Goal: Task Accomplishment & Management: Use online tool/utility

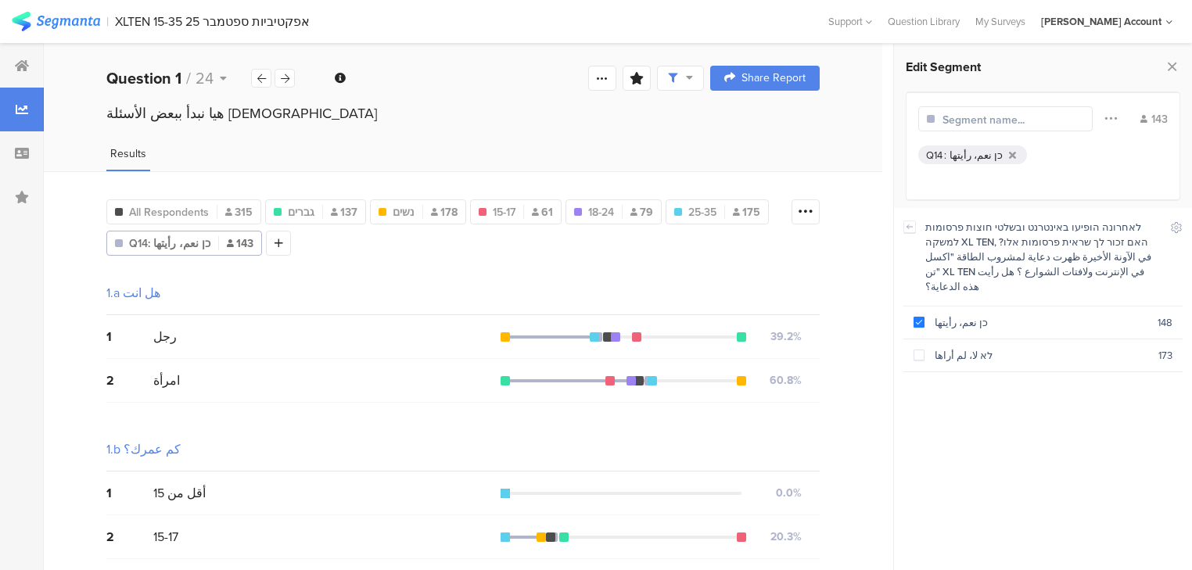
scroll to position [626, 0]
click at [24, 63] on icon at bounding box center [22, 65] width 14 height 13
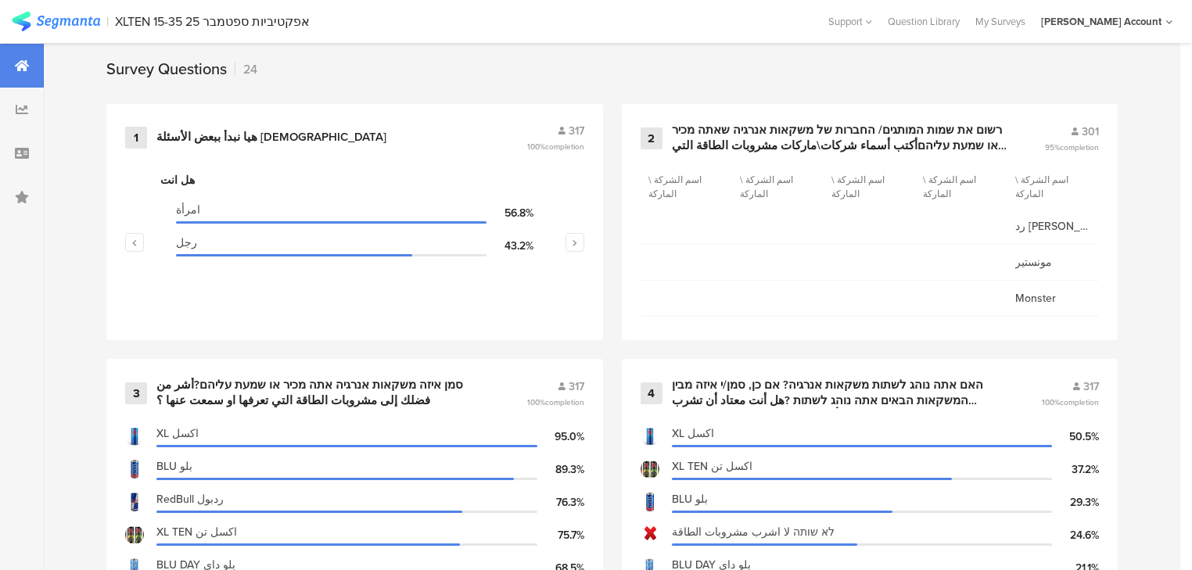
scroll to position [689, 0]
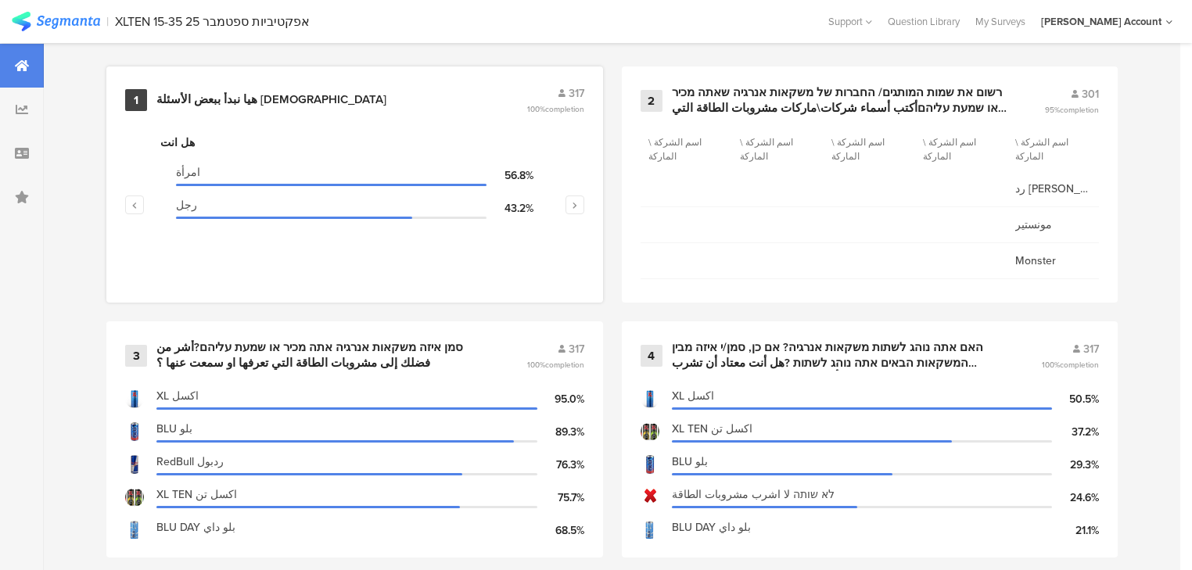
click at [236, 92] on div "هيا نبدأ ببعض الأسئلة [DEMOGRAPHIC_DATA]" at bounding box center [271, 100] width 230 height 16
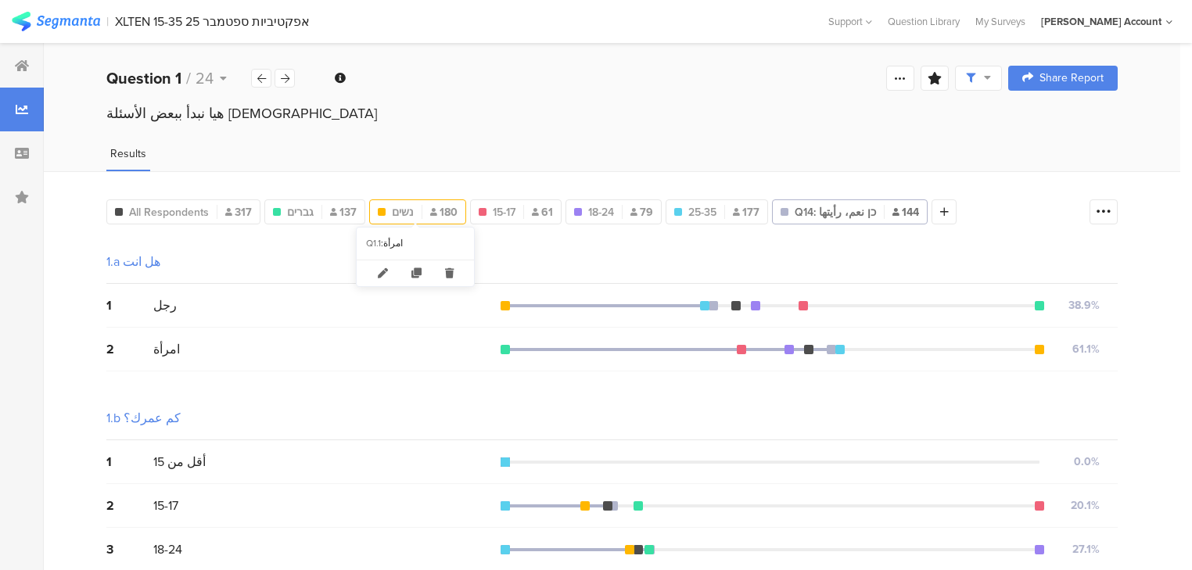
click at [397, 209] on span "נשים" at bounding box center [403, 212] width 22 height 16
type input "נשים"
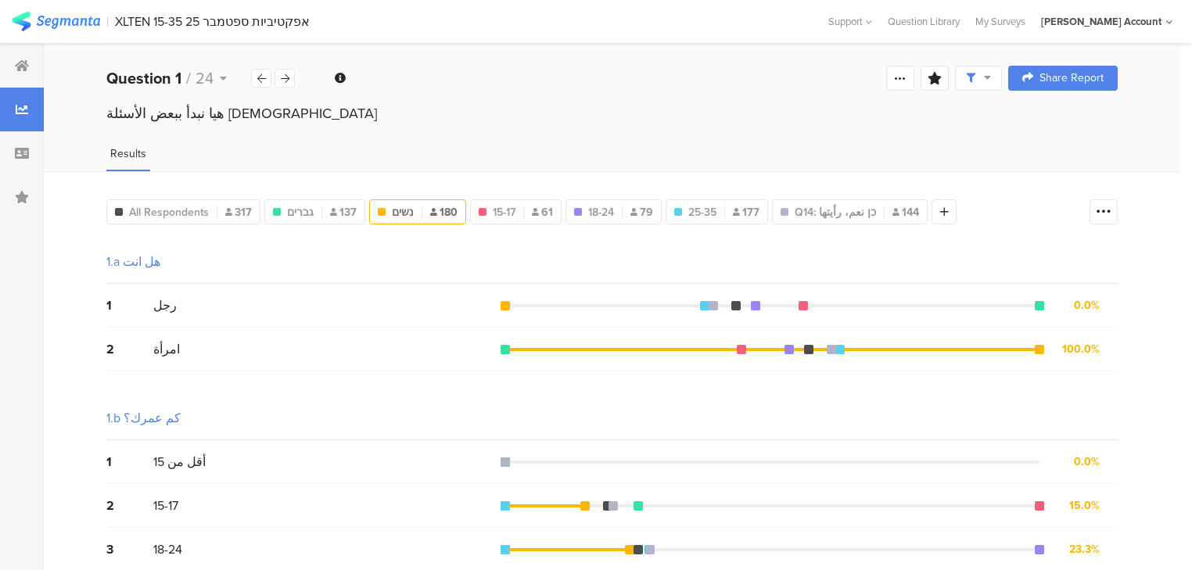
click at [401, 210] on span "נשים" at bounding box center [403, 212] width 22 height 16
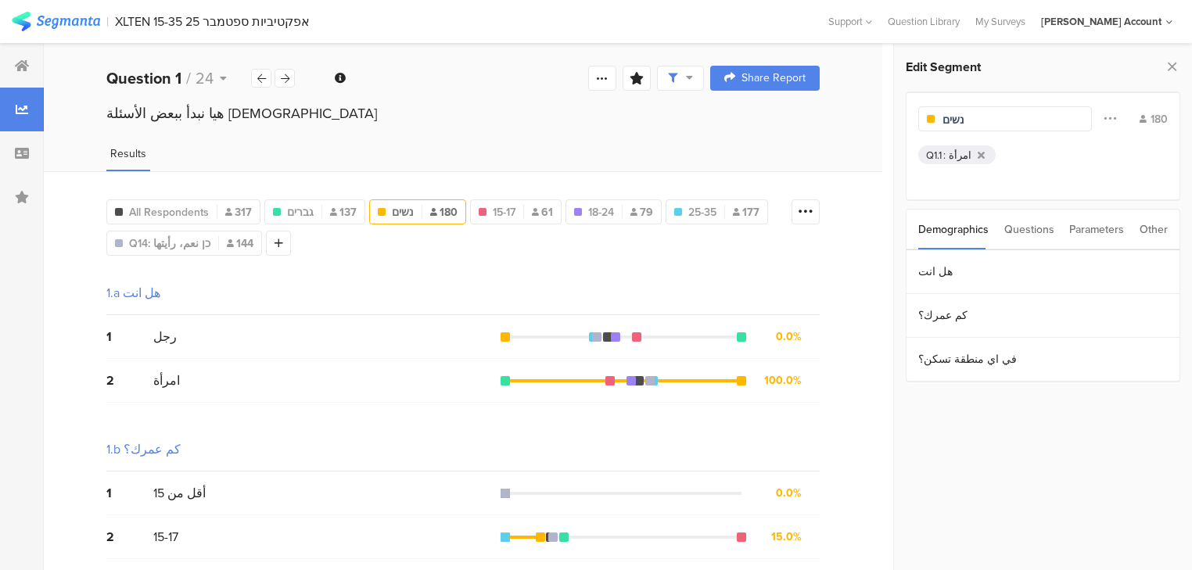
click at [1042, 227] on div "Questions" at bounding box center [1030, 230] width 50 height 40
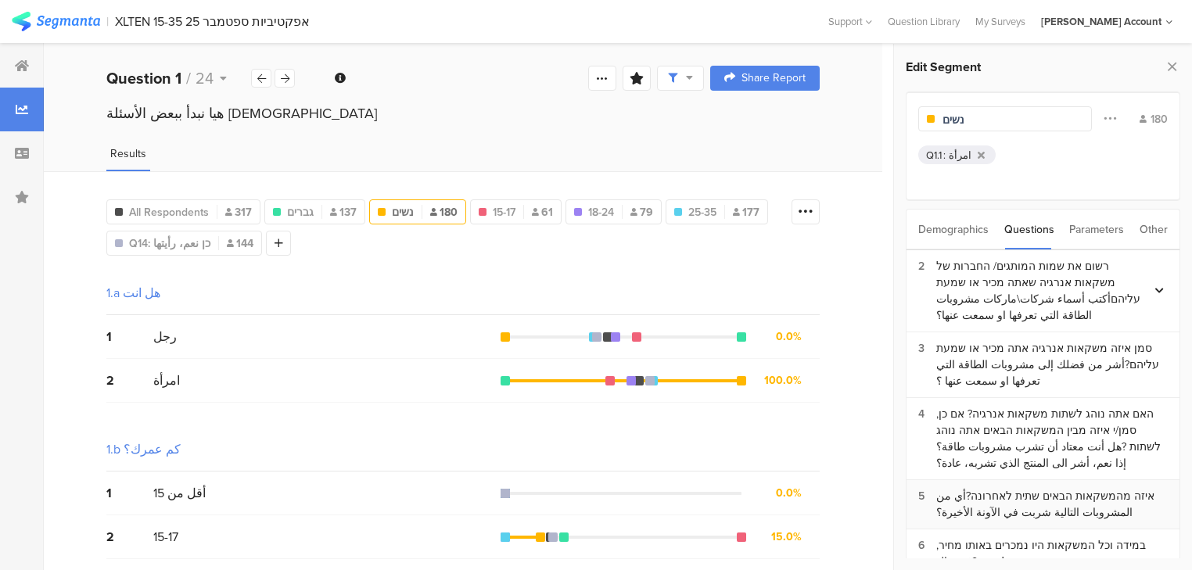
click at [1041, 502] on div "איזה מהמשקאות הבאים שתית לאחרונה?أي من المشروبات التالية شربت في الآونة الأخ﻿ير…" at bounding box center [1053, 504] width 232 height 33
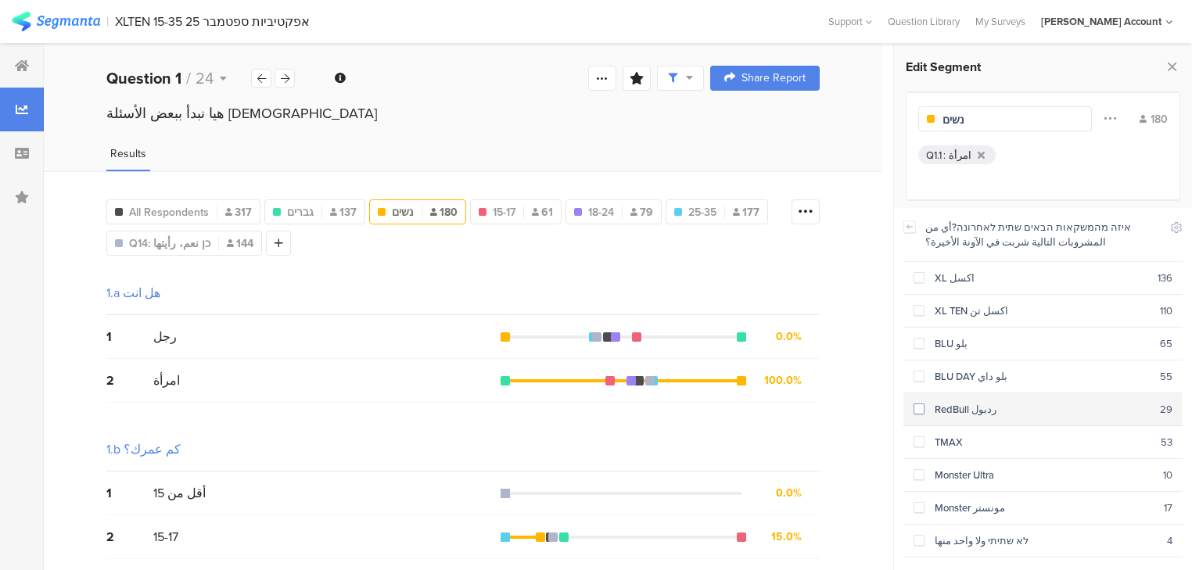
click at [955, 405] on div "RedBull ردبول" at bounding box center [1043, 409] width 236 height 15
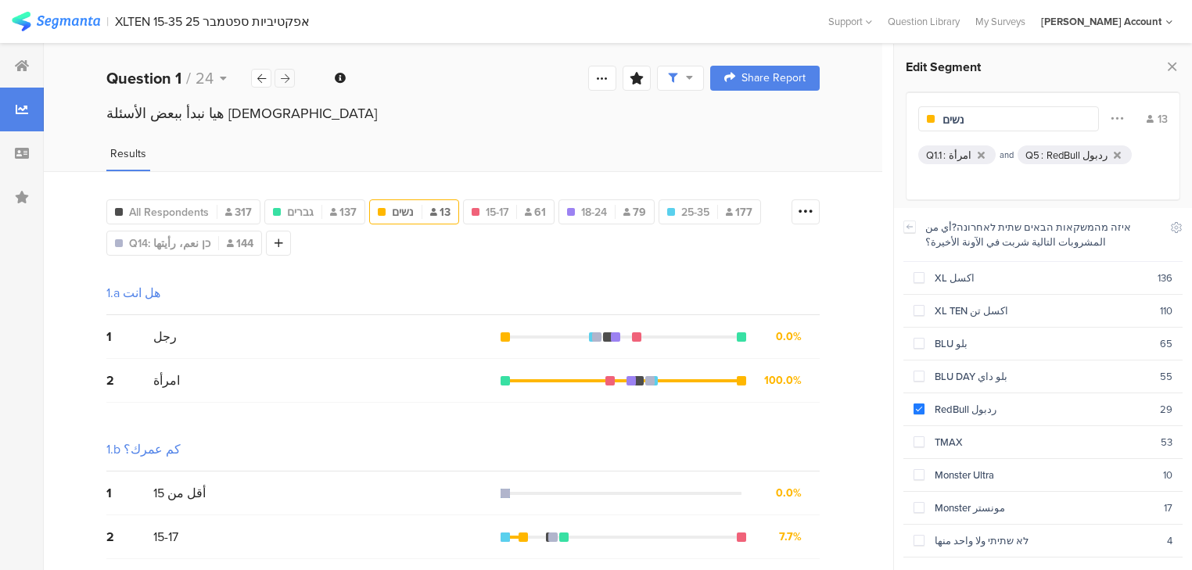
click at [283, 78] on icon at bounding box center [285, 79] width 9 height 10
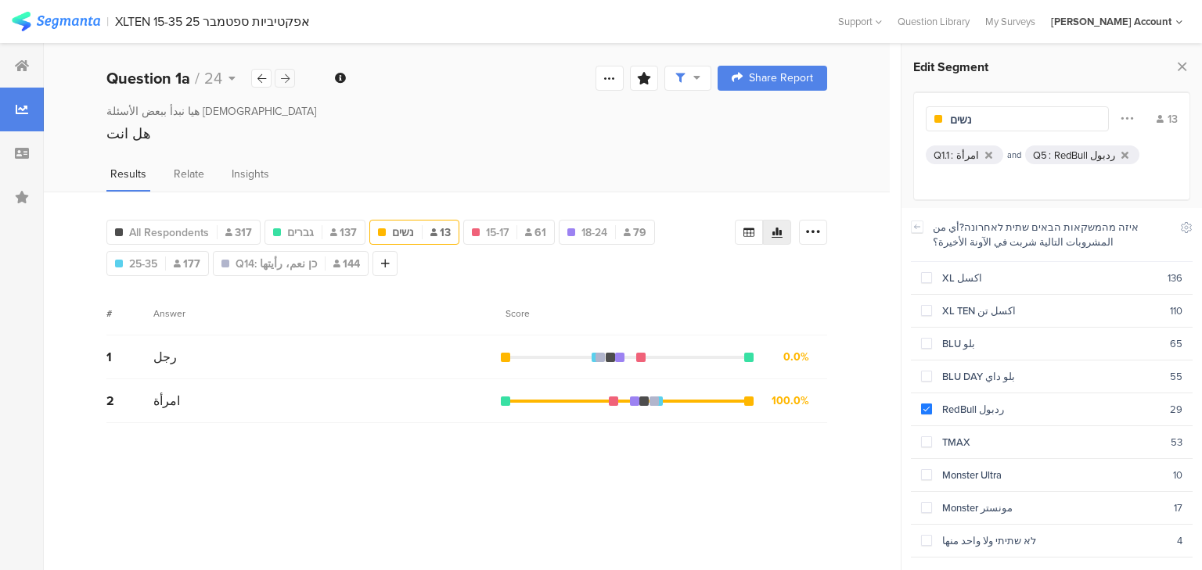
click at [283, 78] on icon at bounding box center [285, 79] width 9 height 10
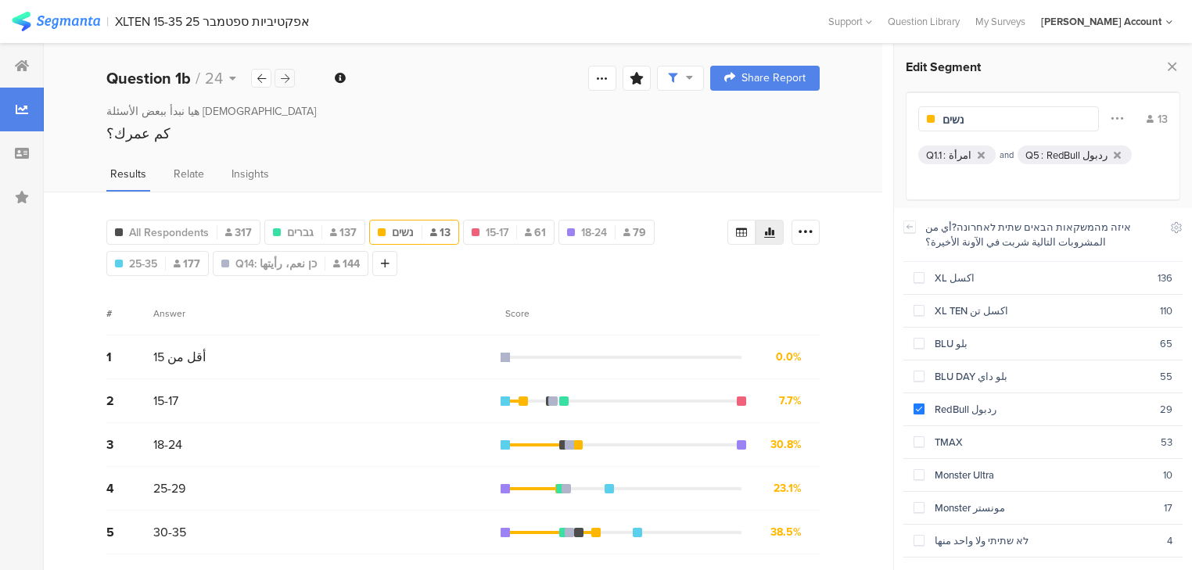
click at [283, 78] on icon at bounding box center [285, 79] width 9 height 10
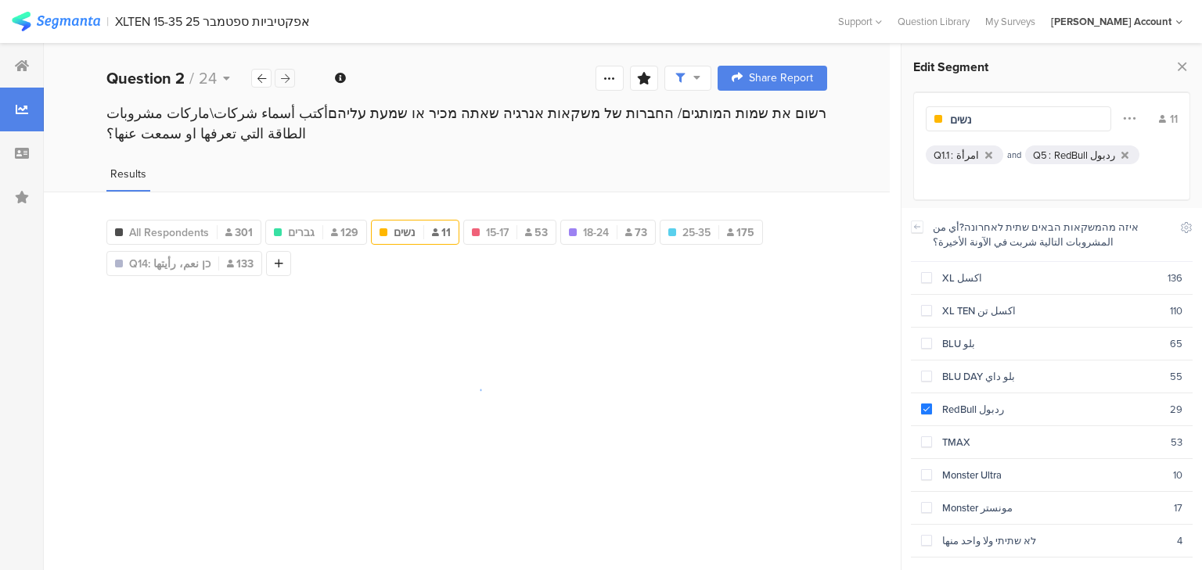
click at [283, 78] on icon at bounding box center [285, 79] width 9 height 10
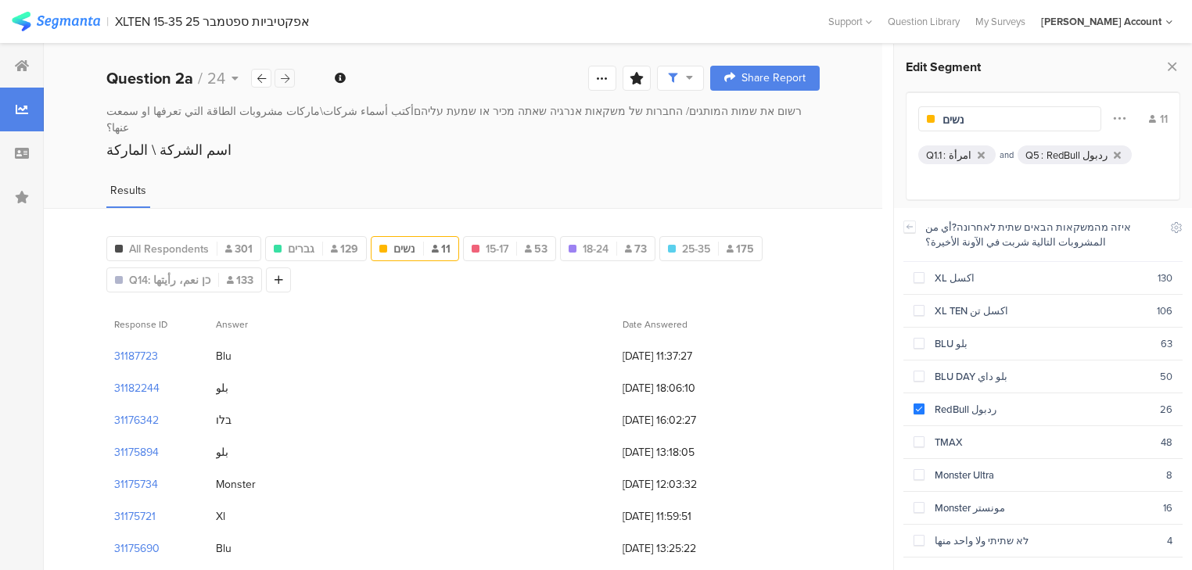
click at [284, 79] on icon at bounding box center [285, 79] width 9 height 10
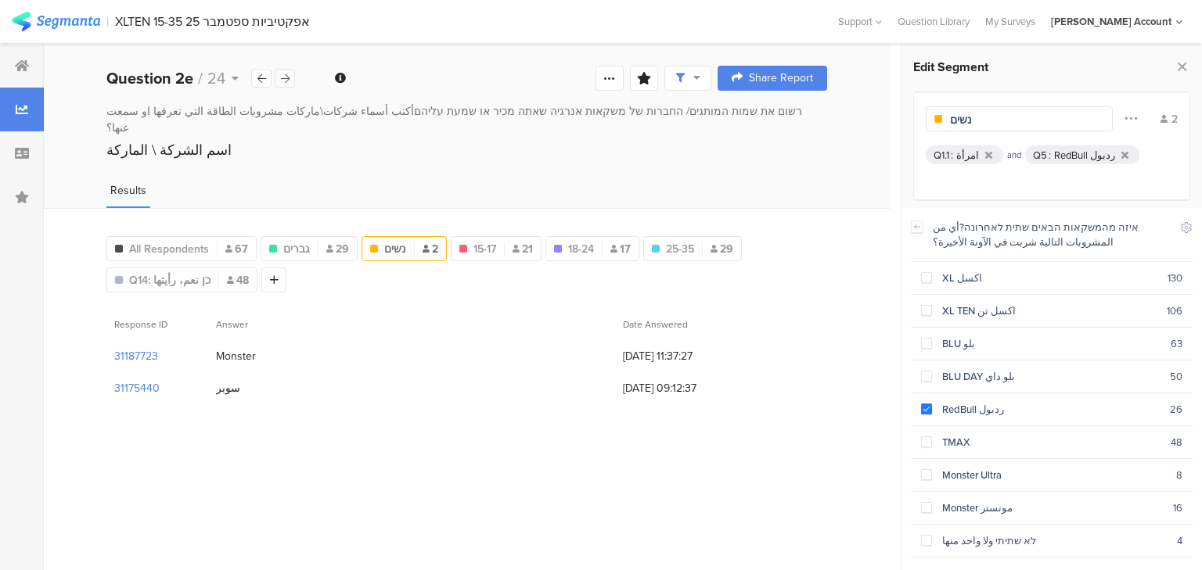
click at [284, 79] on icon at bounding box center [285, 79] width 9 height 10
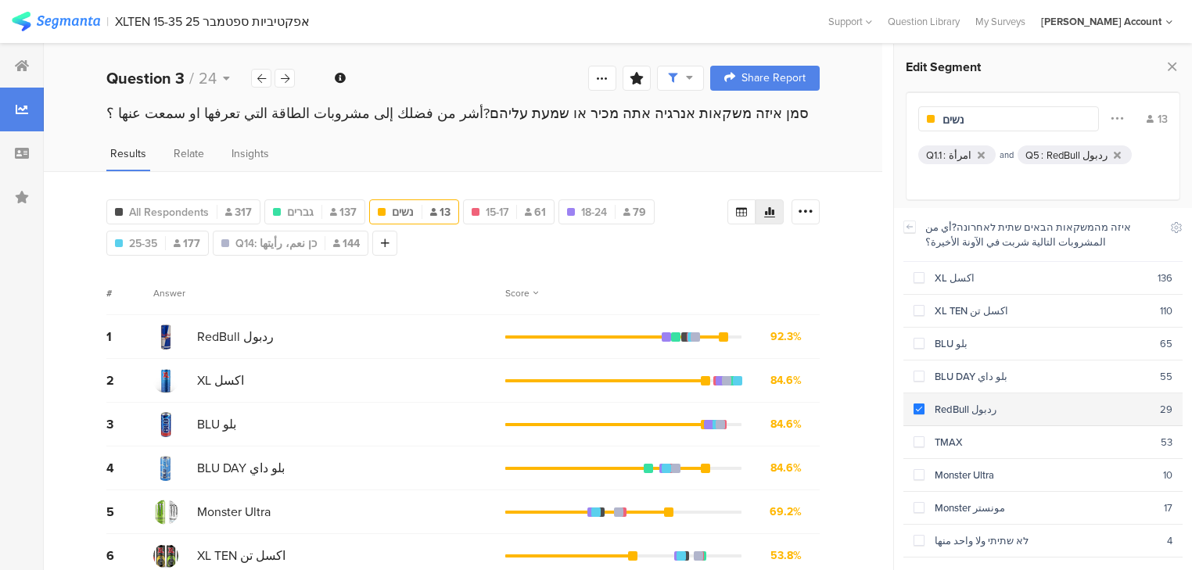
click at [940, 405] on div "RedBull ردبول" at bounding box center [1043, 409] width 236 height 15
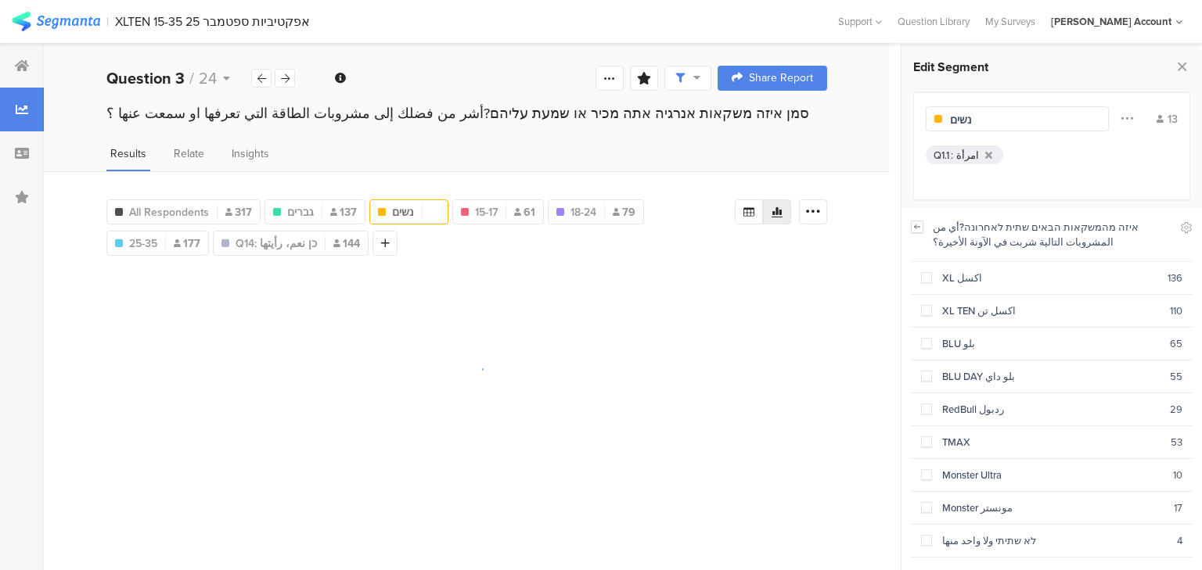
click at [916, 228] on icon at bounding box center [917, 227] width 11 height 13
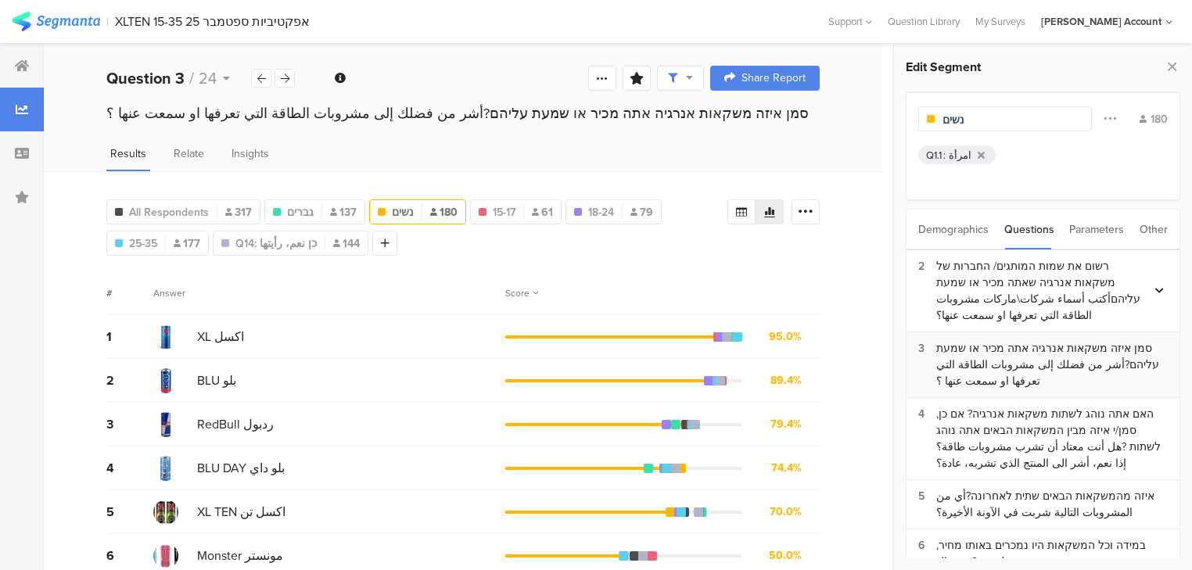
click at [979, 360] on div "סמן איזה משקאות אנרגיה אתה מכיר או שמעת עליהם?أشر من فضلك إلى مشروبات الطاقة ال…" at bounding box center [1053, 364] width 232 height 49
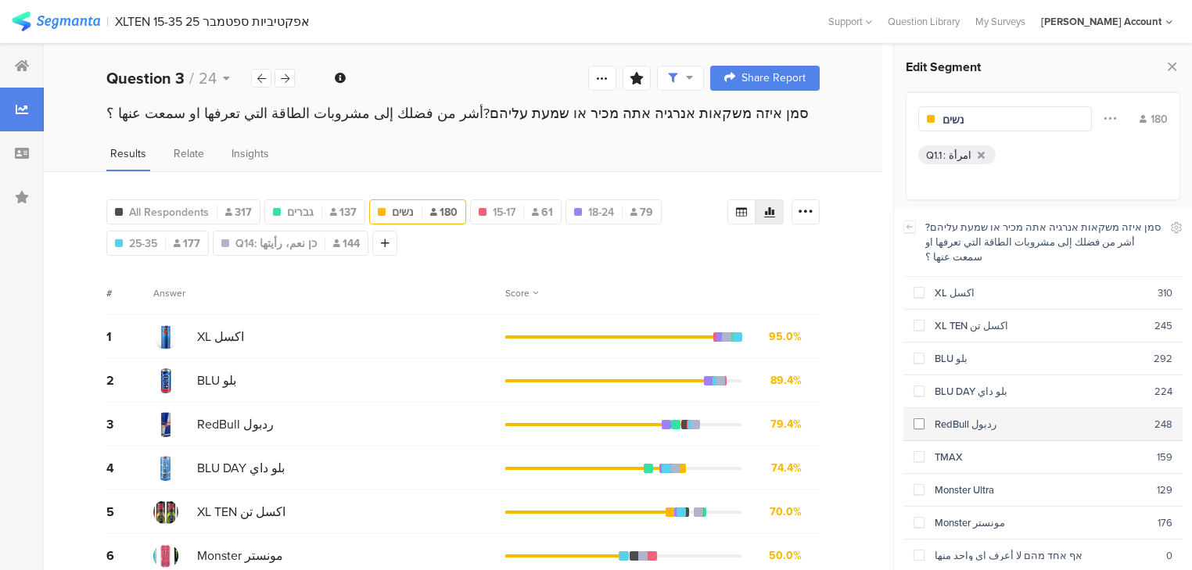
click at [976, 417] on div "RedBull ردبول" at bounding box center [1040, 424] width 230 height 15
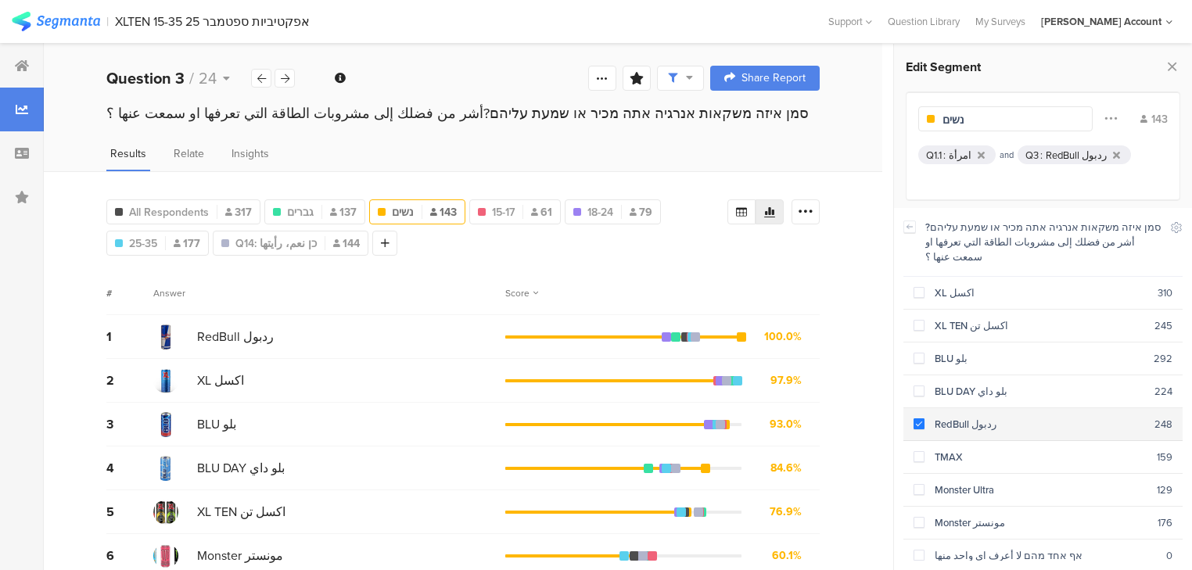
click at [976, 417] on div "RedBull ردبول" at bounding box center [1040, 424] width 230 height 15
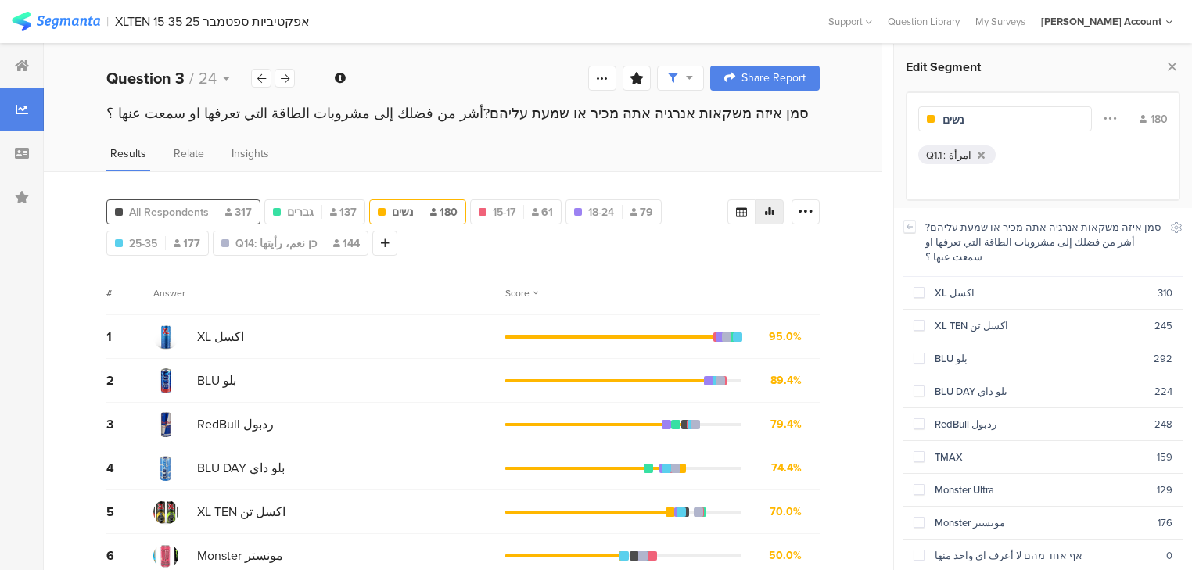
click at [228, 210] on icon at bounding box center [228, 212] width 7 height 8
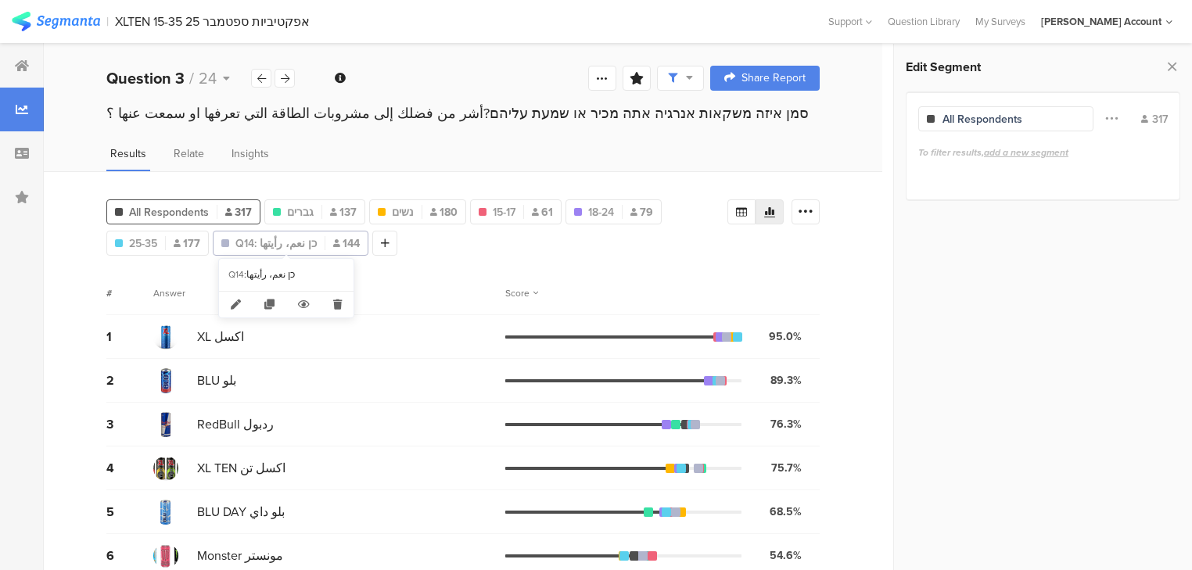
click at [279, 238] on span "Q14: כן نعم، رأيتها" at bounding box center [276, 244] width 81 height 16
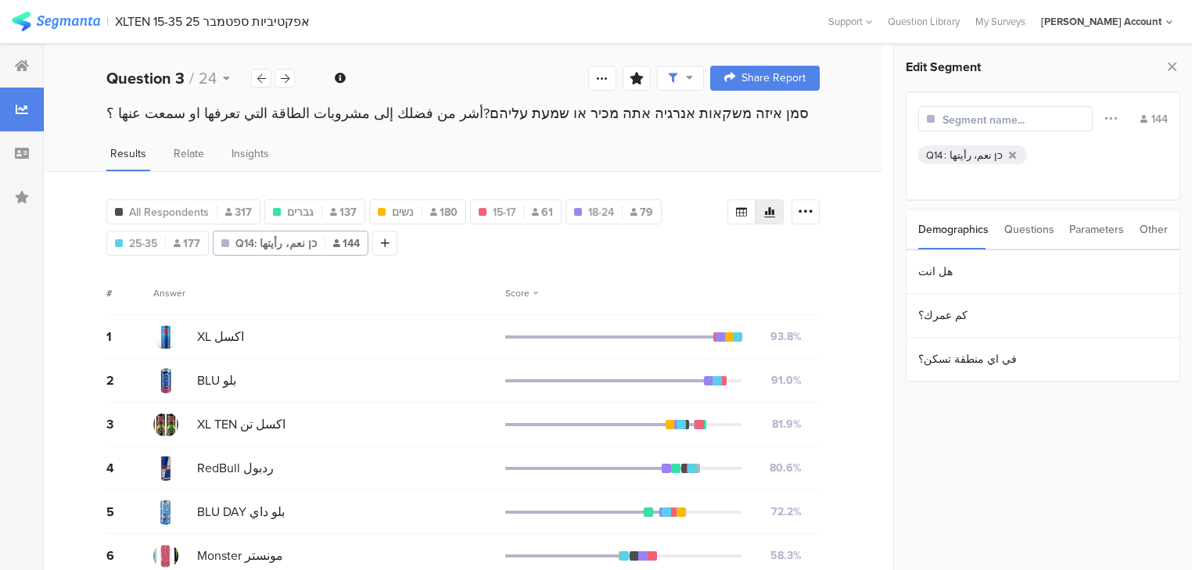
click at [950, 156] on div "כן نعم، رأيتها" at bounding box center [976, 155] width 53 height 15
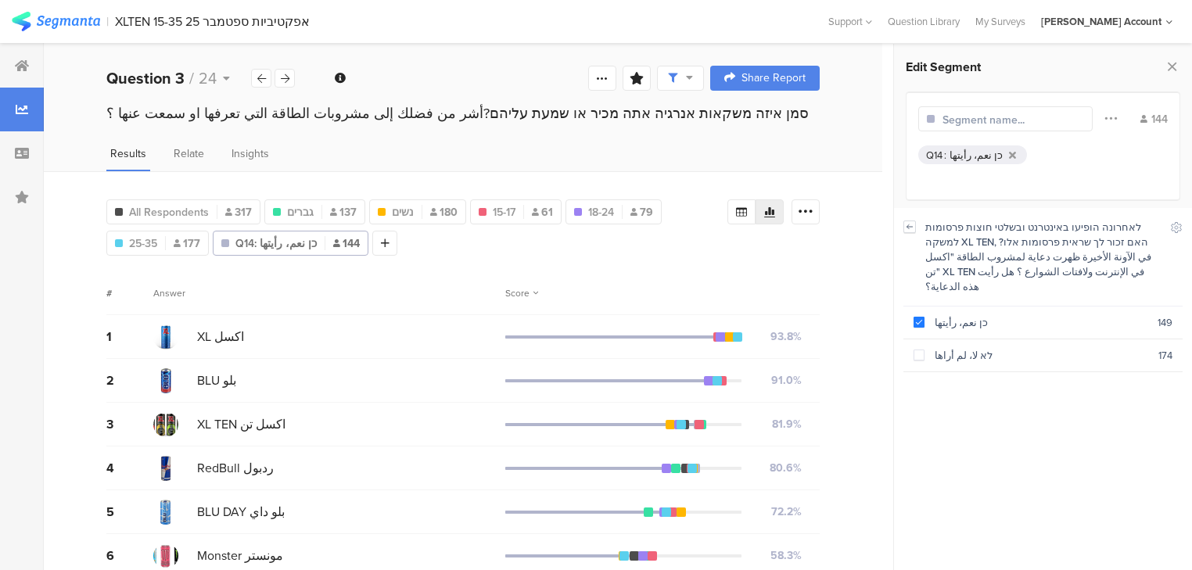
click at [908, 228] on icon at bounding box center [909, 227] width 11 height 13
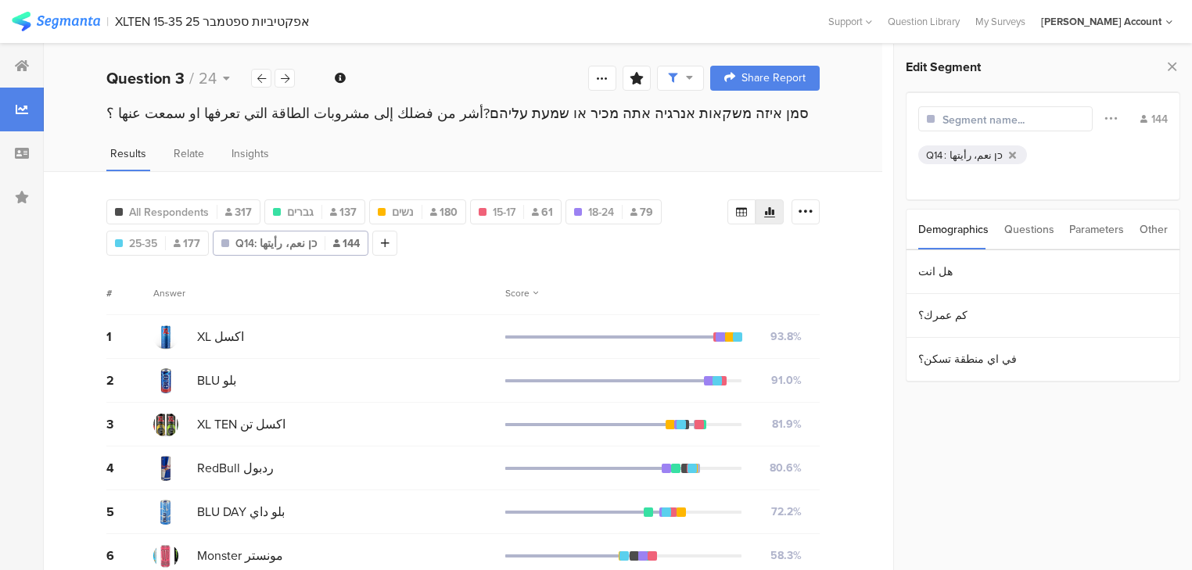
click at [1023, 228] on div "Questions" at bounding box center [1030, 230] width 50 height 40
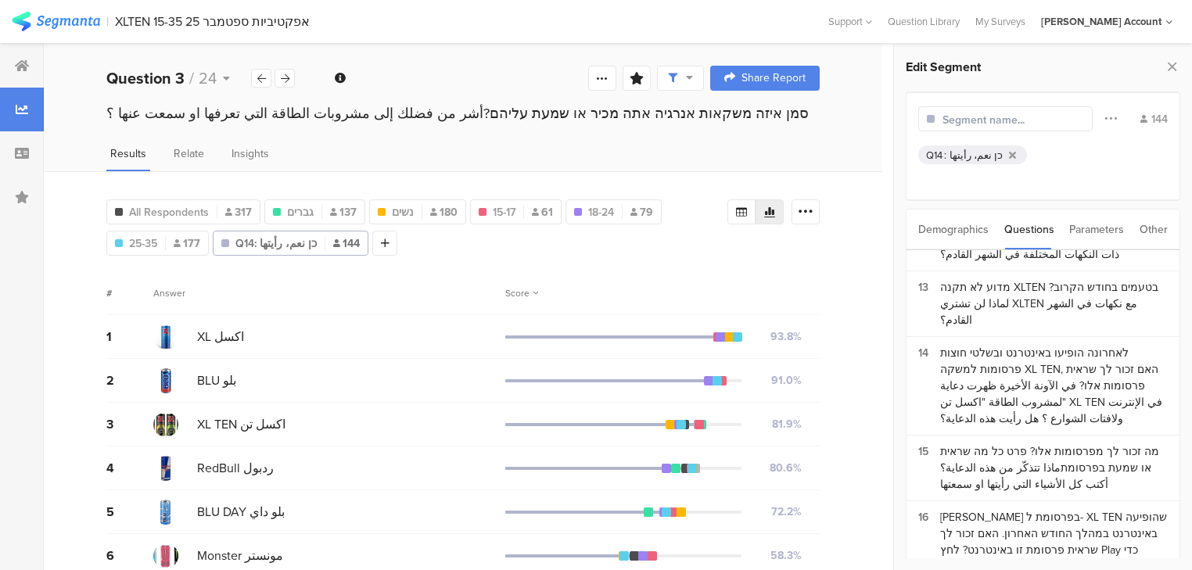
scroll to position [751, 0]
click at [1009, 154] on icon at bounding box center [1012, 155] width 7 height 10
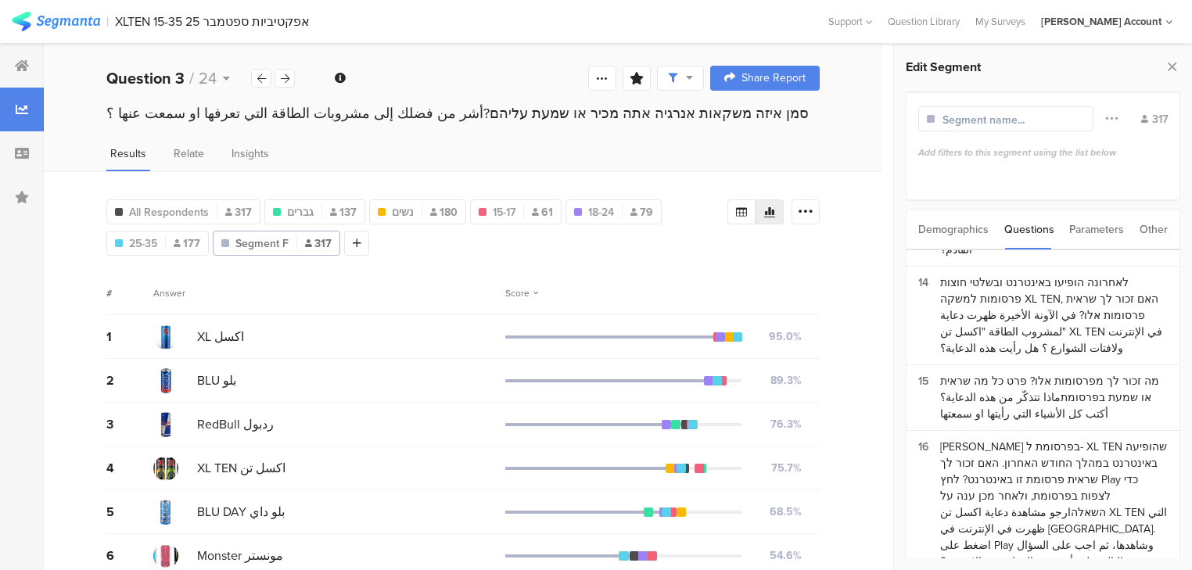
scroll to position [876, 0]
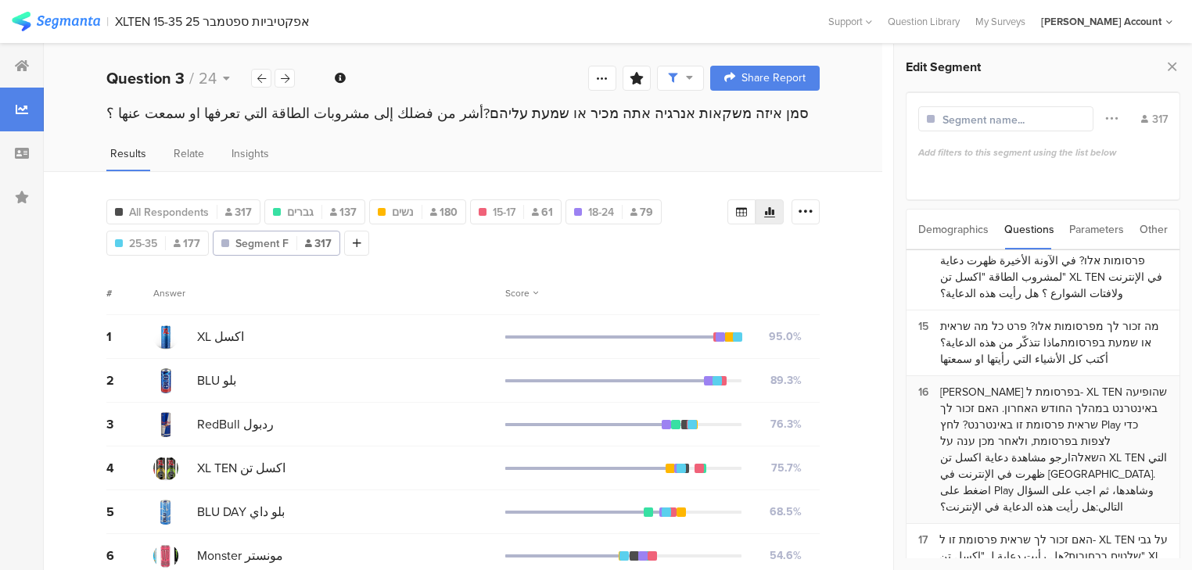
click at [989, 384] on div "[PERSON_NAME] בפרסומת ל- XL TEN שהופיעה באינטרנט במהלך החודש האחרון. האם זכור ל…" at bounding box center [1054, 449] width 228 height 131
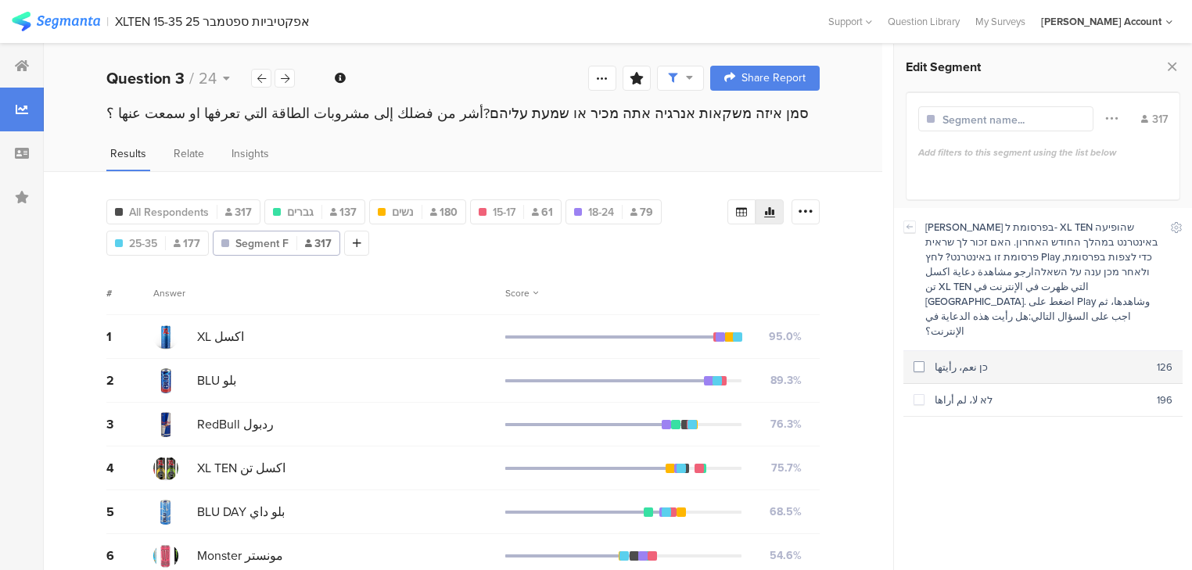
click at [954, 360] on div "כן نعم، رأيتها" at bounding box center [1041, 367] width 232 height 15
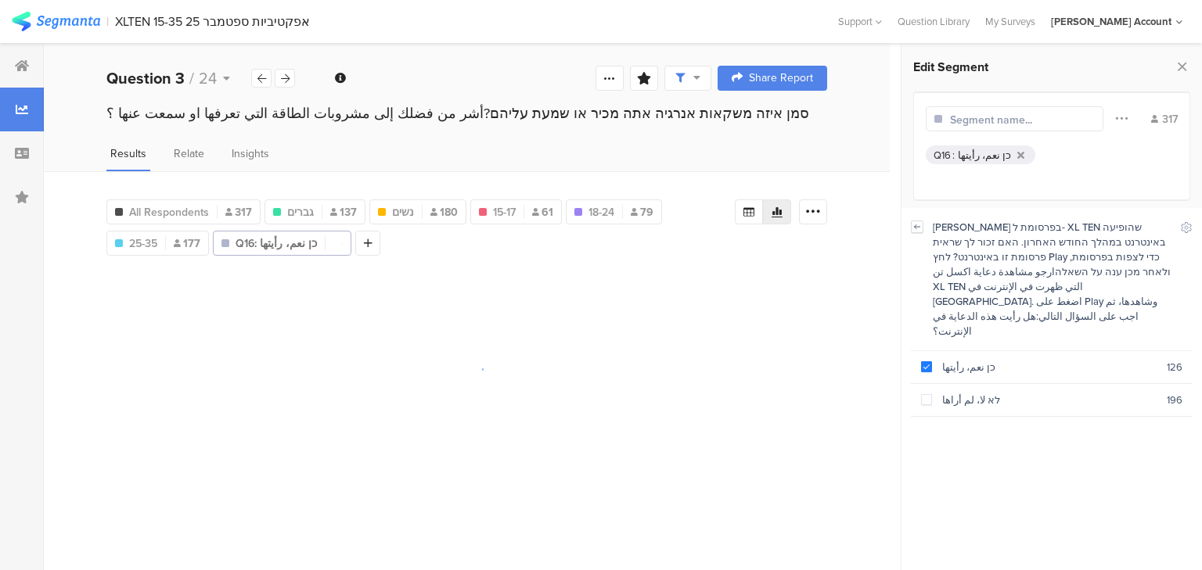
click at [917, 228] on icon at bounding box center [917, 227] width 11 height 13
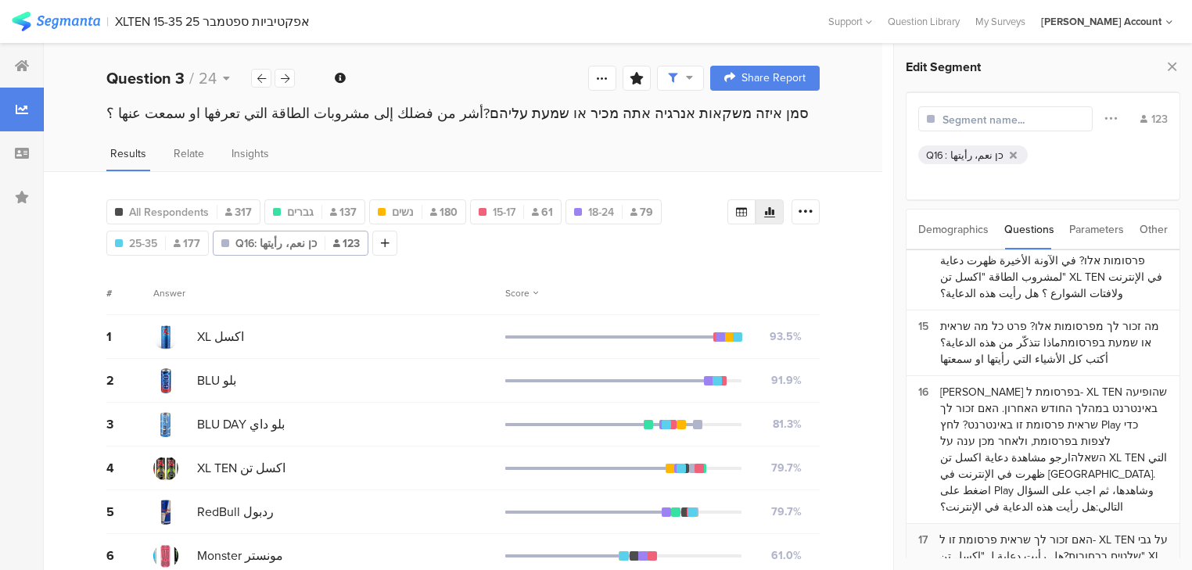
click at [1002, 532] on div "האם זכור לך שראית פרסומת זו ל- XL TEN על גבי שלטים ברחובות?هل رأيت دعاية لـ "اك…" at bounding box center [1054, 556] width 228 height 49
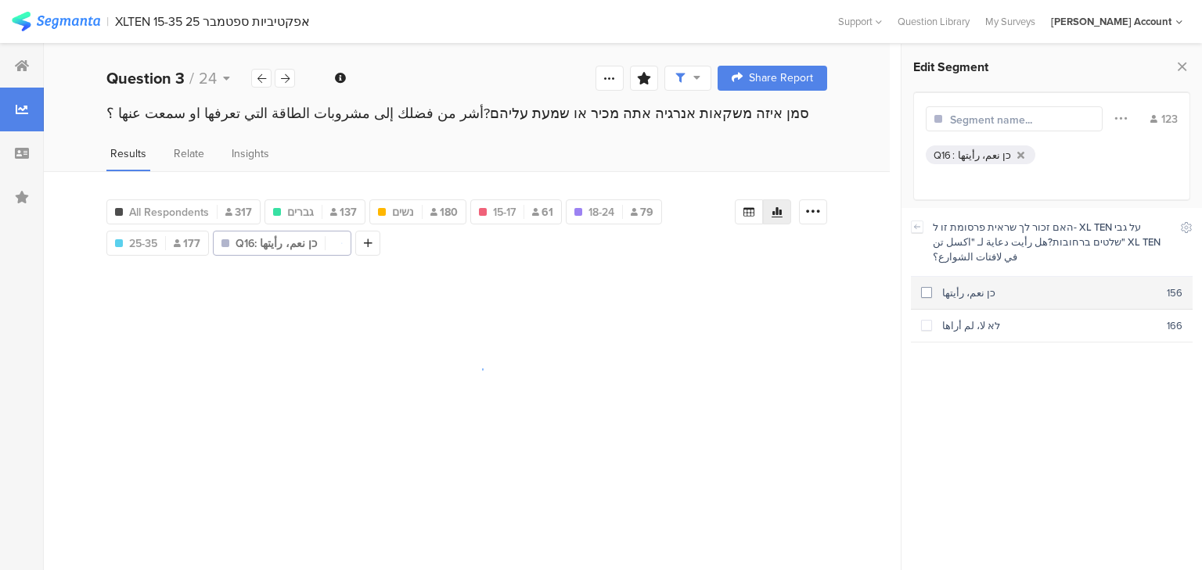
click at [951, 286] on div "כן نعم، رأيتها" at bounding box center [1049, 293] width 235 height 15
click at [914, 228] on icon at bounding box center [917, 227] width 11 height 13
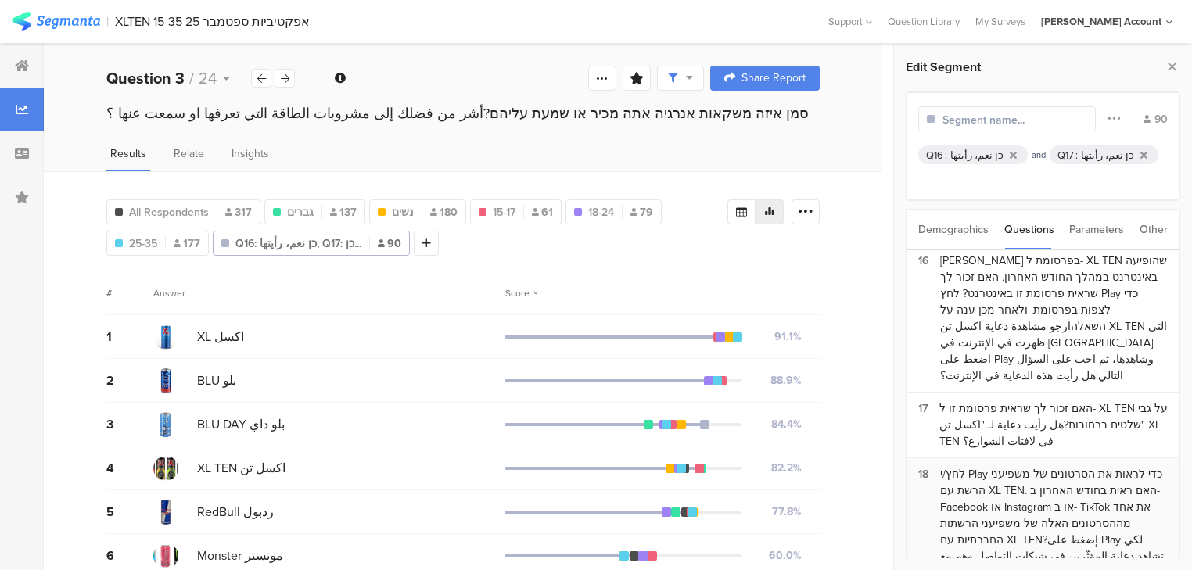
scroll to position [1064, 0]
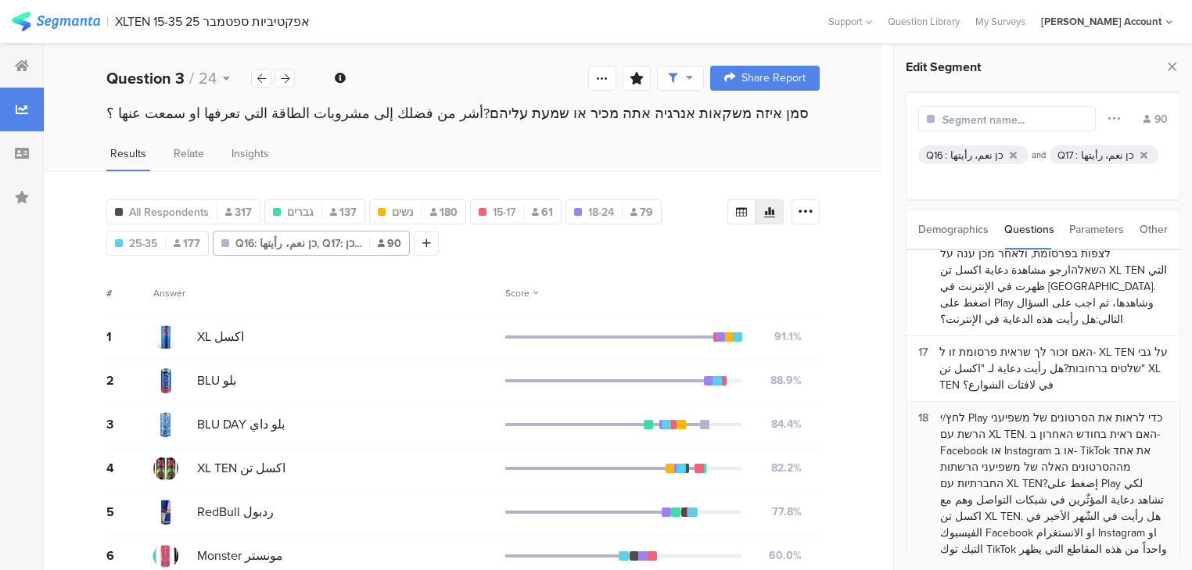
click at [981, 410] on div "לחץ/י Play כדי לראות את הסרטונים של משפיעני הרשת עם XL TEN. האם ראית בחודש האחר…" at bounding box center [1054, 500] width 228 height 181
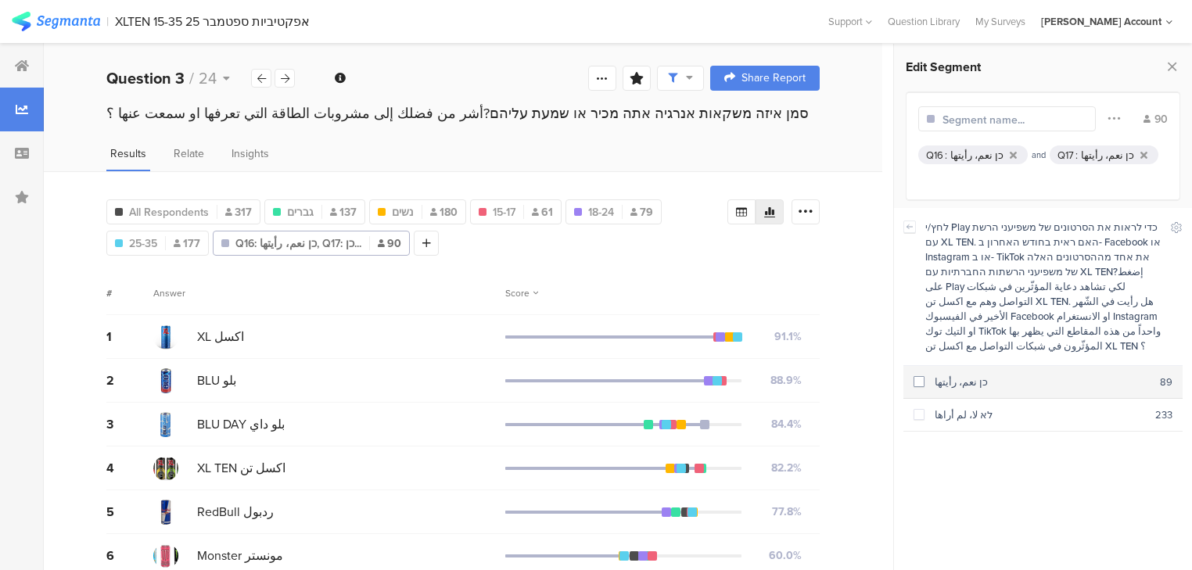
click at [978, 375] on div "כן نعم، رأيتها" at bounding box center [1043, 382] width 236 height 15
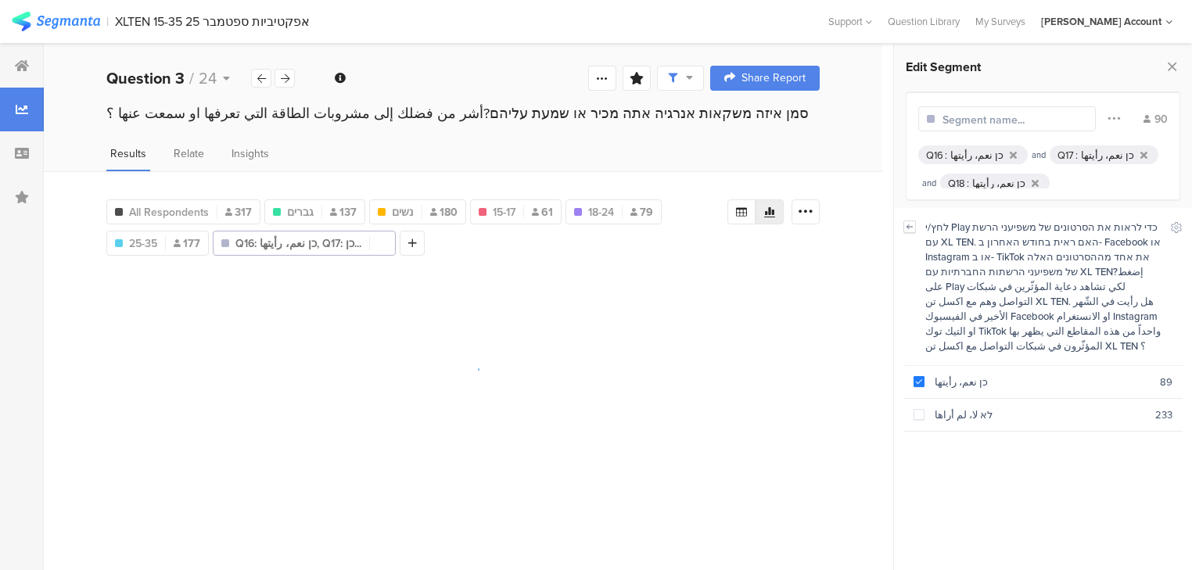
click at [915, 228] on div "לחץ/י Play כדי לראות את הסרטונים של משפיעני הרשת עם XL TEN. האם ראית בחודש האחר…" at bounding box center [1043, 287] width 279 height 158
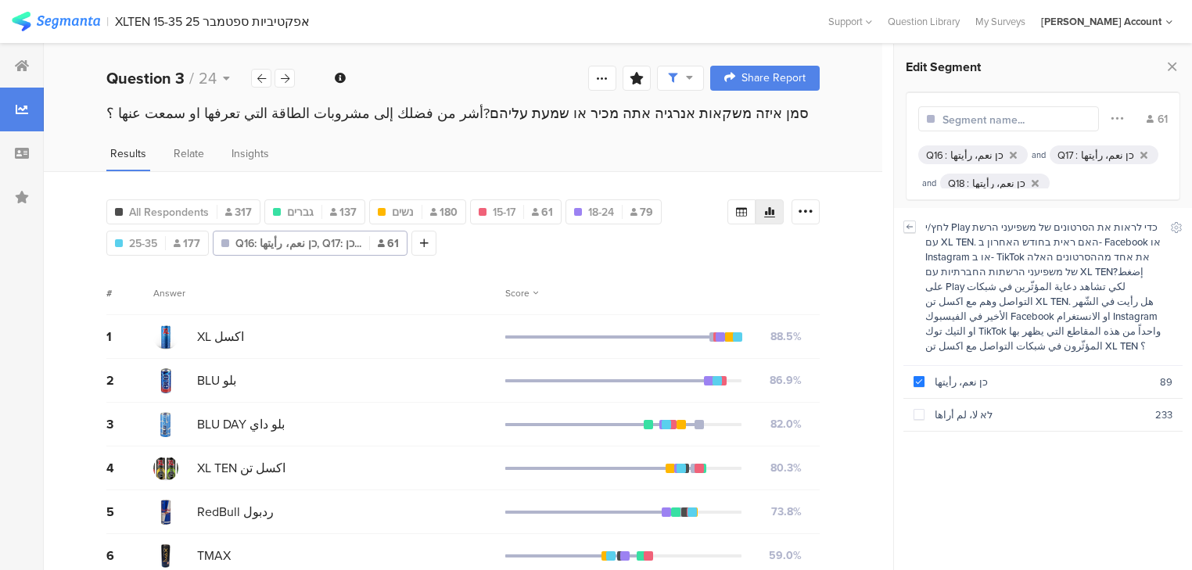
click at [906, 230] on icon at bounding box center [909, 227] width 11 height 13
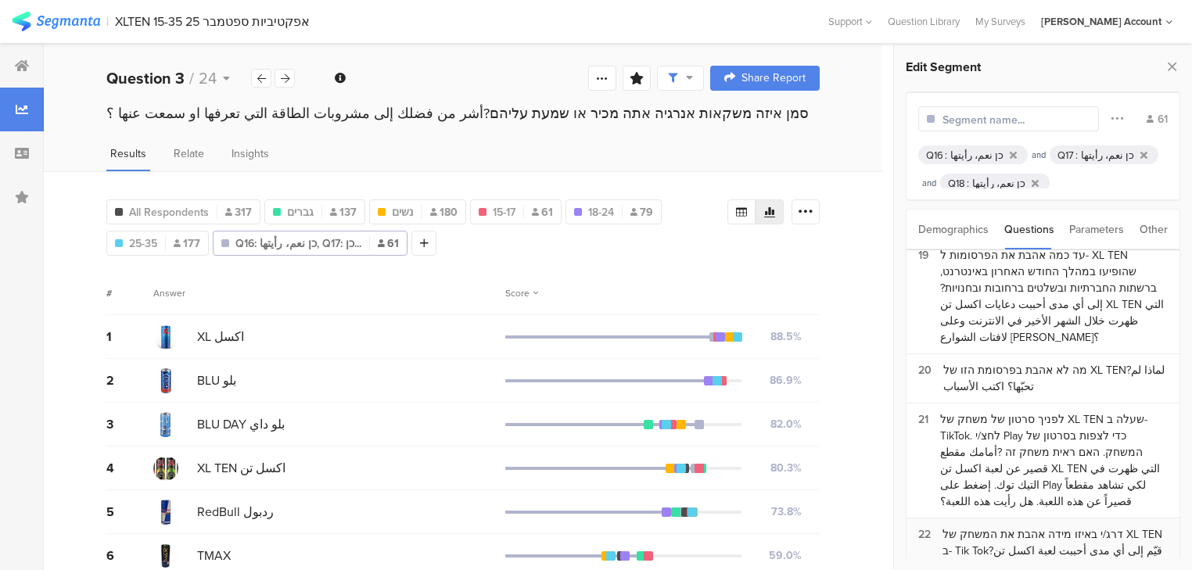
scroll to position [1440, 0]
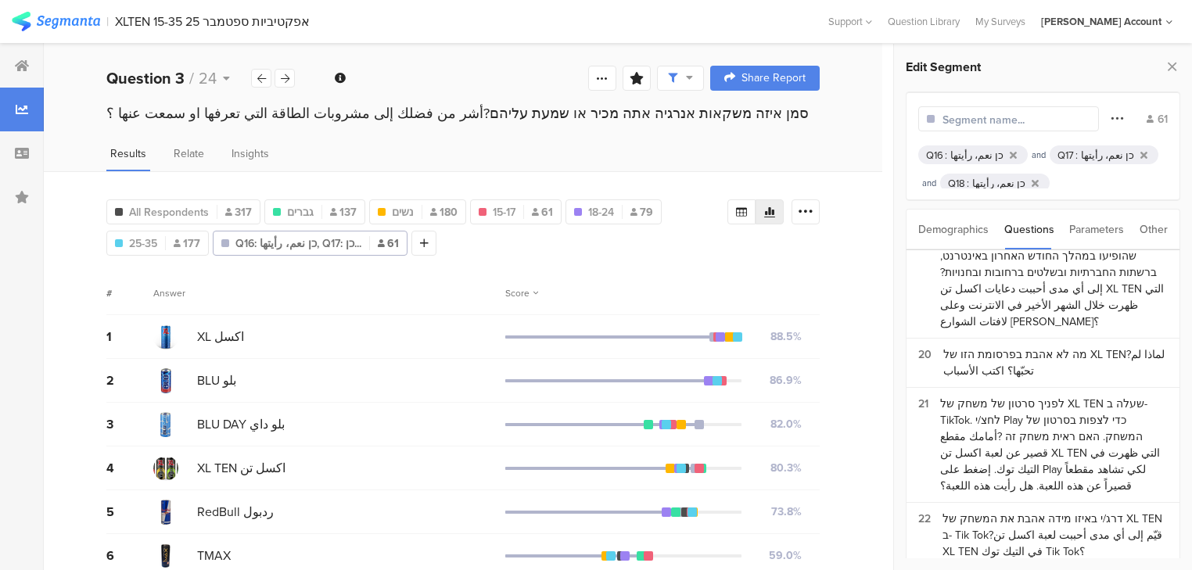
click at [1117, 118] on icon at bounding box center [1117, 118] width 13 height 20
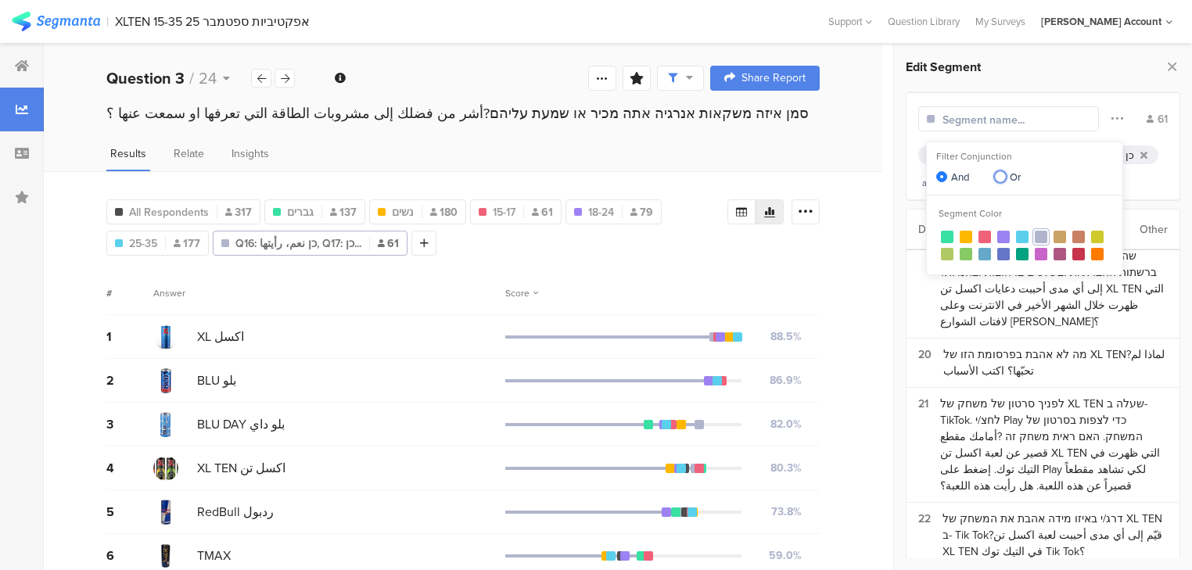
click at [1002, 177] on span at bounding box center [1000, 176] width 11 height 11
click at [1002, 177] on input "Or" at bounding box center [1000, 177] width 11 height 13
radio input "true"
radio input "false"
radio input "true"
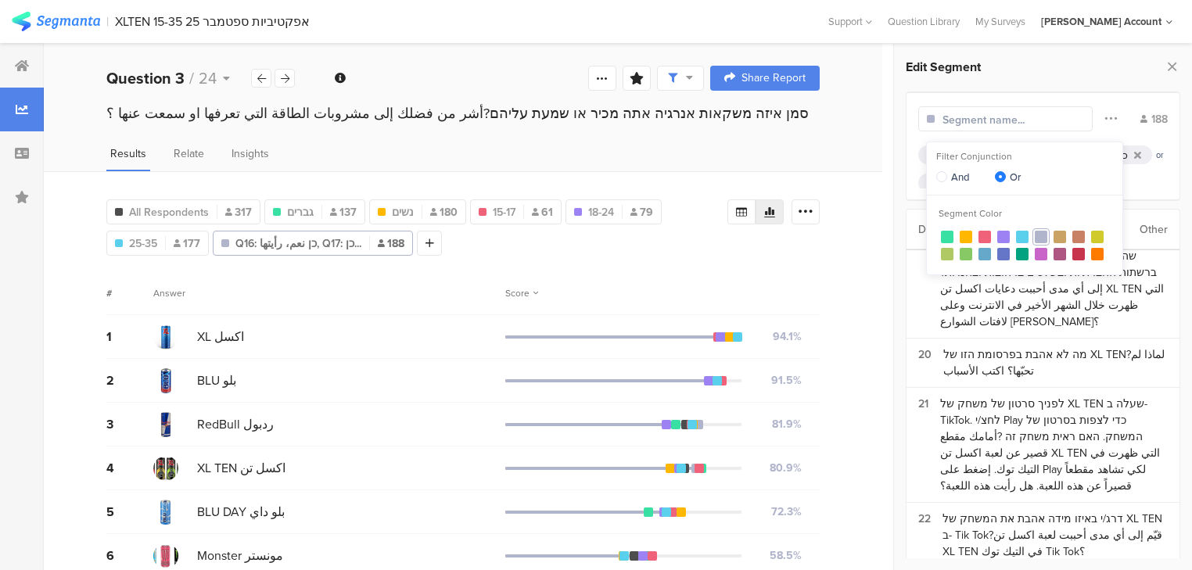
click at [1016, 117] on input "text" at bounding box center [1011, 120] width 136 height 16
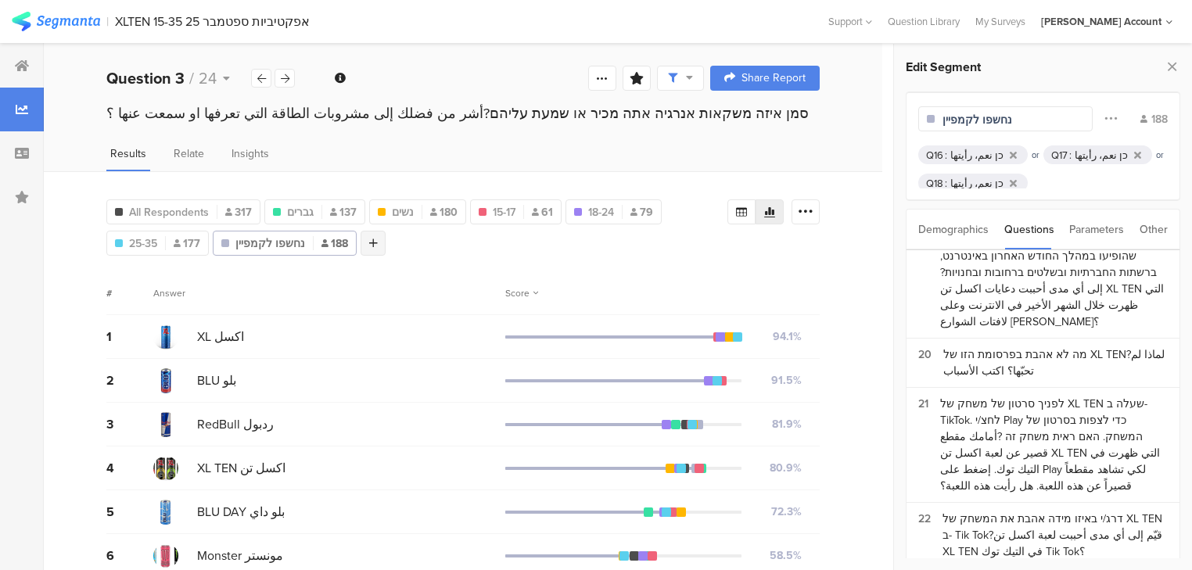
type input "נחשפו לקמפיין"
click at [372, 238] on icon at bounding box center [373, 243] width 9 height 11
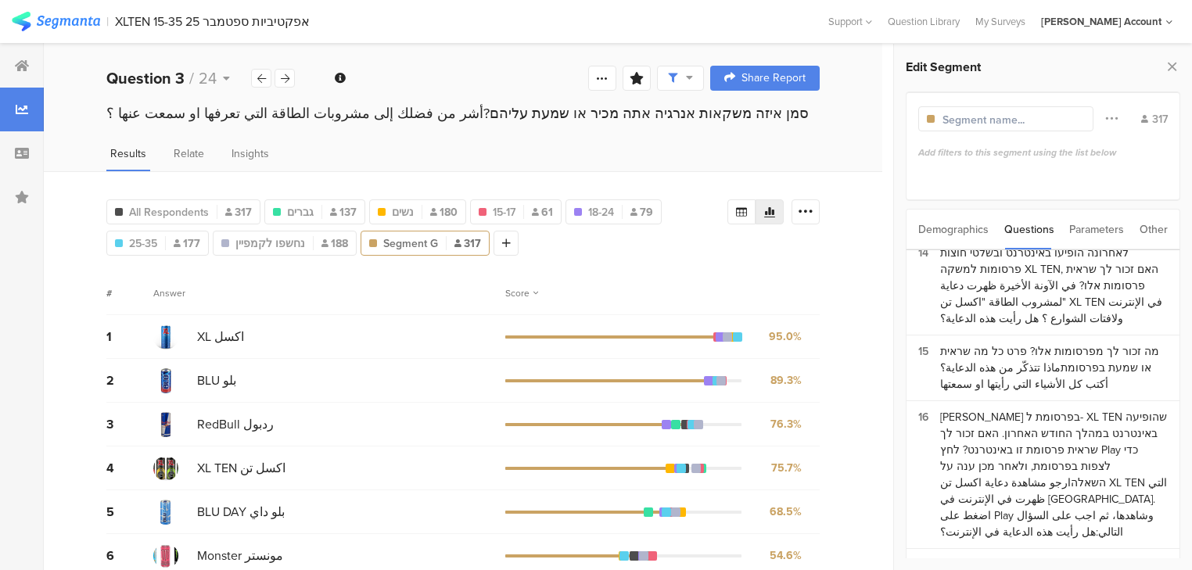
scroll to position [814, 0]
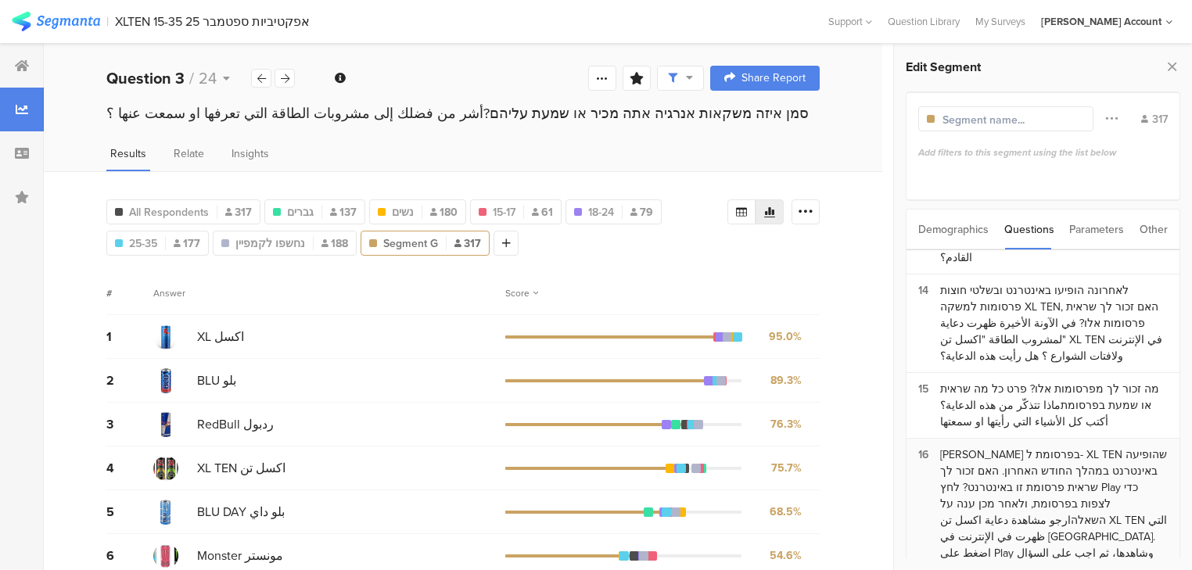
click at [1029, 447] on div "[PERSON_NAME] בפרסומת ל- XL TEN שהופיעה באינטרנט במהלך החודש האחרון. האם זכור ל…" at bounding box center [1054, 512] width 228 height 131
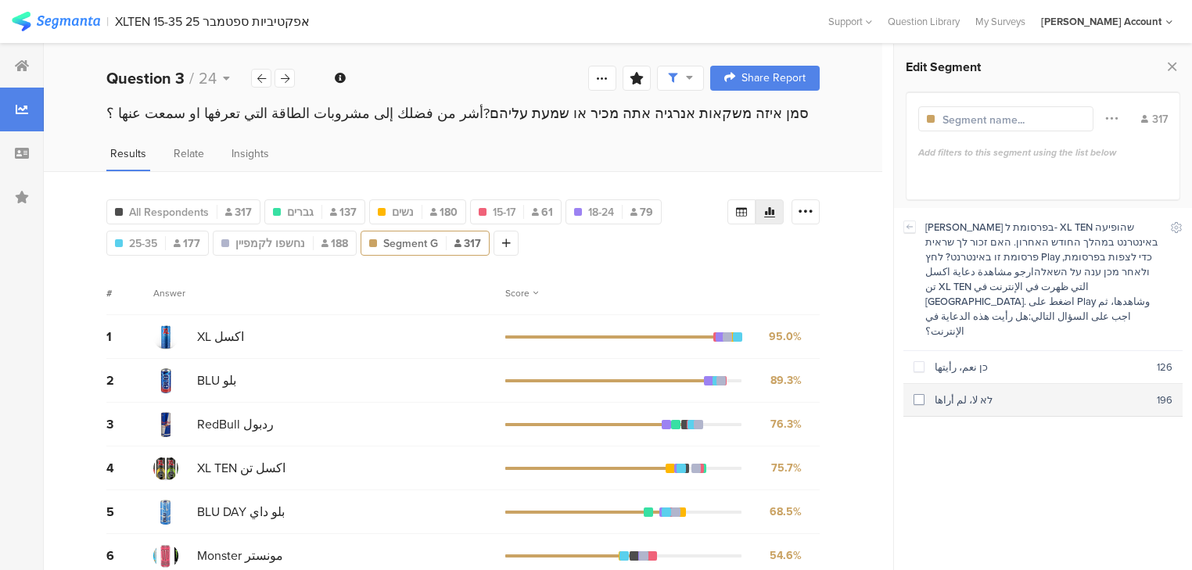
click at [983, 393] on div "לא لا، لم أراها" at bounding box center [1041, 400] width 232 height 15
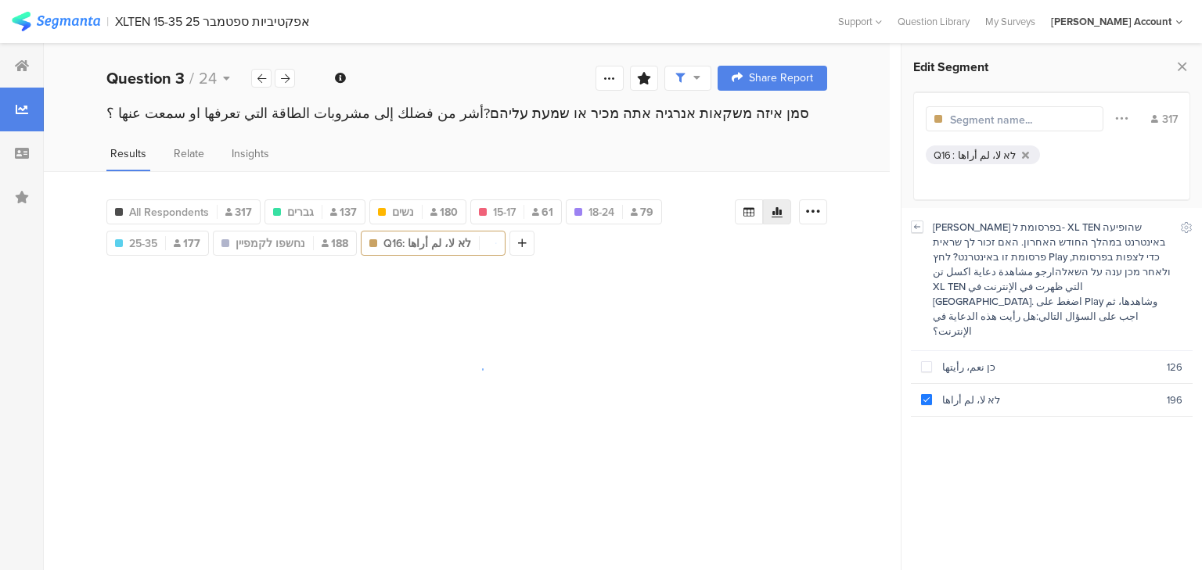
click at [916, 227] on icon at bounding box center [917, 227] width 5 height 4
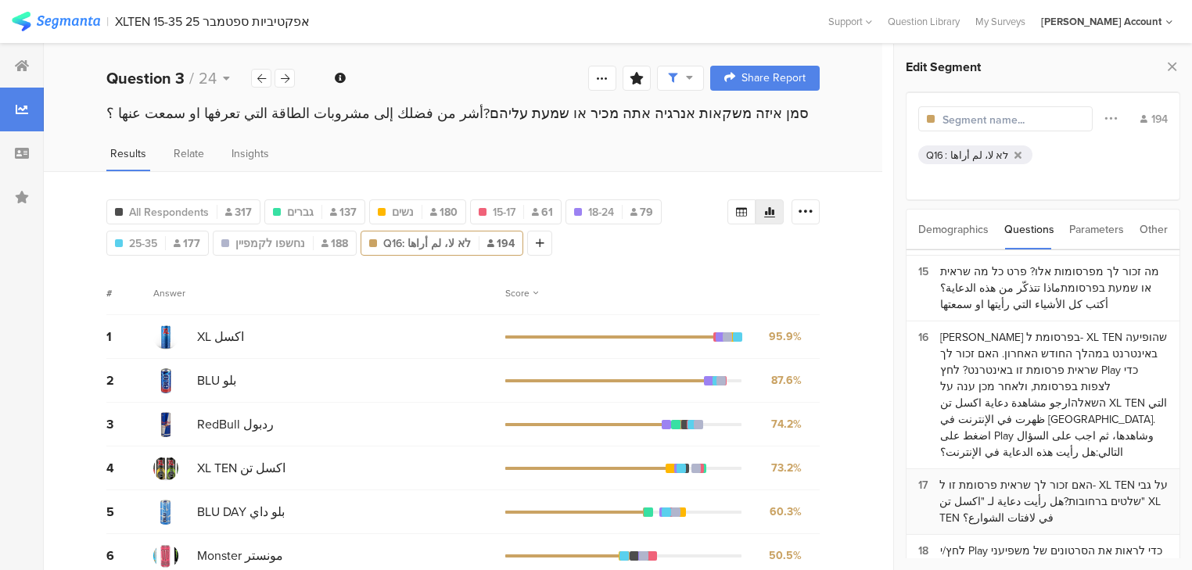
scroll to position [939, 0]
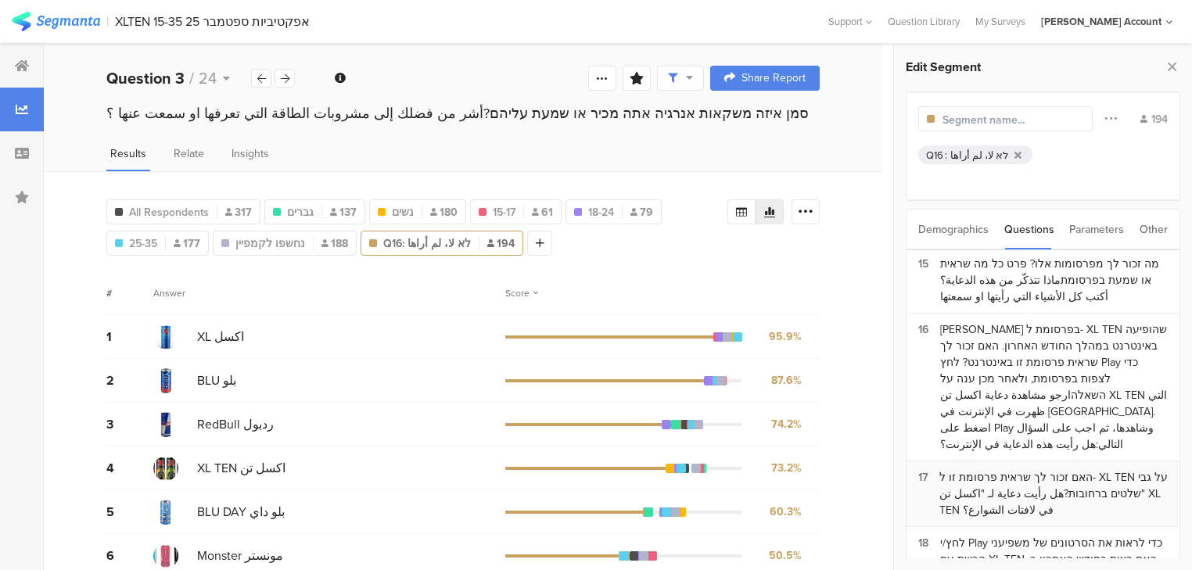
click at [980, 469] on div "האם זכור לך שראית פרסומת זו ל- XL TEN על גבי שלטים ברחובות?هل رأيت دعاية لـ "اك…" at bounding box center [1054, 493] width 228 height 49
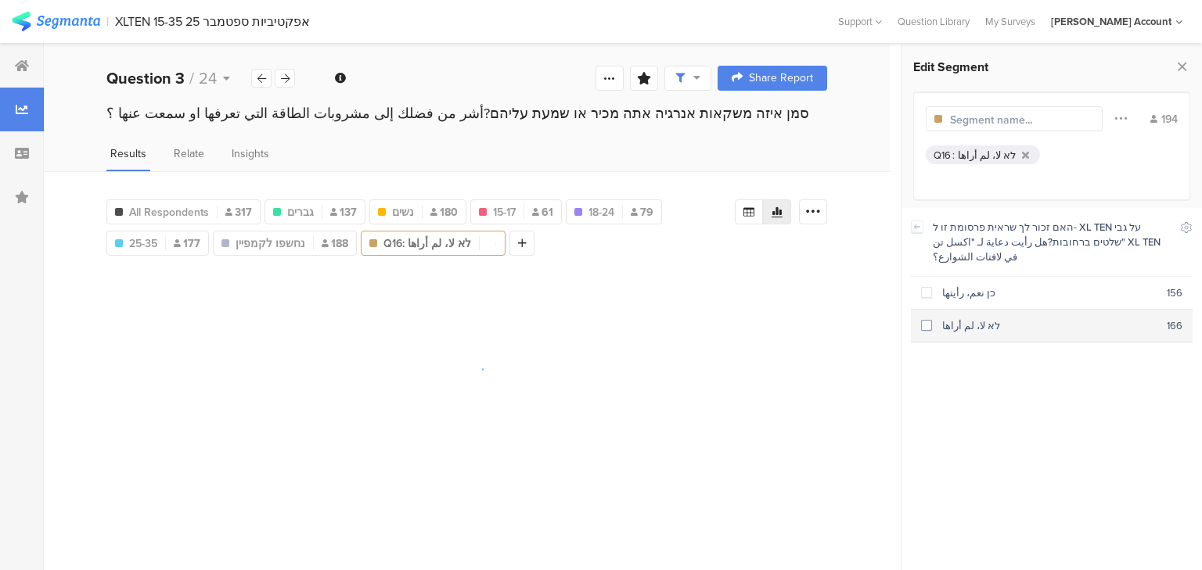
click at [964, 318] on div "לא لا، لم أراها" at bounding box center [1049, 325] width 235 height 15
click at [915, 225] on icon at bounding box center [917, 227] width 5 height 4
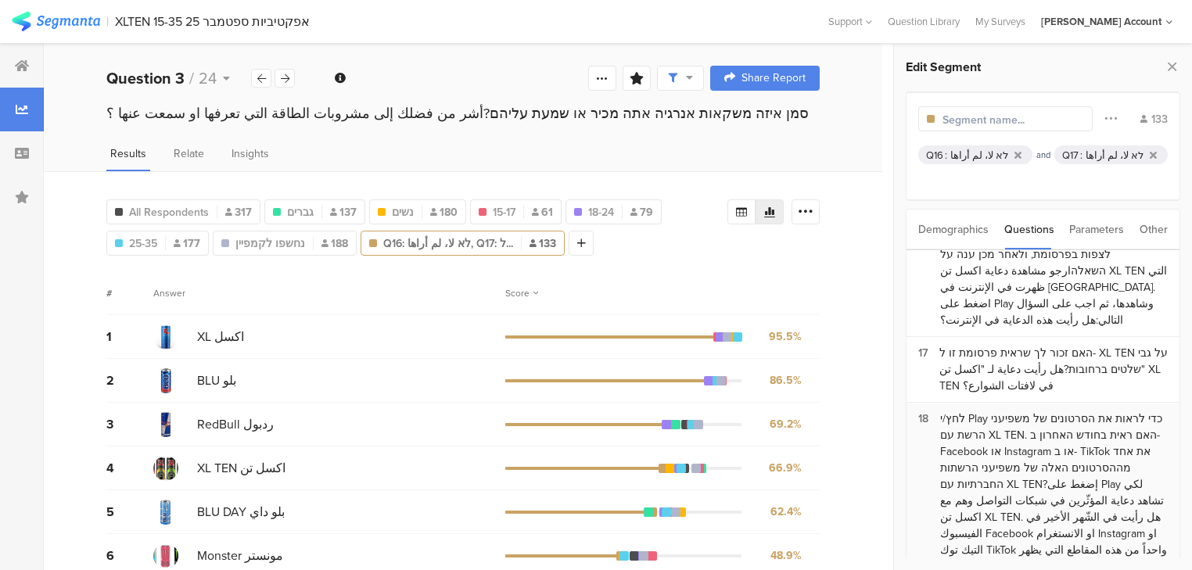
scroll to position [1064, 0]
click at [986, 410] on div "לחץ/י Play כדי לראות את הסרטונים של משפיעני הרשת עם XL TEN. האם ראית בחודש האחר…" at bounding box center [1054, 500] width 228 height 181
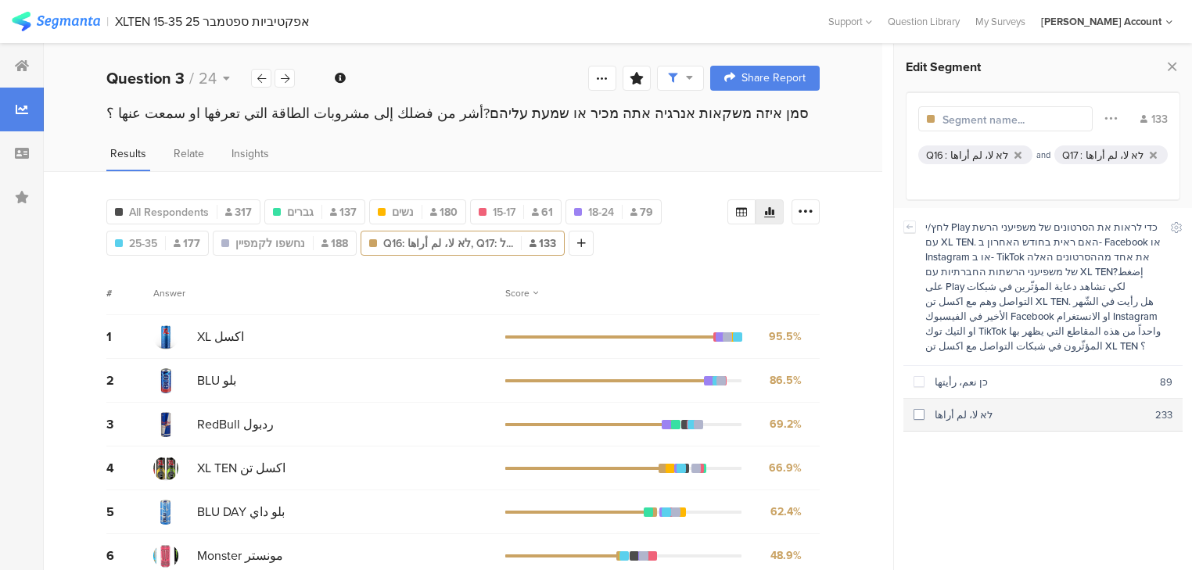
click at [978, 408] on div "לא لا، لم أراها" at bounding box center [1040, 415] width 231 height 15
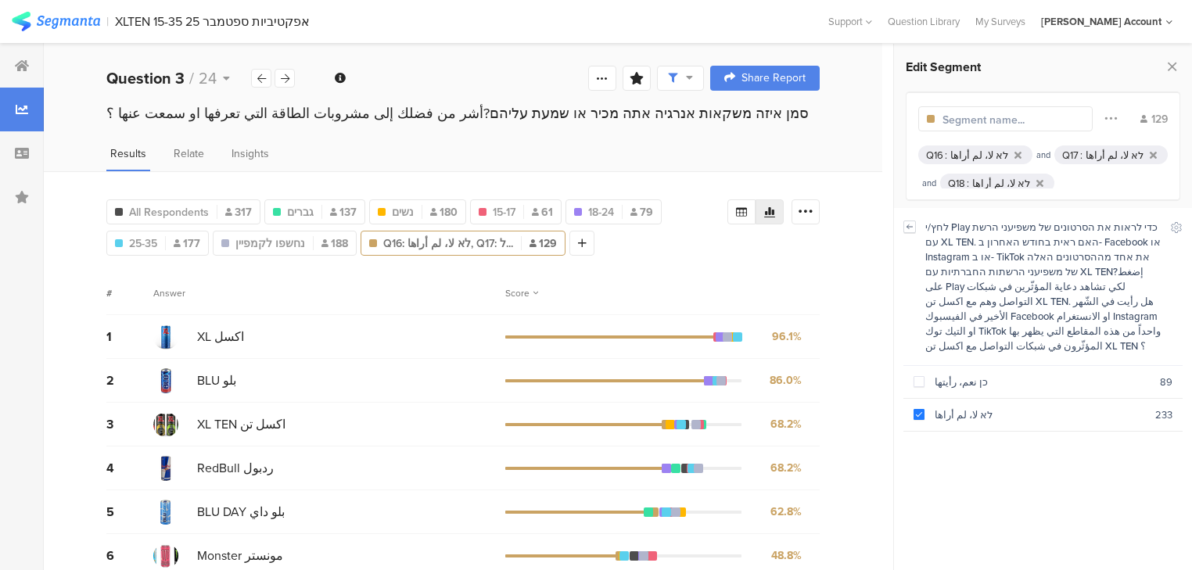
click at [915, 227] on div "לחץ/י Play כדי לראות את הסרטונים של משפיעני הרשת עם XL TEN. האם ראית בחודש האחר…" at bounding box center [1043, 287] width 279 height 158
click at [911, 230] on icon at bounding box center [909, 227] width 11 height 13
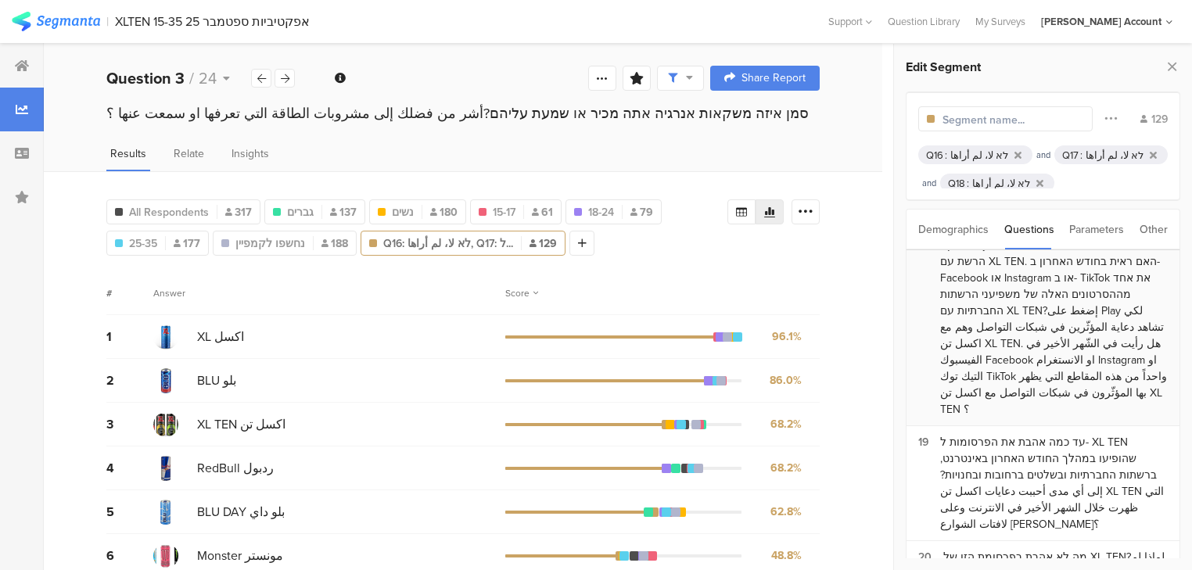
scroll to position [1252, 0]
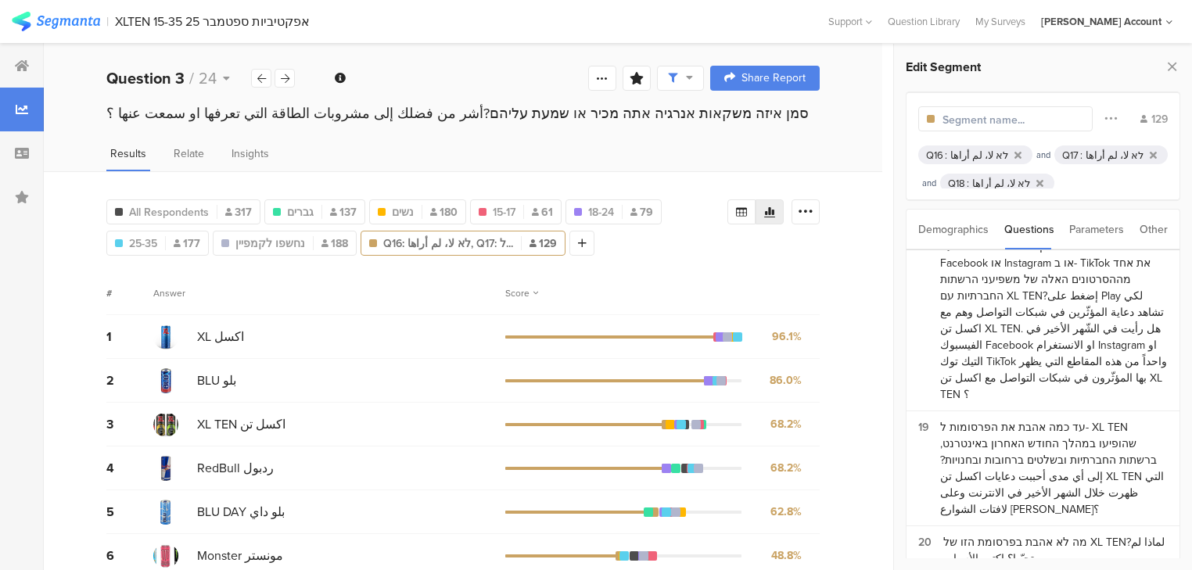
click at [1002, 116] on input "text" at bounding box center [1011, 120] width 136 height 16
type input "לא נחשפו לקמפיין"
click at [534, 243] on div at bounding box center [538, 243] width 25 height 25
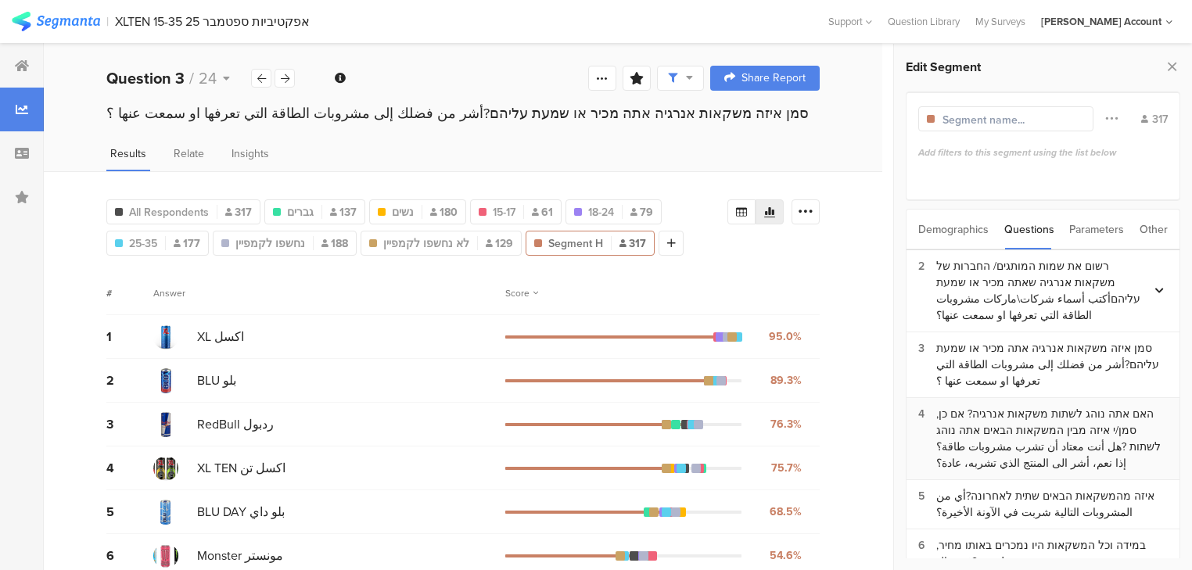
click at [1033, 432] on div "האם אתה נוהג לשתות משקאות אנרגיה? אם כן, סמן/י איזה מבין המשקאות הבאים אתה נוהג…" at bounding box center [1053, 439] width 232 height 66
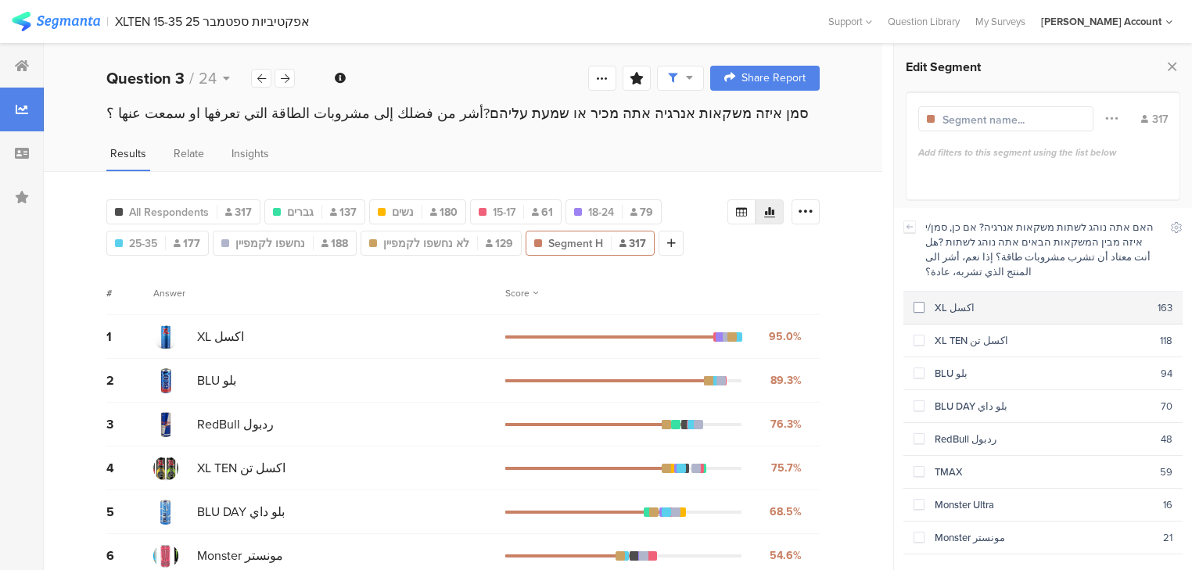
click at [948, 300] on div "XL اكسل" at bounding box center [1041, 307] width 233 height 15
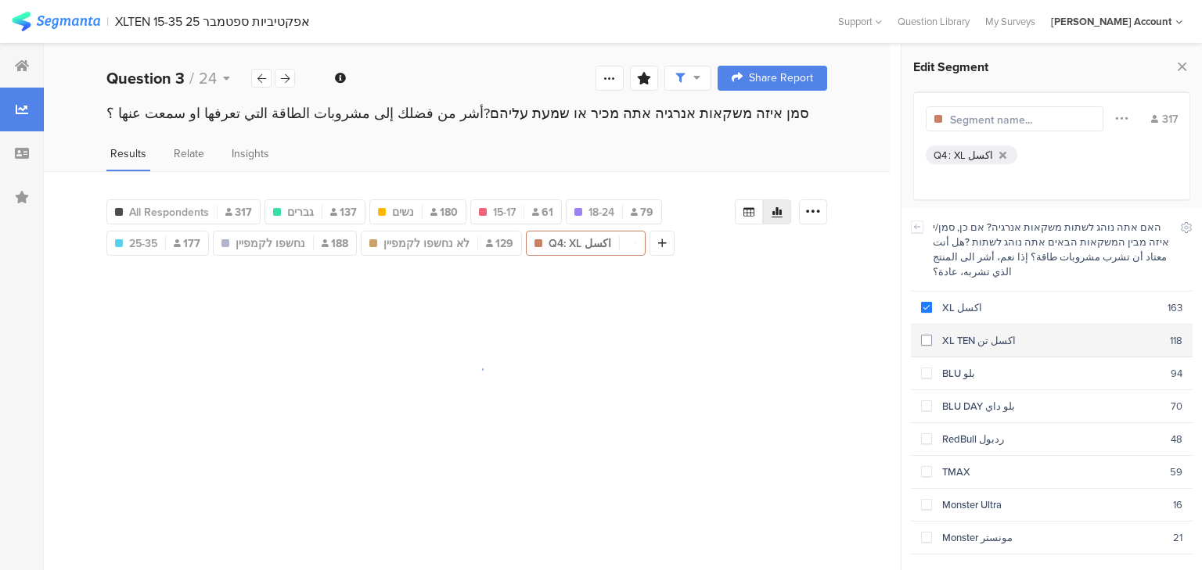
click at [950, 333] on div "XL TEN اكسل تن" at bounding box center [1051, 340] width 238 height 15
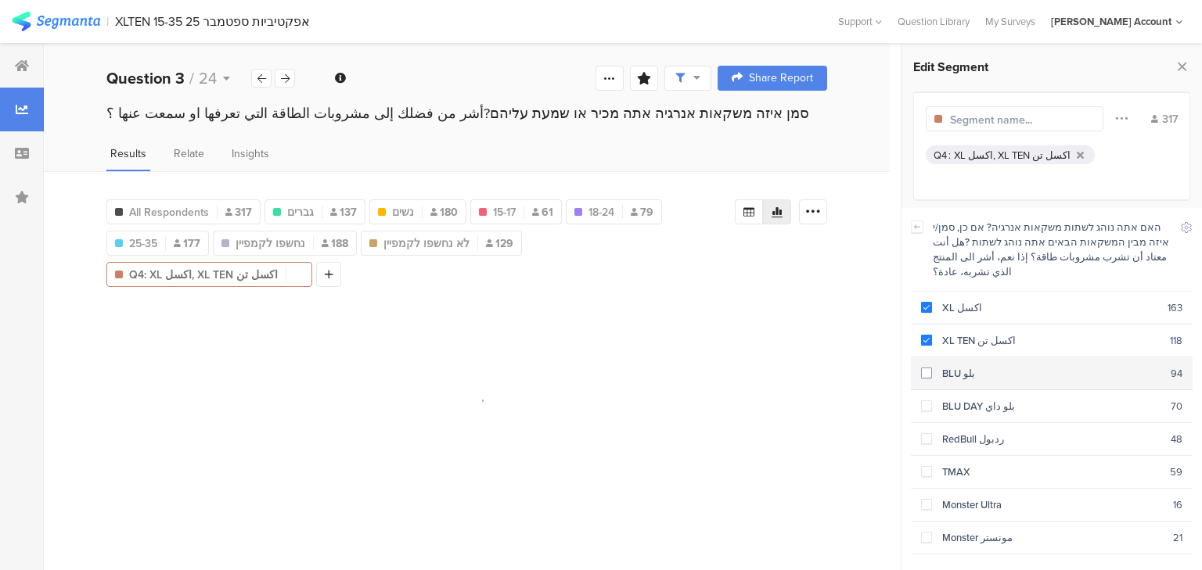
click at [945, 366] on div "BLU بلو" at bounding box center [1051, 373] width 239 height 15
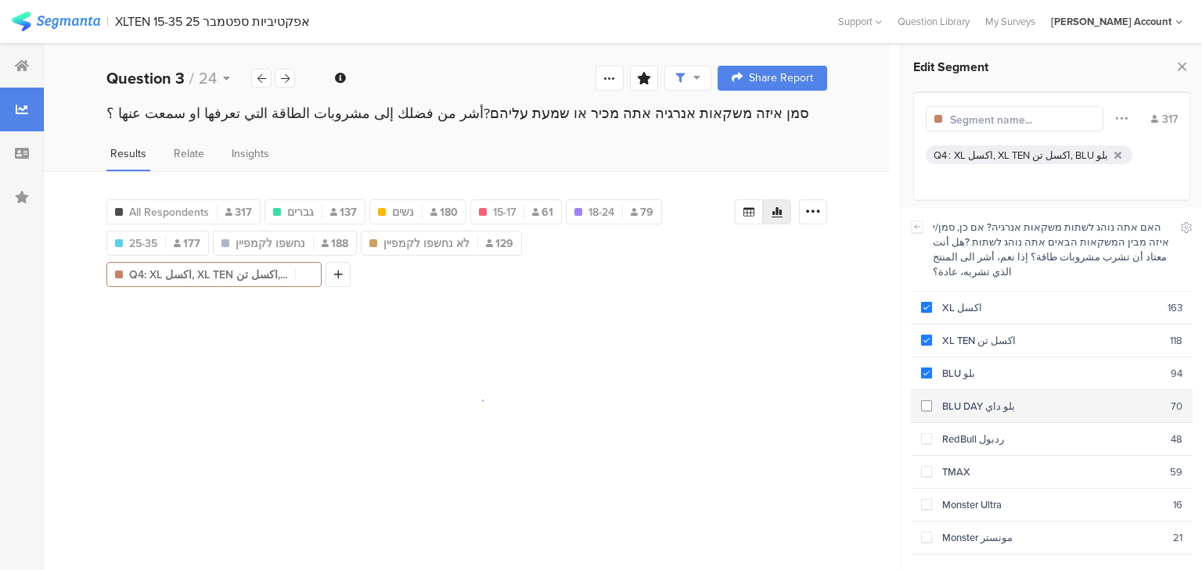
click at [955, 390] on section "BLU DAY بلو داي 70" at bounding box center [1052, 406] width 282 height 33
click at [965, 423] on section "RedBull ردبول 48" at bounding box center [1052, 439] width 282 height 33
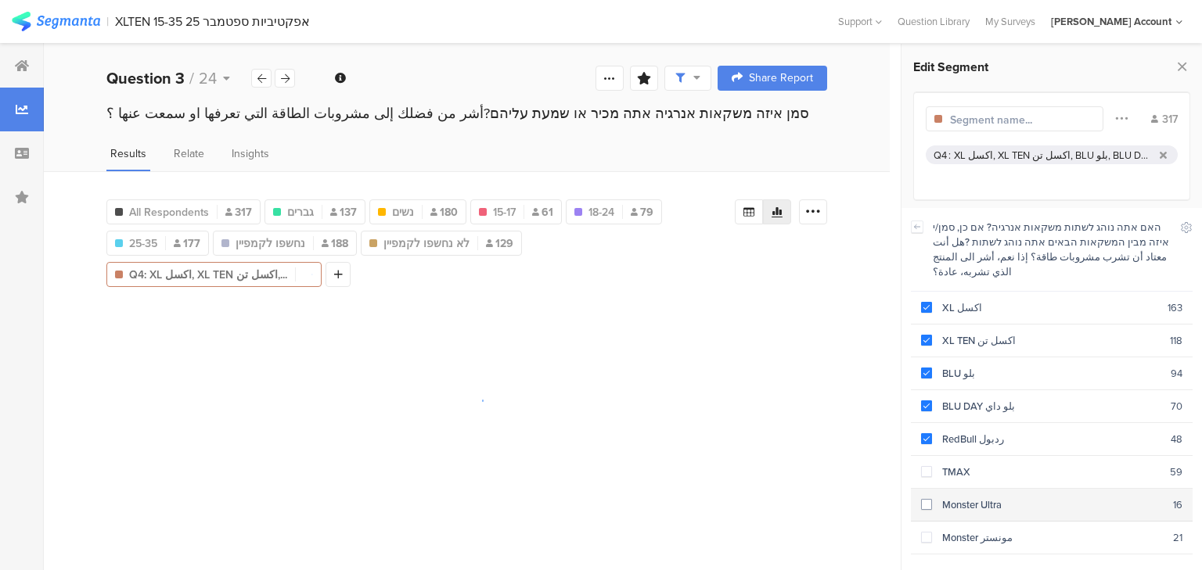
click at [947, 489] on section "Monster Ultra 16" at bounding box center [1052, 505] width 282 height 33
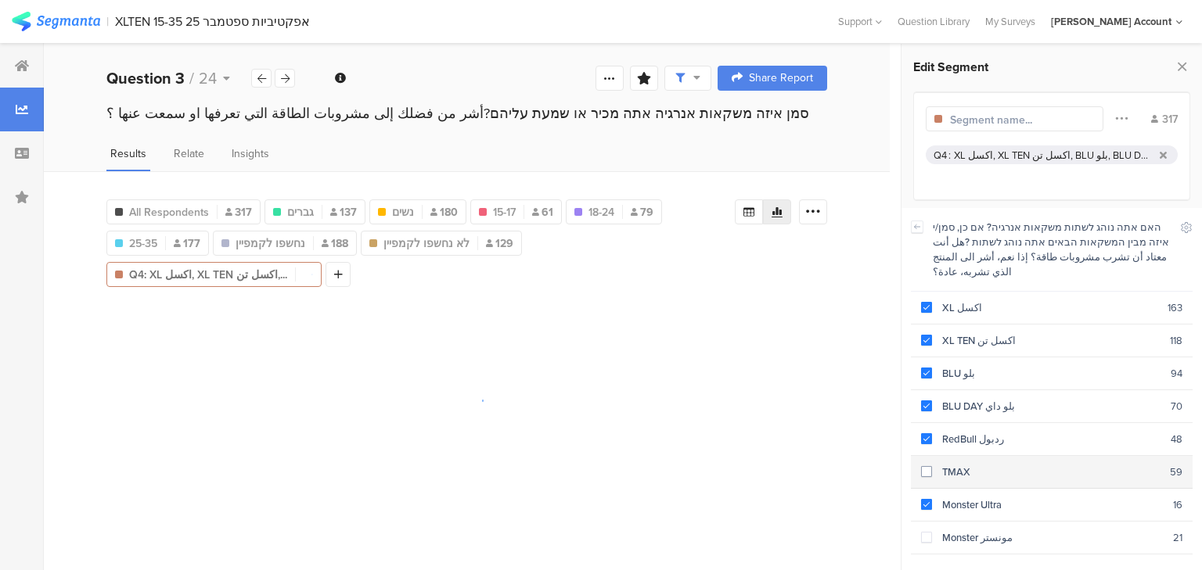
click at [960, 465] on div "TMAX" at bounding box center [1051, 472] width 238 height 15
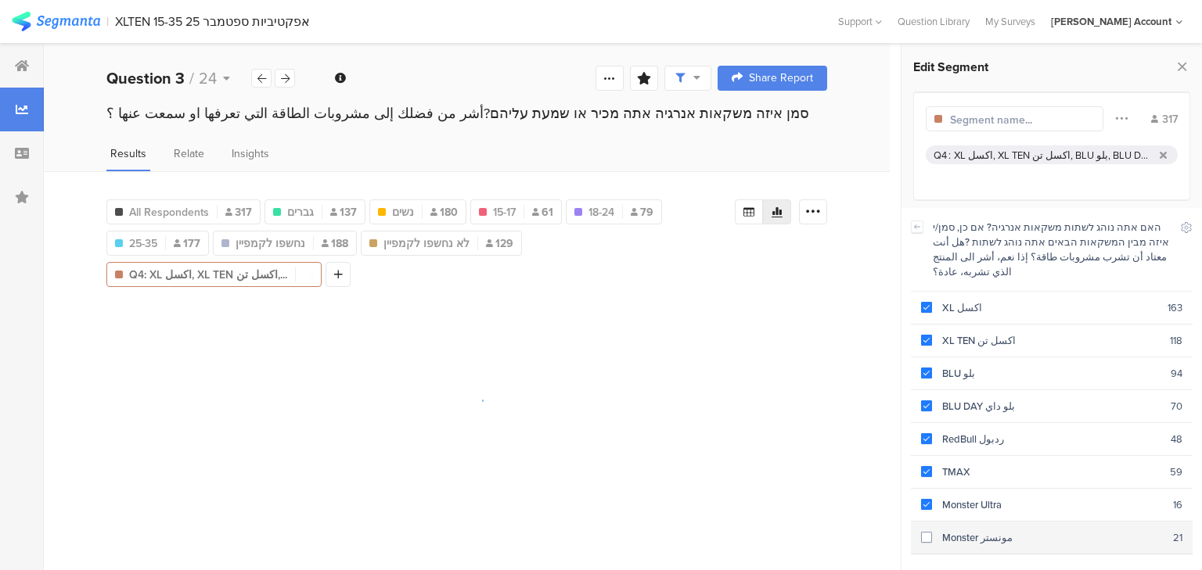
click at [973, 530] on div "Monster مونستر" at bounding box center [1052, 537] width 241 height 15
click at [991, 120] on input "text" at bounding box center [1018, 120] width 136 height 16
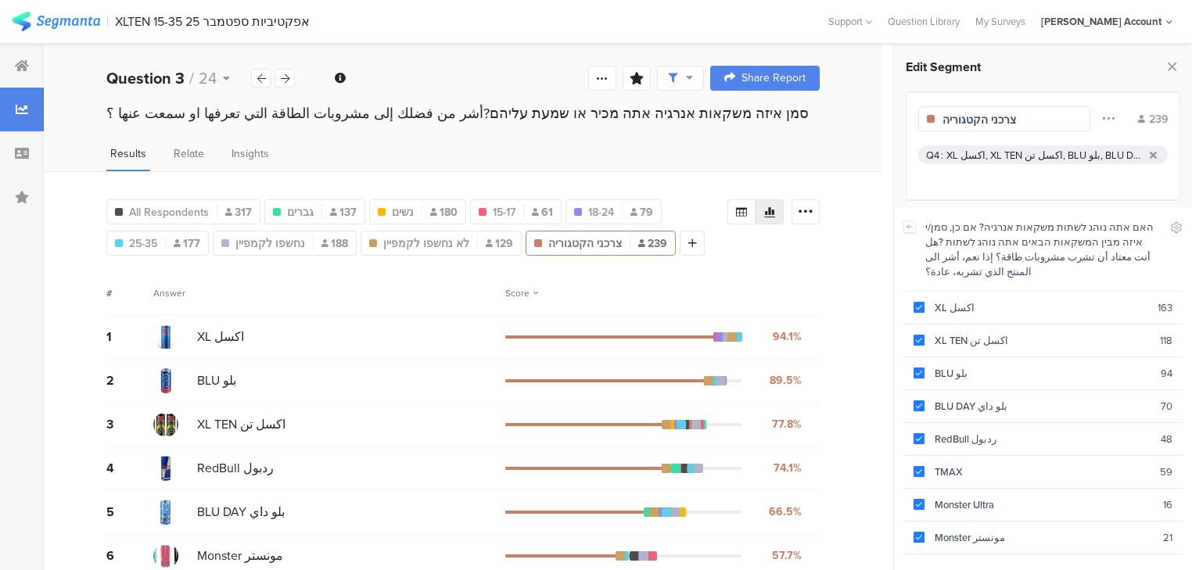
drag, startPoint x: 1020, startPoint y: 123, endPoint x: 849, endPoint y: 115, distance: 170.8
click at [849, 115] on div "Welcome page 1 هيا نبدأ ببعض الأسئلة الإحصائية 1a هل انت 1b كم عمرك؟ 1c في اي م…" at bounding box center [612, 382] width 1137 height 678
click at [297, 204] on span "גברים" at bounding box center [300, 212] width 27 height 16
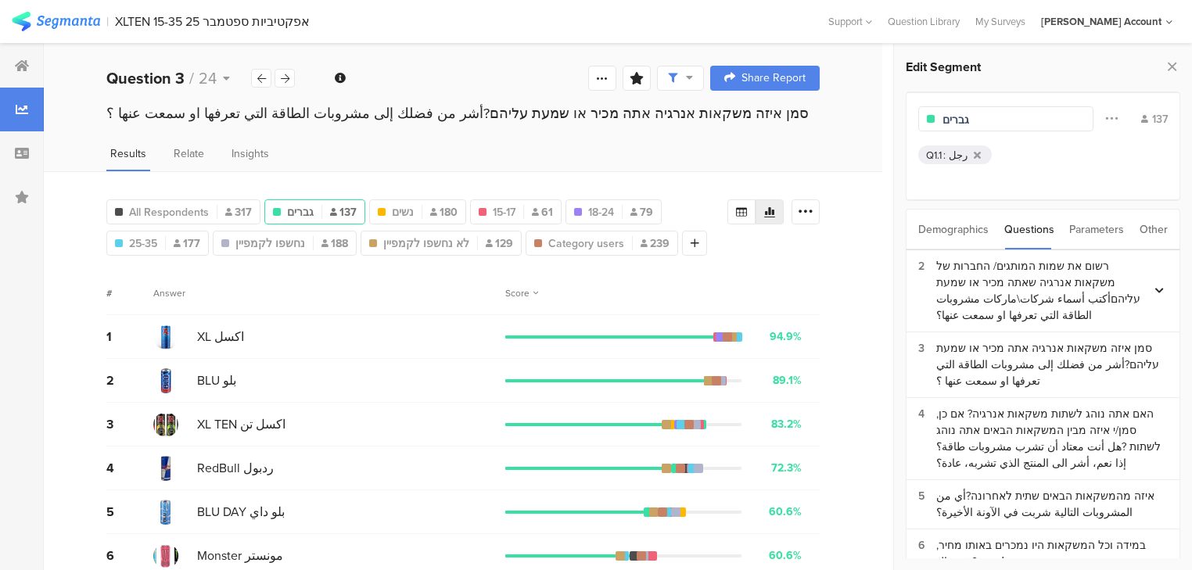
click at [965, 114] on input "גברים" at bounding box center [1011, 120] width 136 height 16
click at [394, 204] on span "נשים" at bounding box center [398, 212] width 22 height 16
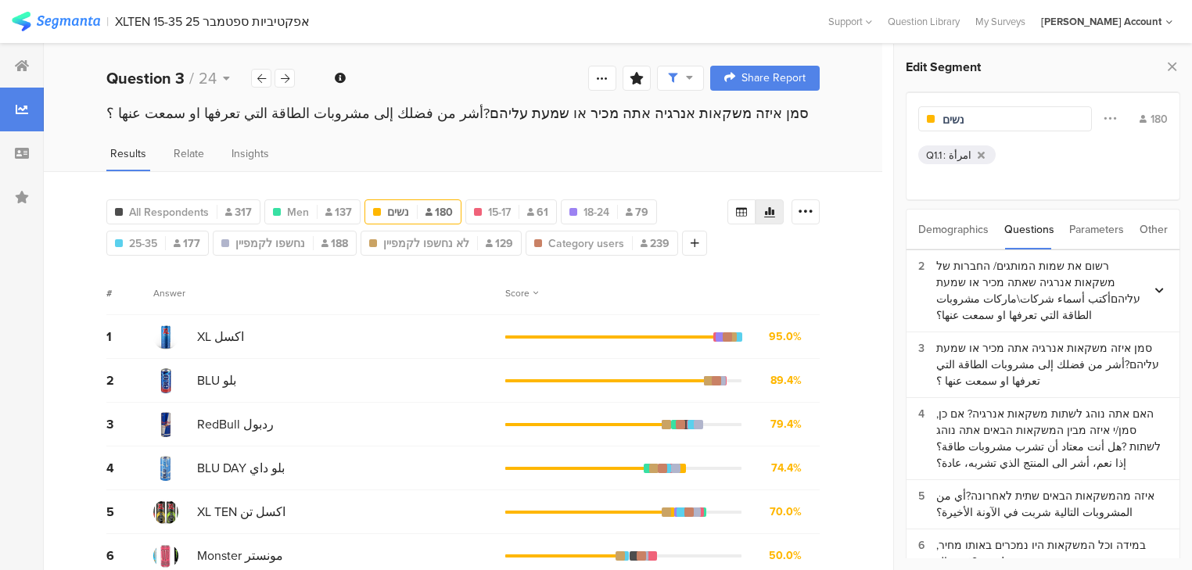
click at [958, 122] on input "נשים" at bounding box center [1011, 120] width 136 height 16
click at [256, 239] on span "נחשפו לקמפיין" at bounding box center [271, 244] width 70 height 16
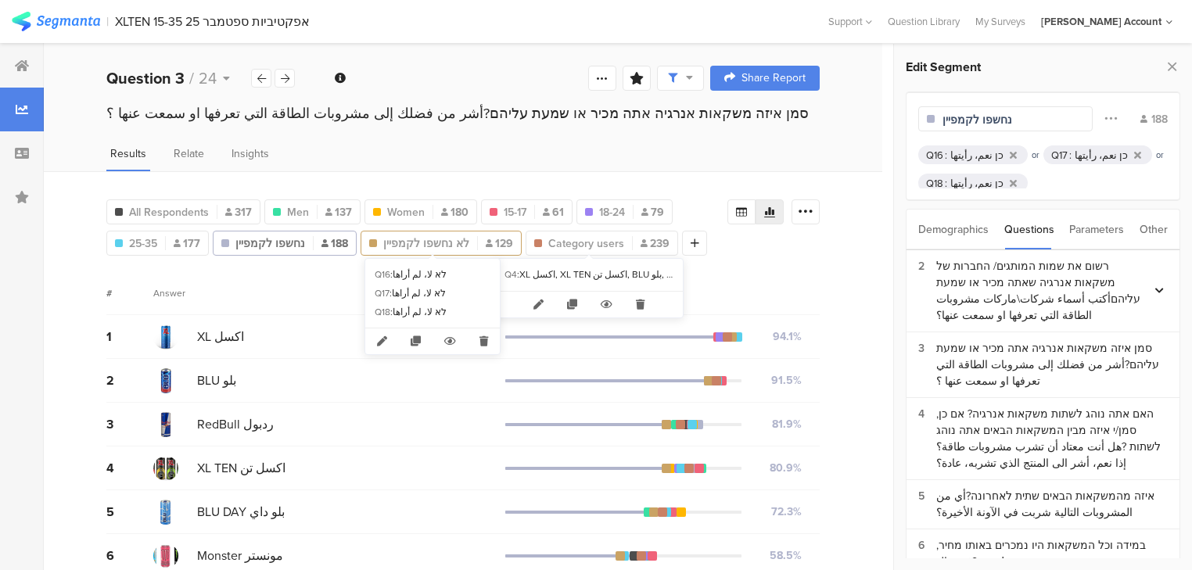
click at [425, 242] on span "לא נחשפו לקמפיין" at bounding box center [426, 244] width 86 height 16
type input "לא נחשפו לקמפיין"
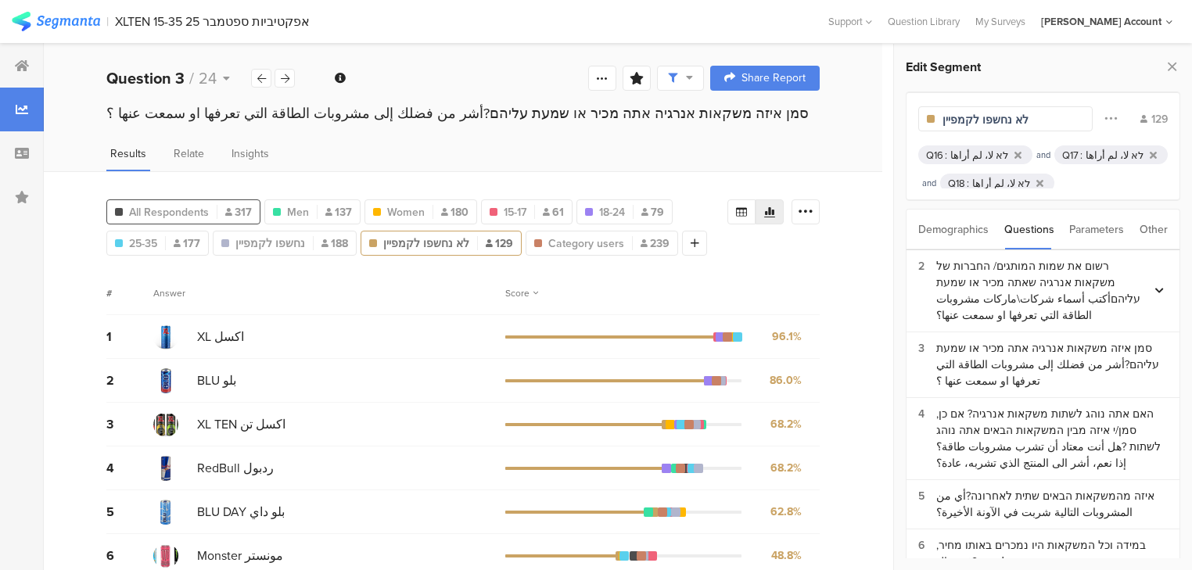
click at [194, 207] on span "All Respondents" at bounding box center [169, 212] width 80 height 16
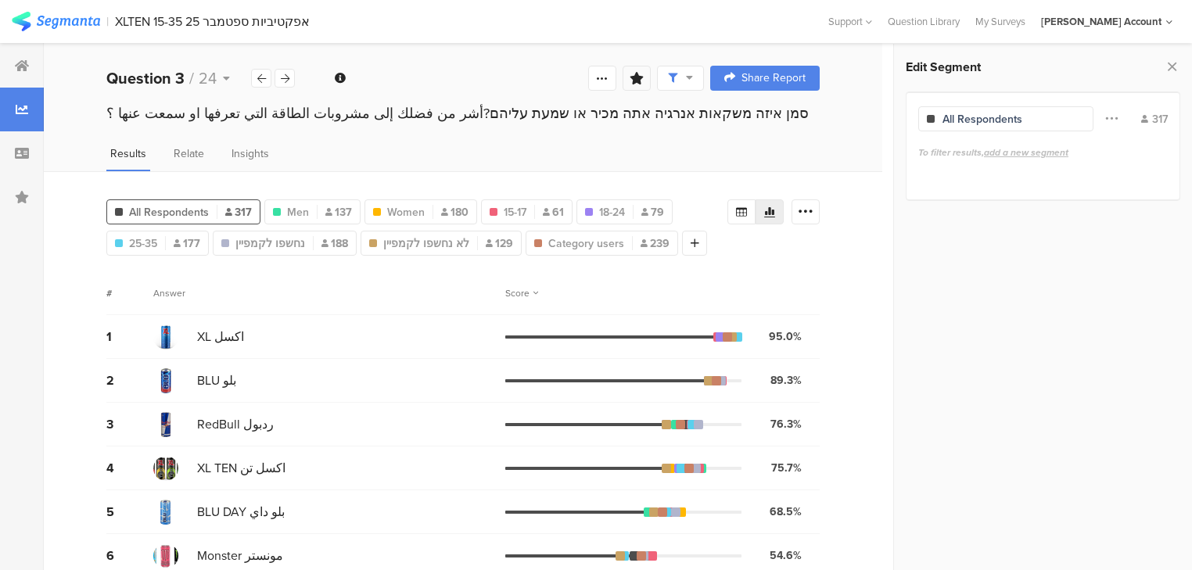
click at [644, 81] on icon at bounding box center [637, 78] width 14 height 13
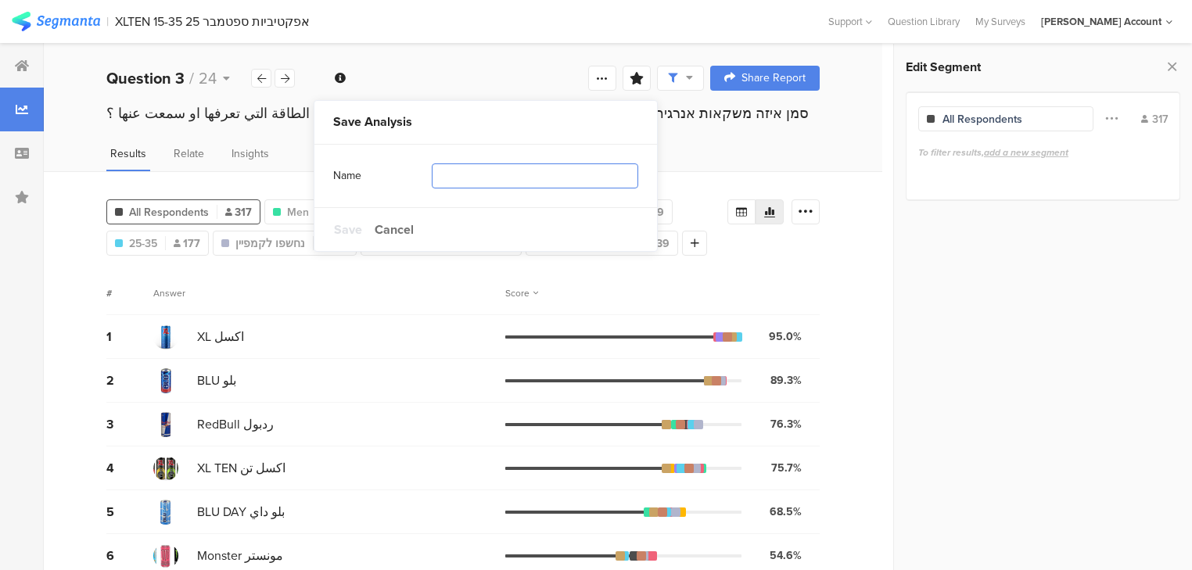
click at [592, 181] on input "text" at bounding box center [535, 176] width 207 height 25
type input "פילוחים"
click at [344, 230] on span "Save" at bounding box center [348, 230] width 28 height 18
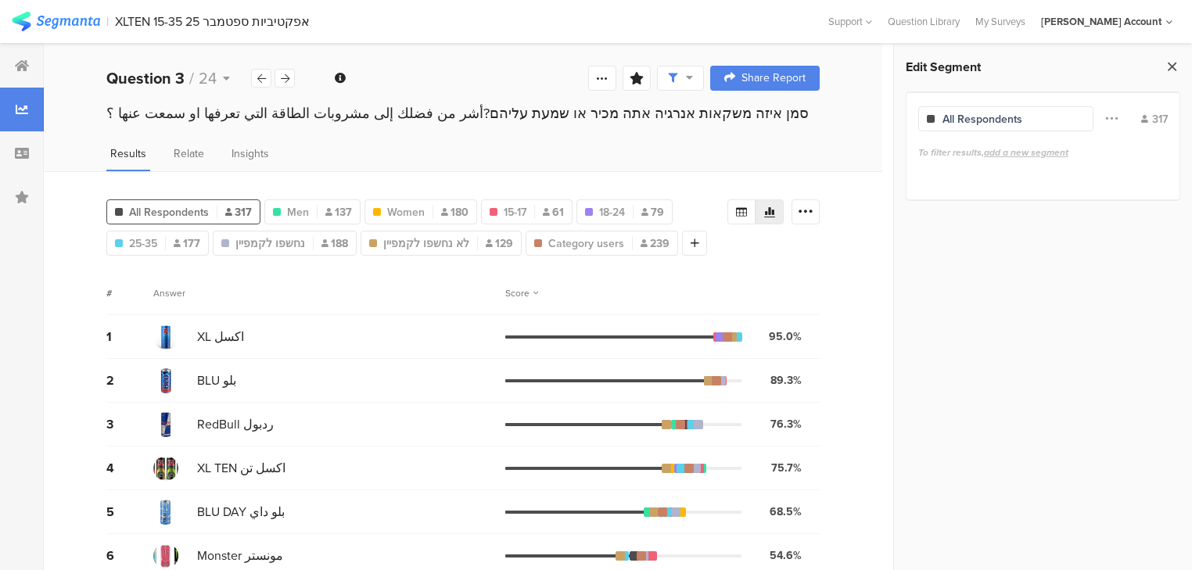
click at [1171, 66] on icon at bounding box center [1172, 67] width 16 height 22
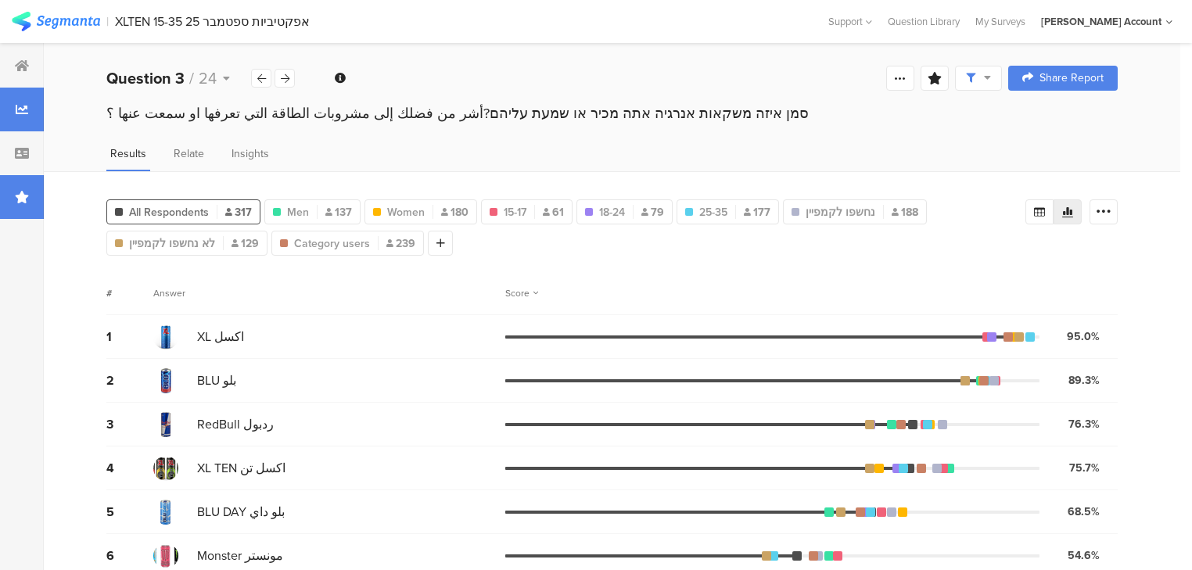
scroll to position [25, 0]
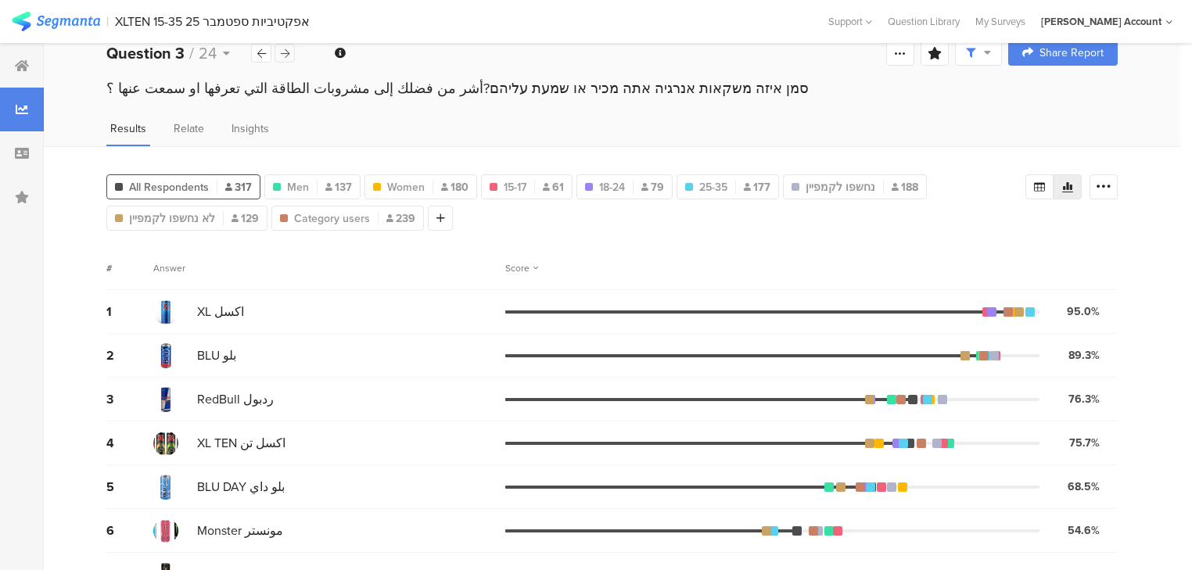
click at [289, 53] on icon at bounding box center [285, 54] width 9 height 10
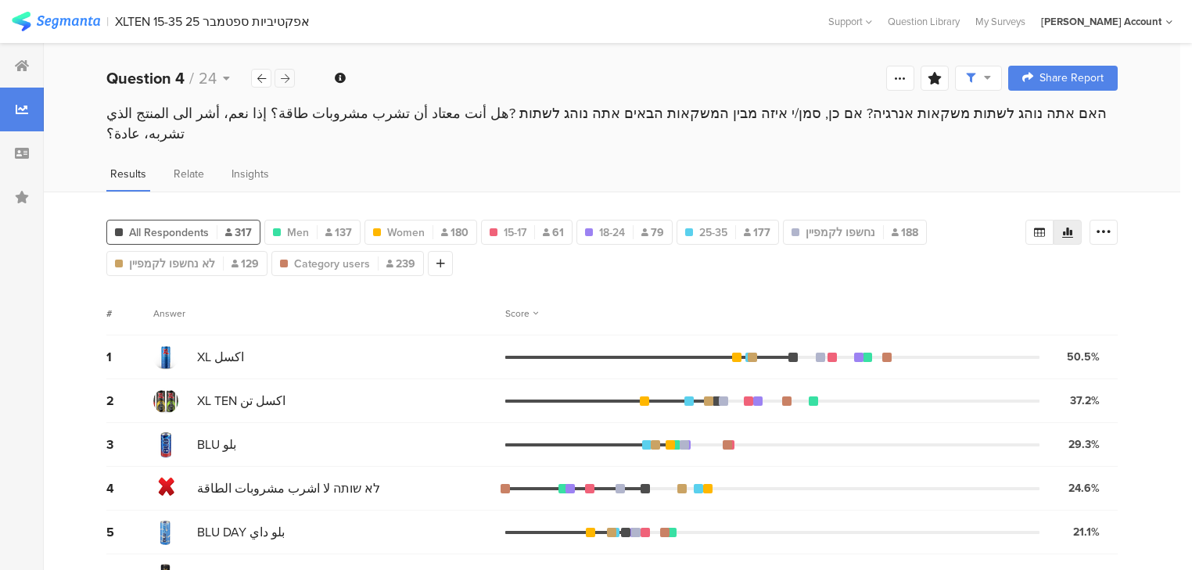
click at [289, 53] on div "Welcome page 1 هيا نبدأ ببعض الأسئلة الإحصائية 1a هل انت 1b كم عمرك؟ 1c في اي م…" at bounding box center [612, 78] width 1137 height 50
click at [289, 74] on icon at bounding box center [285, 79] width 9 height 10
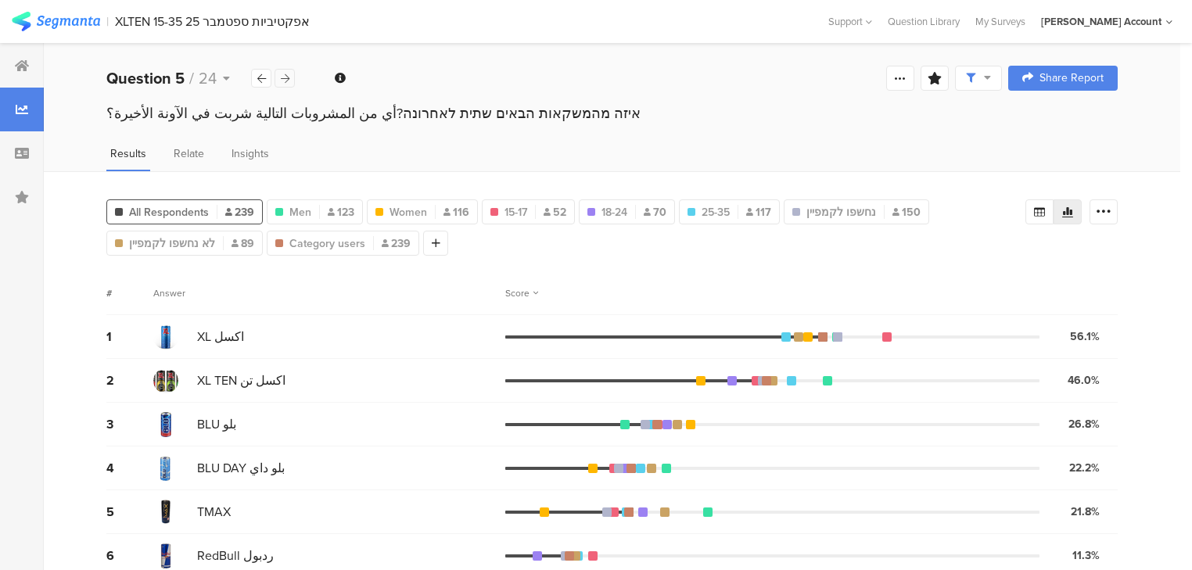
click at [288, 78] on icon at bounding box center [285, 79] width 9 height 10
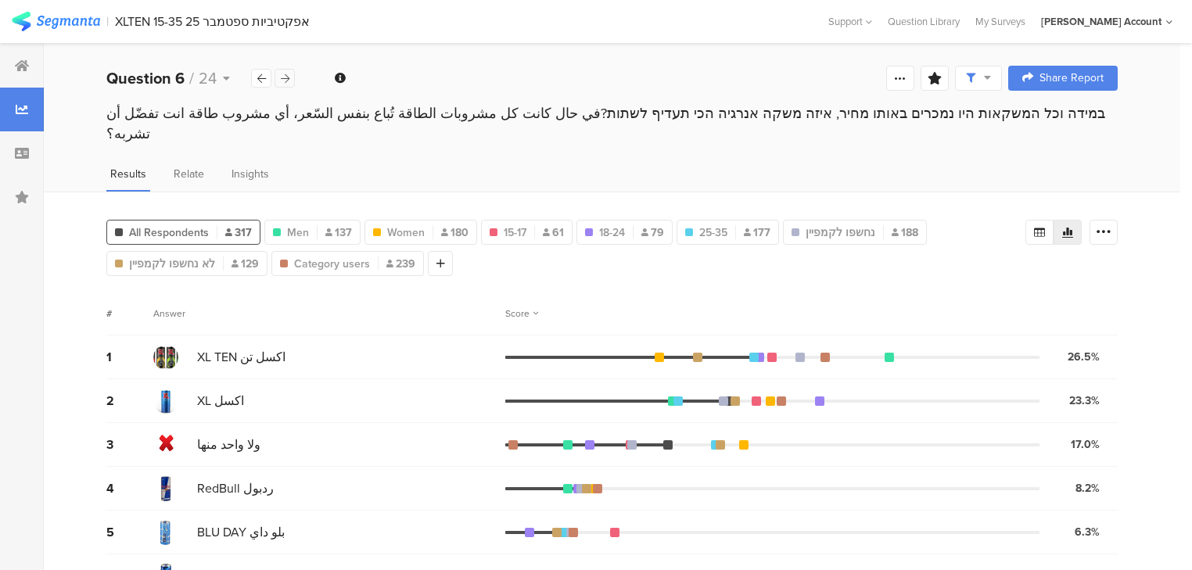
click at [288, 78] on icon at bounding box center [285, 79] width 9 height 10
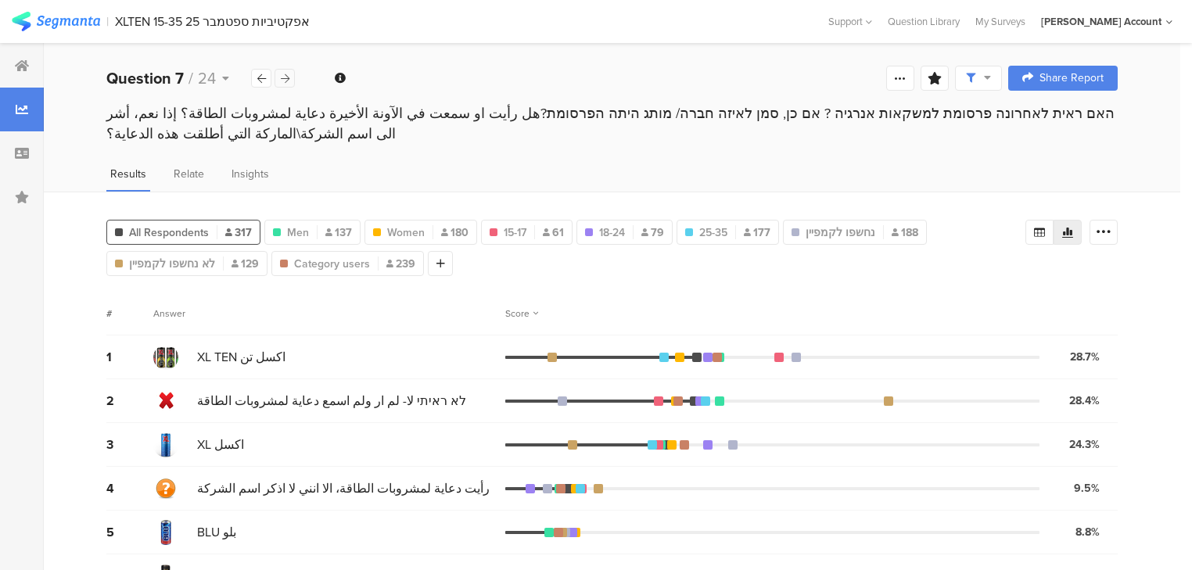
click at [288, 78] on icon at bounding box center [285, 79] width 9 height 10
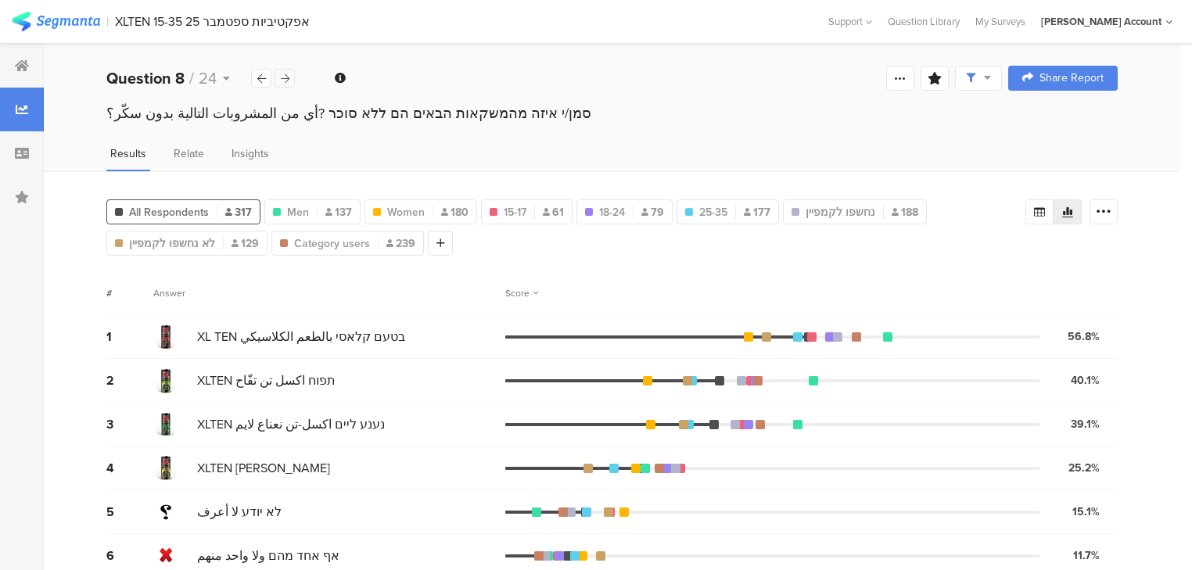
click at [288, 78] on icon at bounding box center [285, 79] width 9 height 10
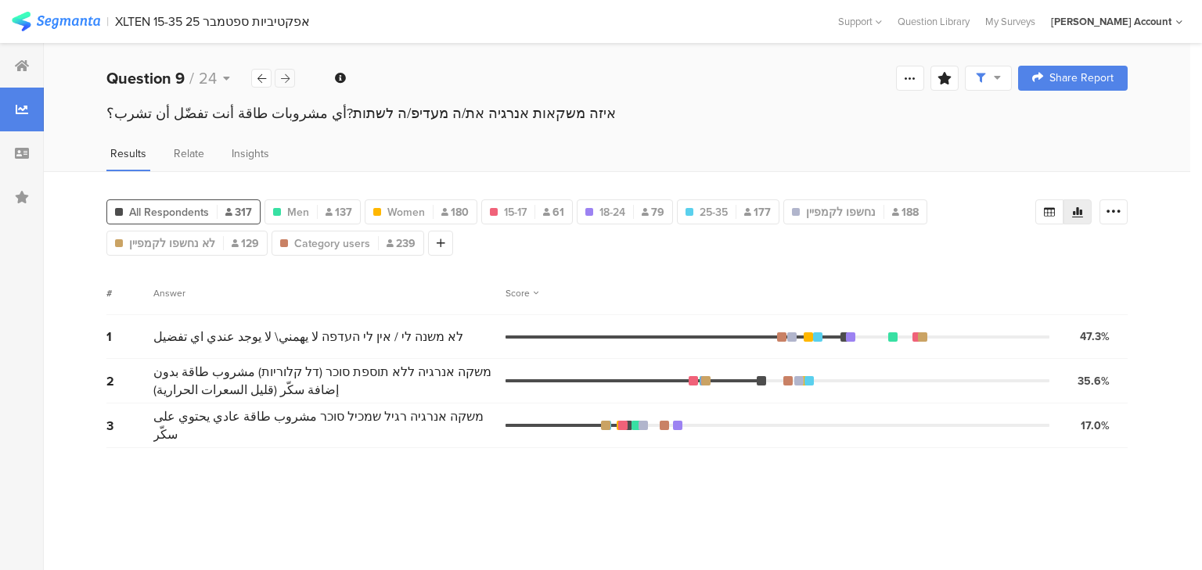
click at [288, 78] on icon at bounding box center [285, 79] width 9 height 10
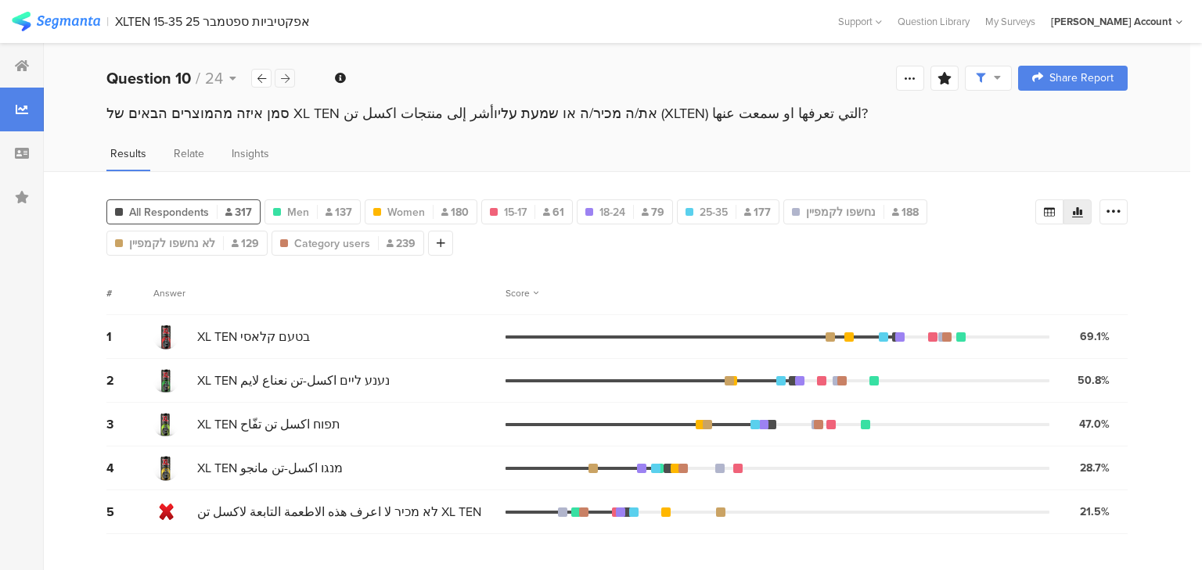
click at [288, 78] on icon at bounding box center [285, 79] width 9 height 10
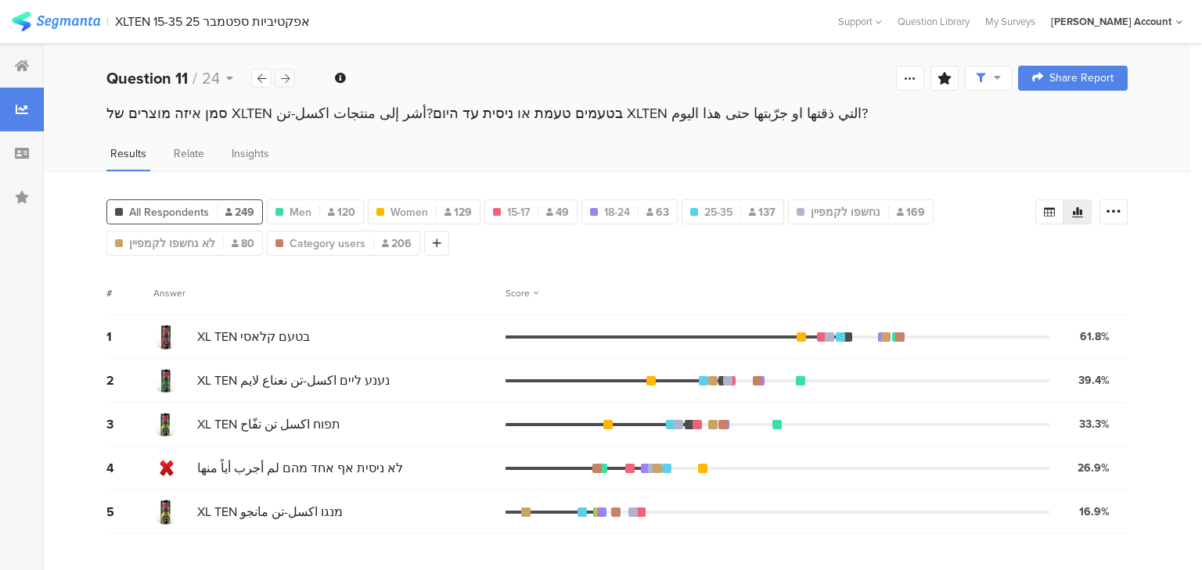
click at [288, 78] on icon at bounding box center [285, 79] width 9 height 10
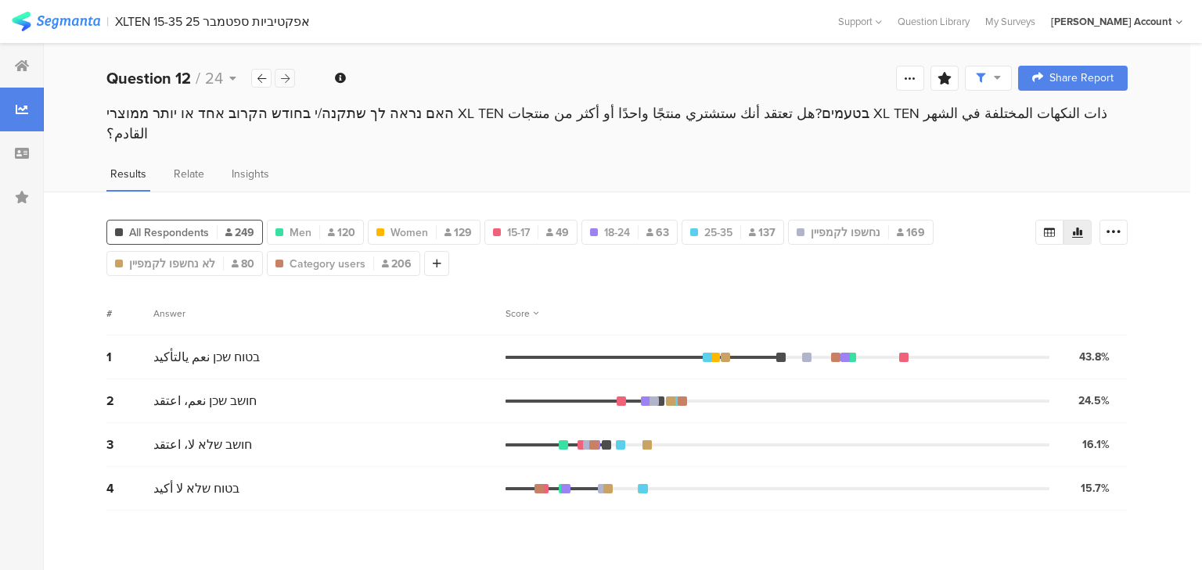
click at [283, 80] on icon at bounding box center [285, 79] width 9 height 10
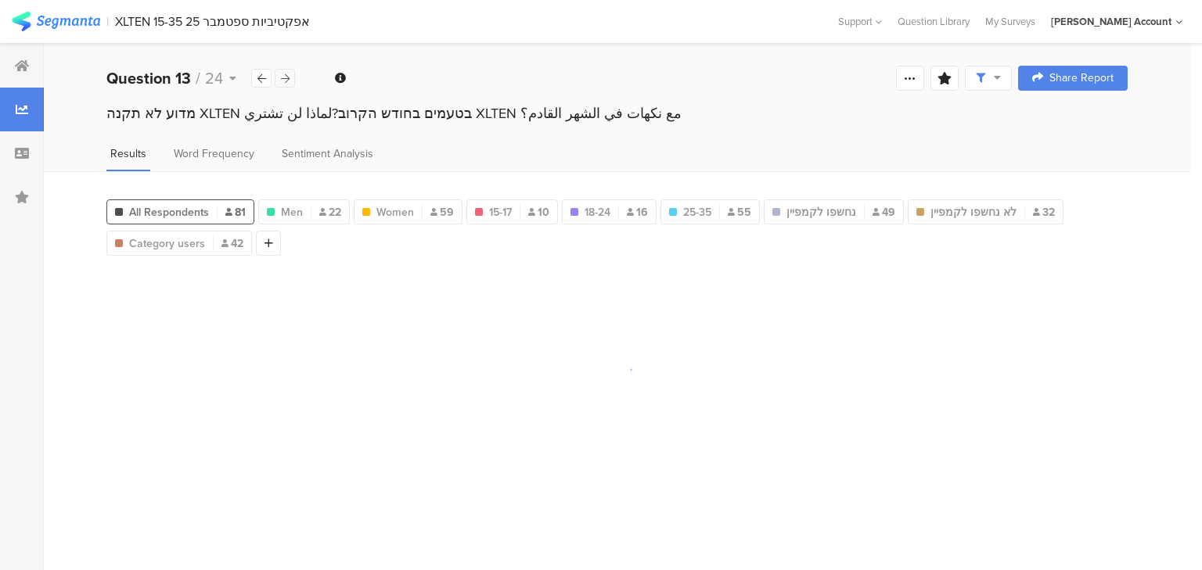
click at [283, 80] on icon at bounding box center [285, 79] width 9 height 10
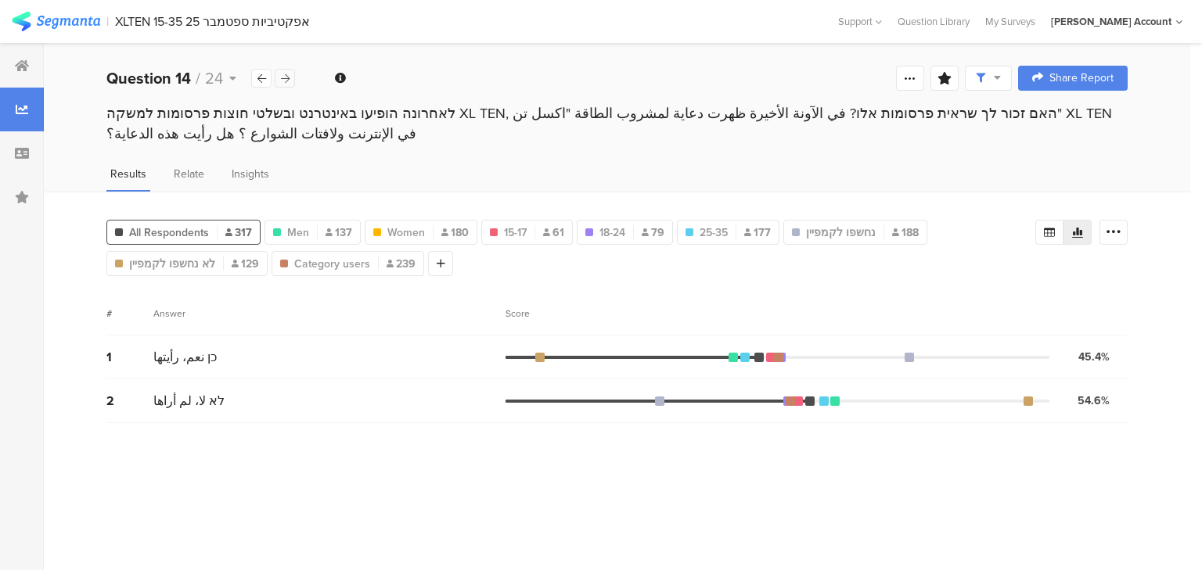
click at [283, 80] on icon at bounding box center [285, 79] width 9 height 10
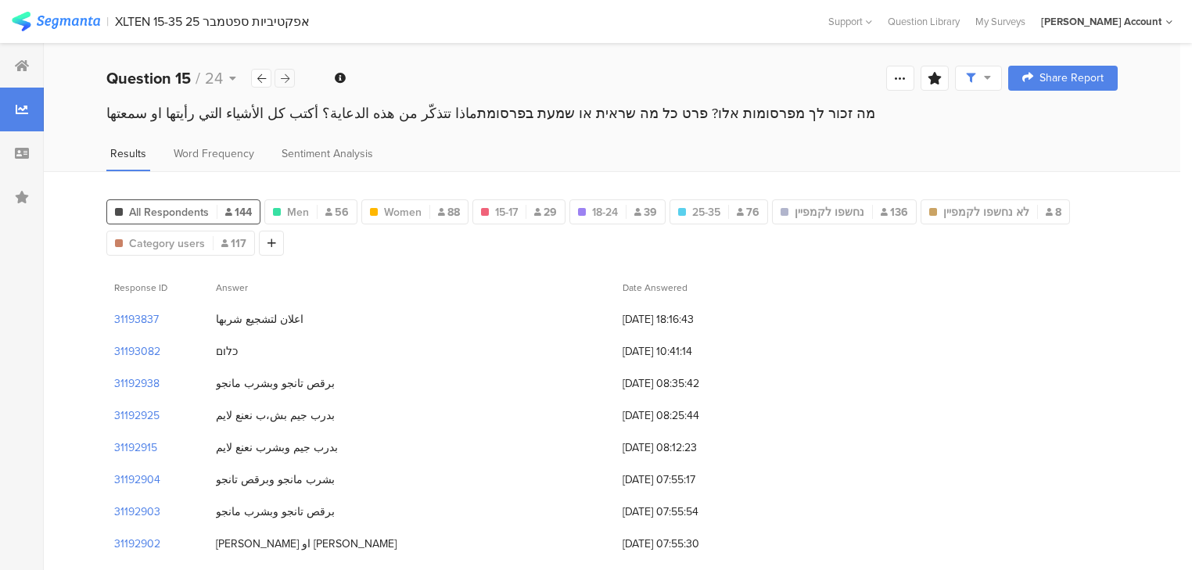
click at [281, 77] on icon at bounding box center [285, 79] width 9 height 10
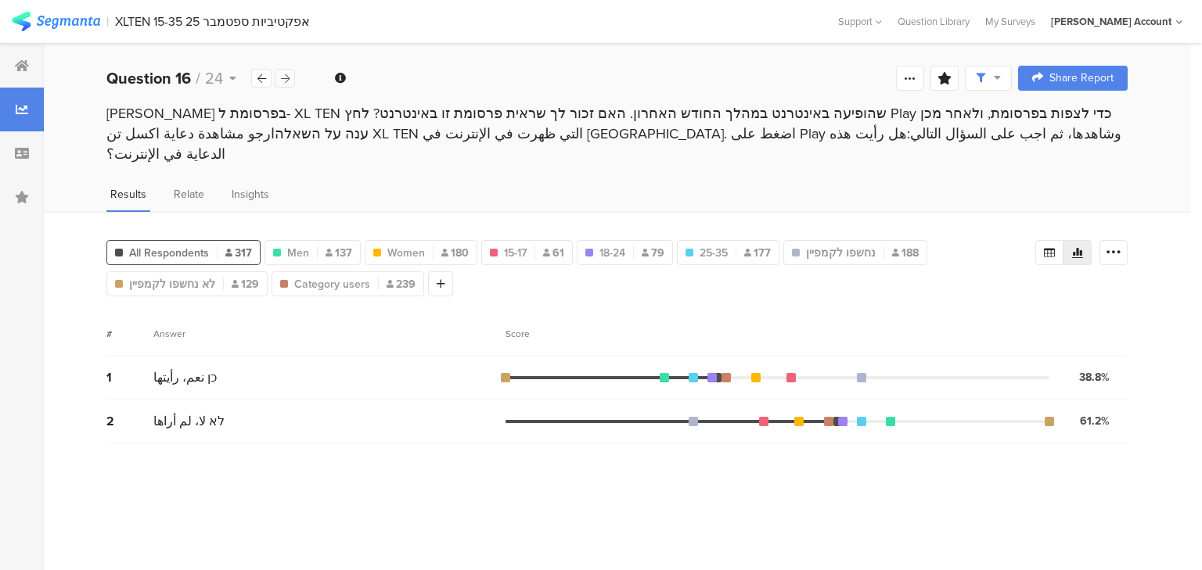
click at [281, 77] on icon at bounding box center [285, 79] width 9 height 10
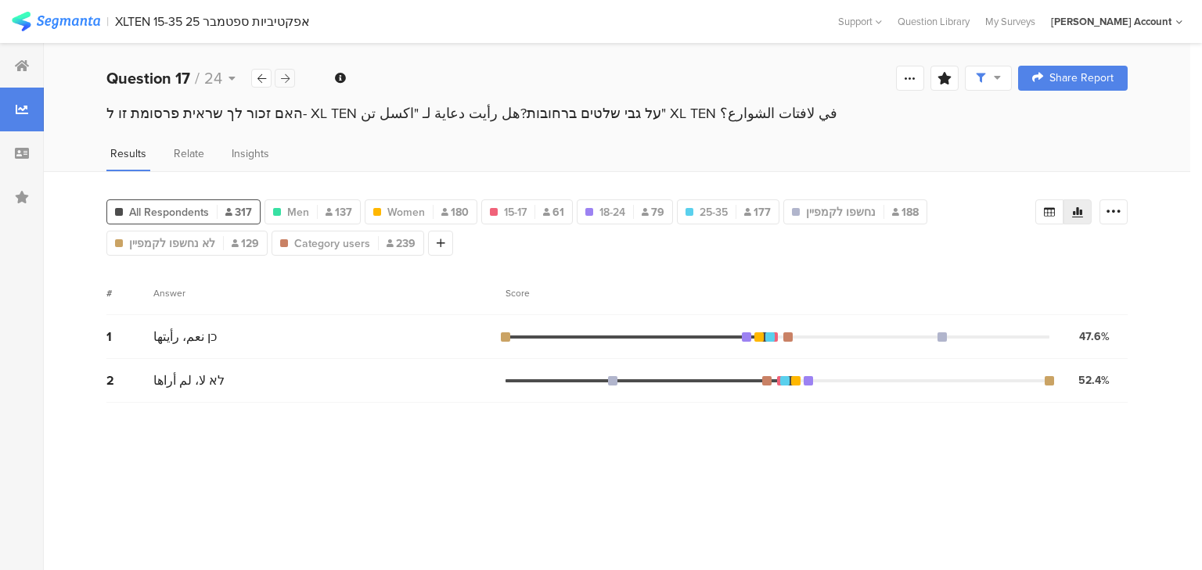
click at [281, 77] on icon at bounding box center [285, 79] width 9 height 10
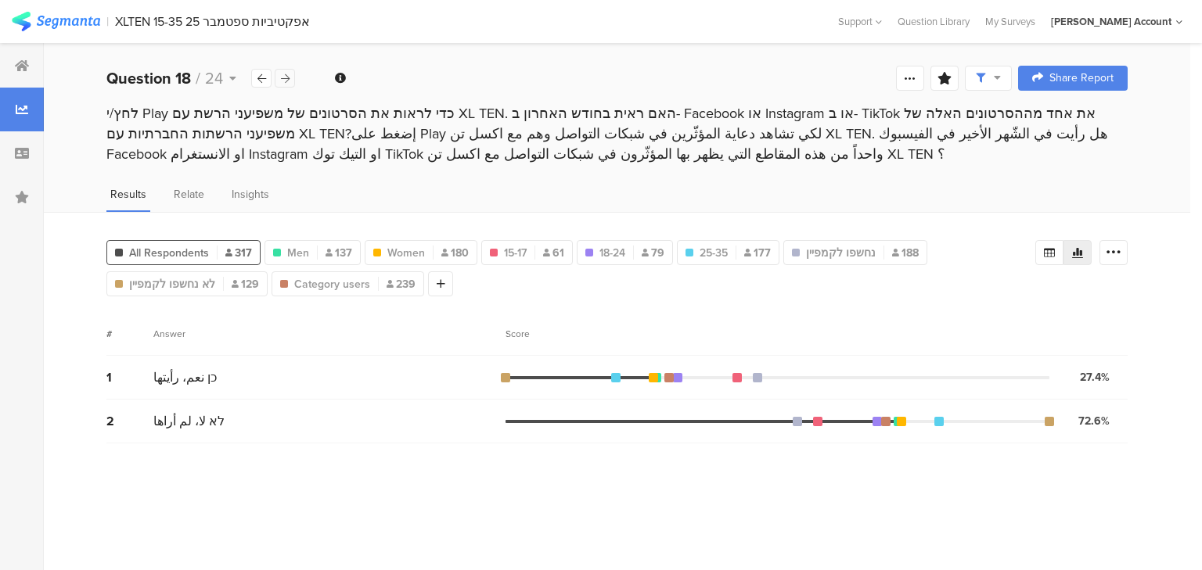
click at [281, 77] on icon at bounding box center [285, 79] width 9 height 10
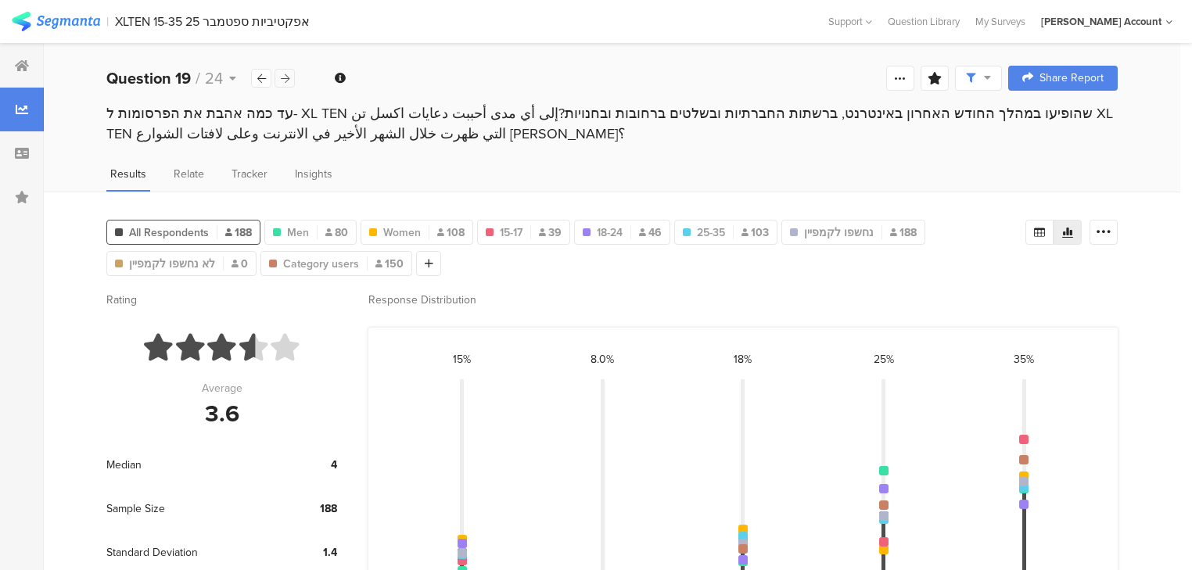
click at [281, 77] on icon at bounding box center [285, 79] width 9 height 10
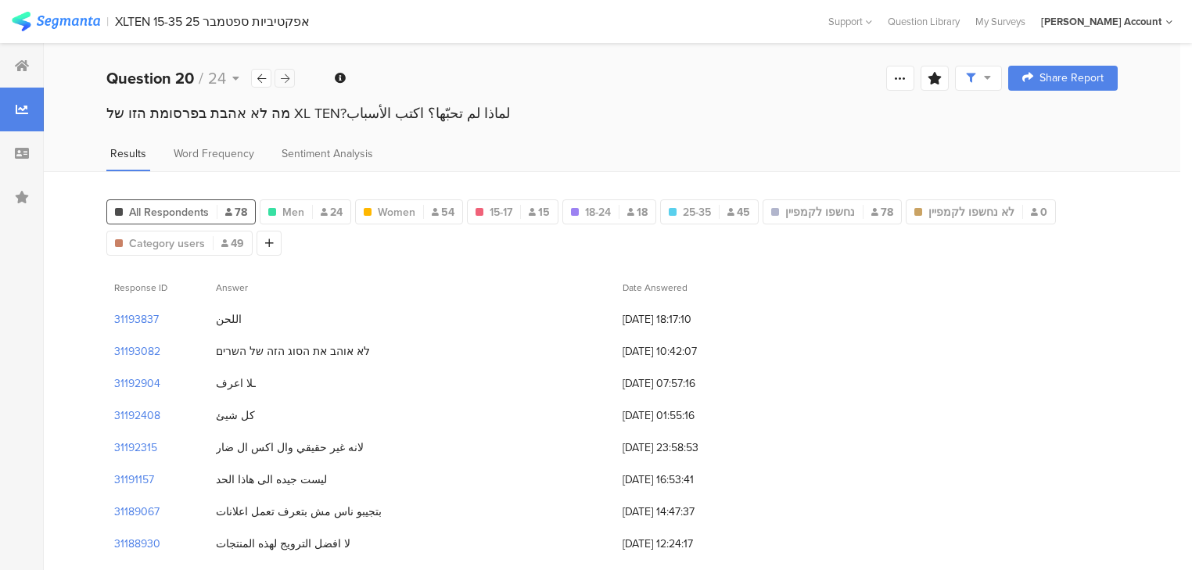
click at [281, 77] on icon at bounding box center [285, 79] width 9 height 10
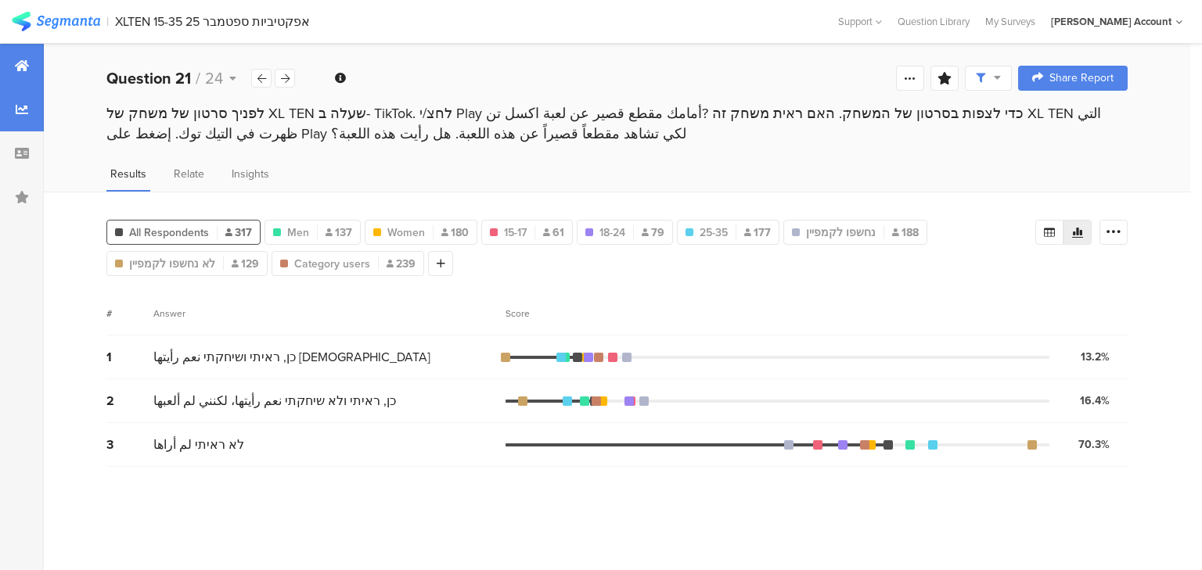
click at [21, 70] on icon at bounding box center [22, 65] width 14 height 13
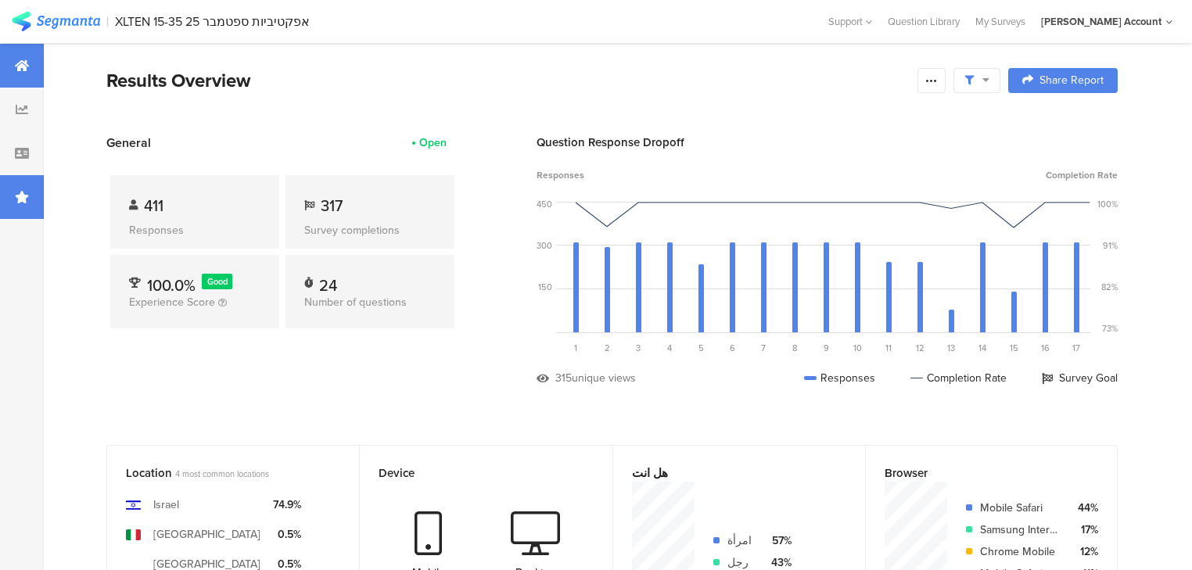
click at [33, 198] on div at bounding box center [22, 197] width 44 height 44
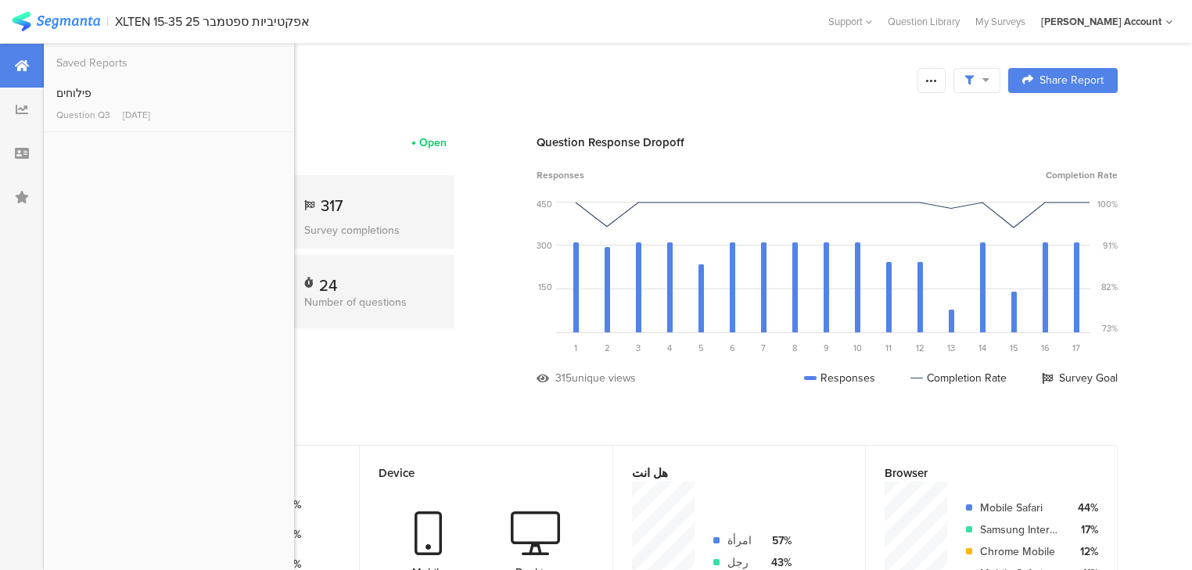
click at [429, 80] on div "Results Overview" at bounding box center [508, 81] width 804 height 28
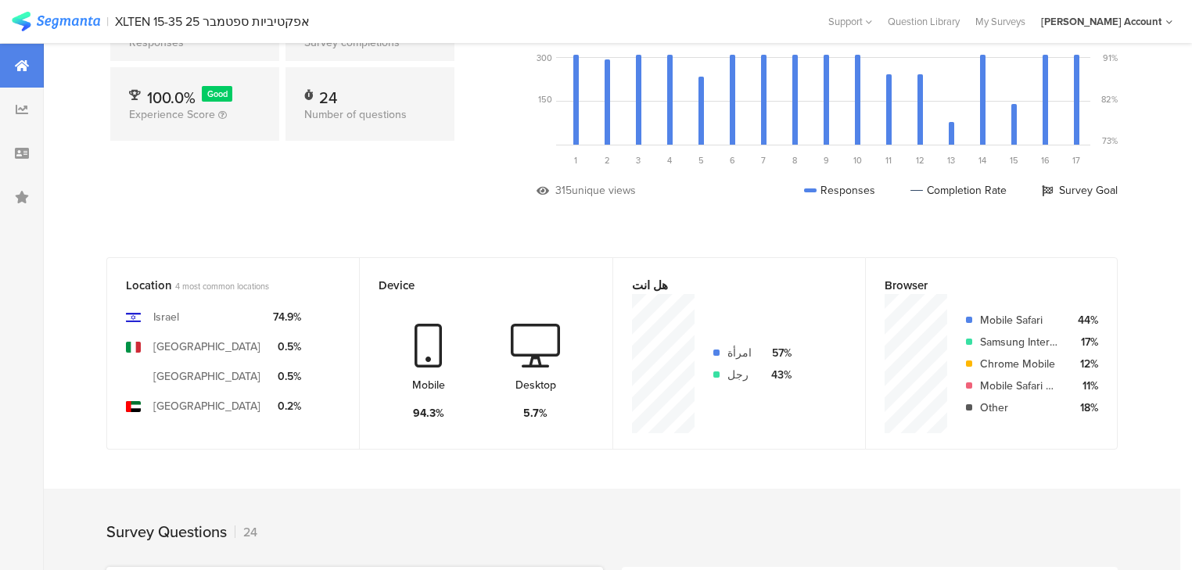
scroll to position [438, 0]
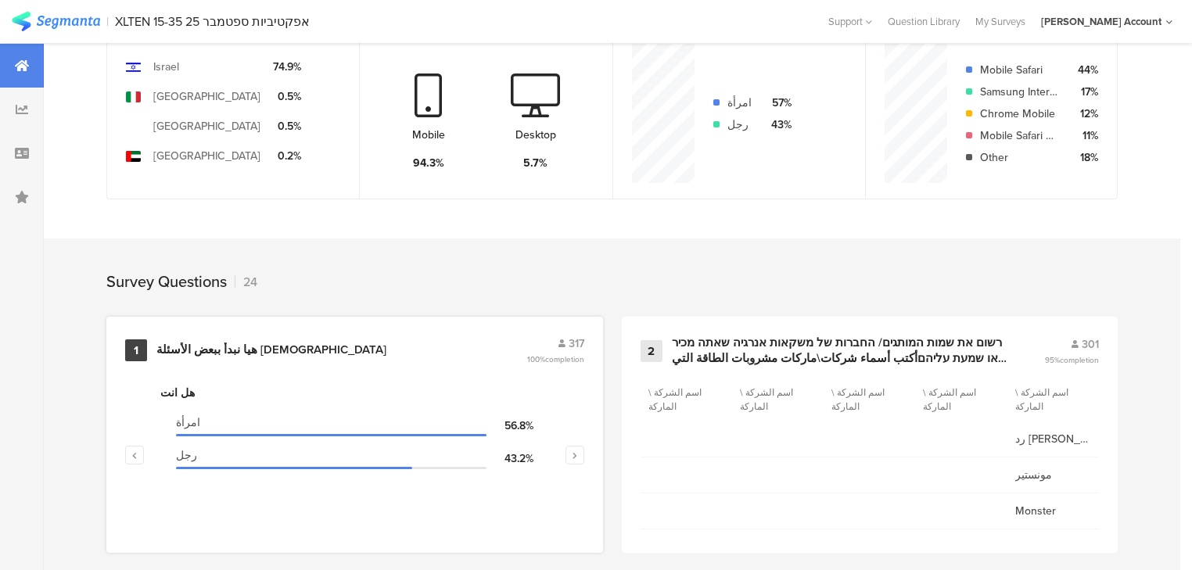
click at [197, 348] on div "هيا نبدأ ببعض الأسئلة الإحصائية" at bounding box center [271, 351] width 230 height 16
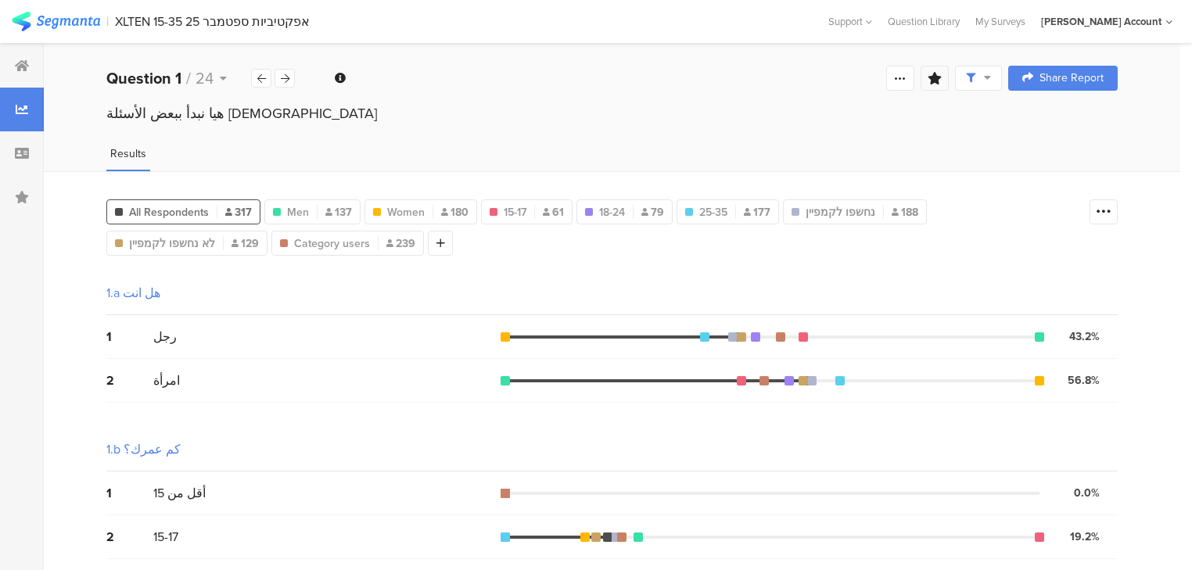
click at [942, 77] on icon at bounding box center [935, 78] width 14 height 13
click at [783, 182] on input "text" at bounding box center [835, 176] width 207 height 25
type input "פילוחים"
click at [642, 228] on span "Save" at bounding box center [649, 230] width 28 height 18
click at [908, 70] on div at bounding box center [901, 78] width 28 height 25
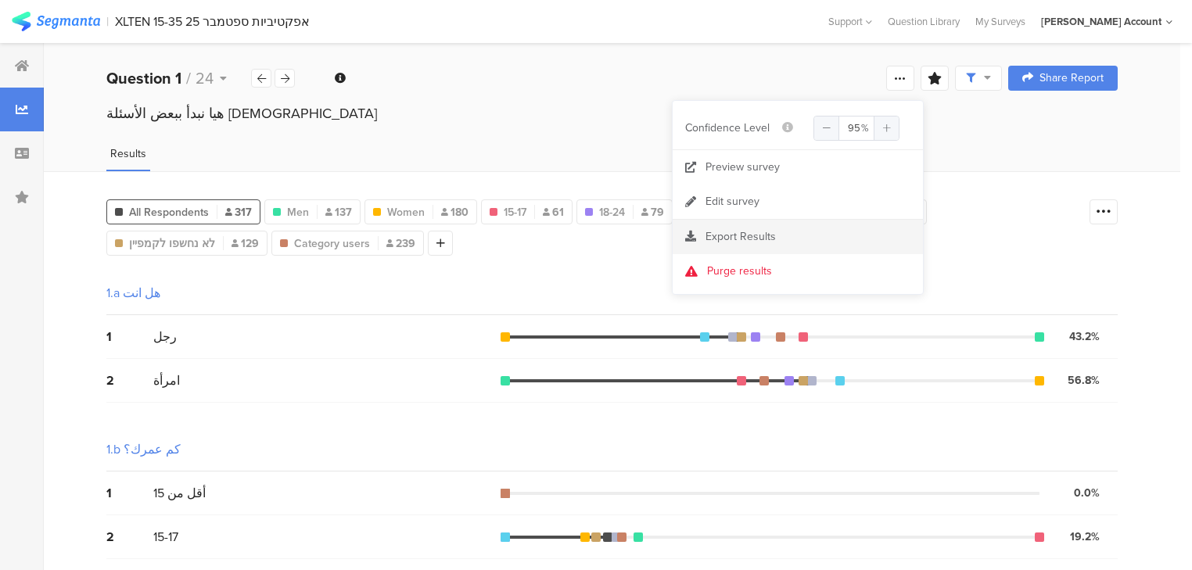
click at [741, 244] on div "Export Results" at bounding box center [798, 237] width 250 height 16
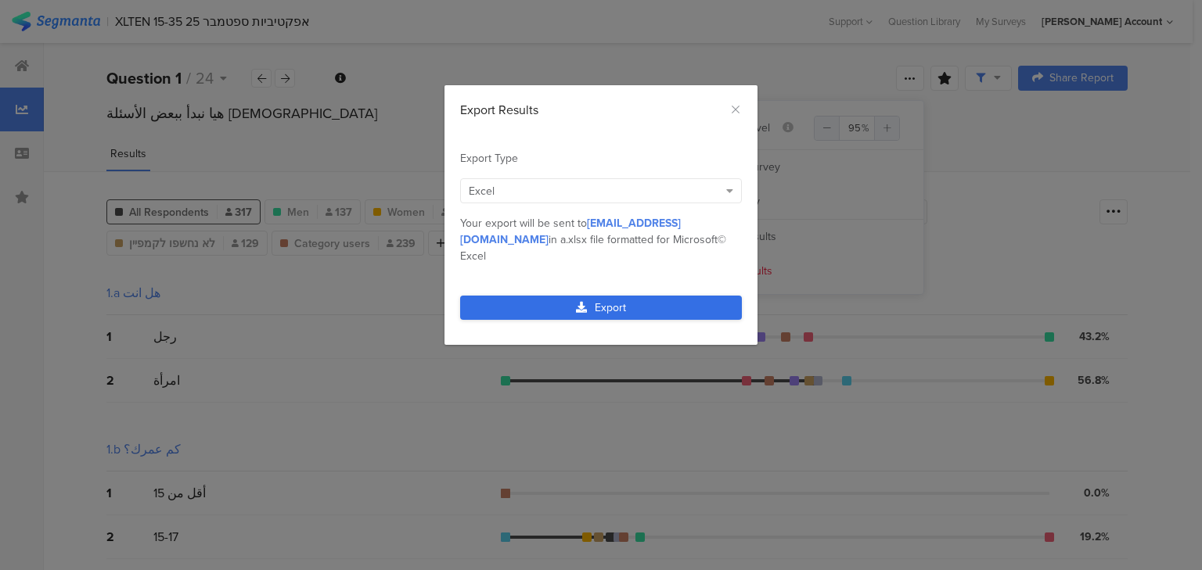
click at [620, 296] on link "Export" at bounding box center [601, 308] width 282 height 24
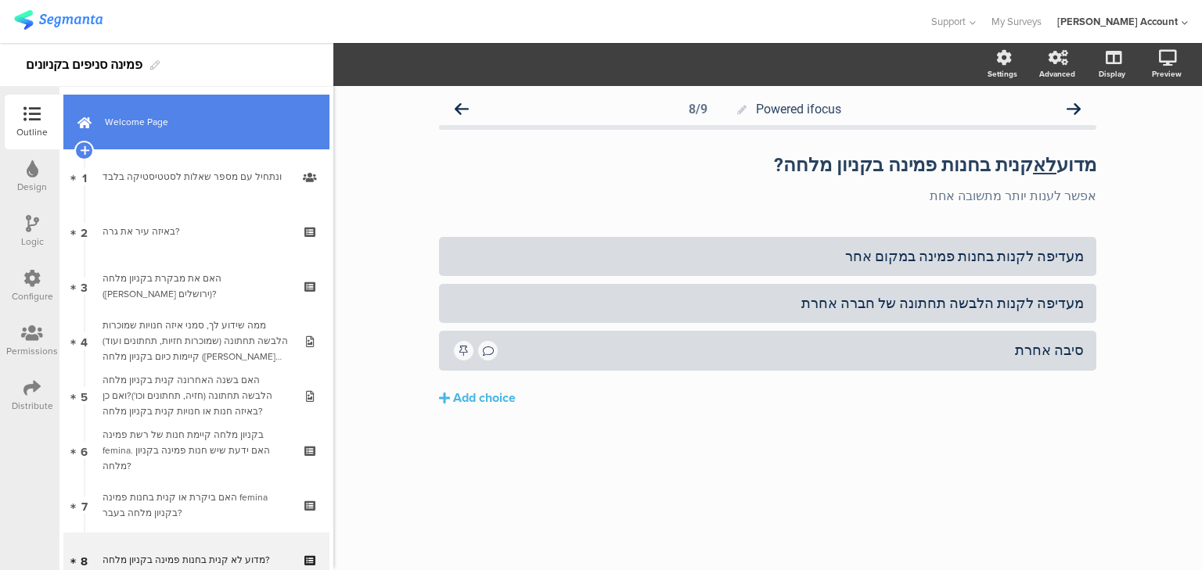
click at [160, 131] on link "Welcome Page" at bounding box center [196, 122] width 266 height 55
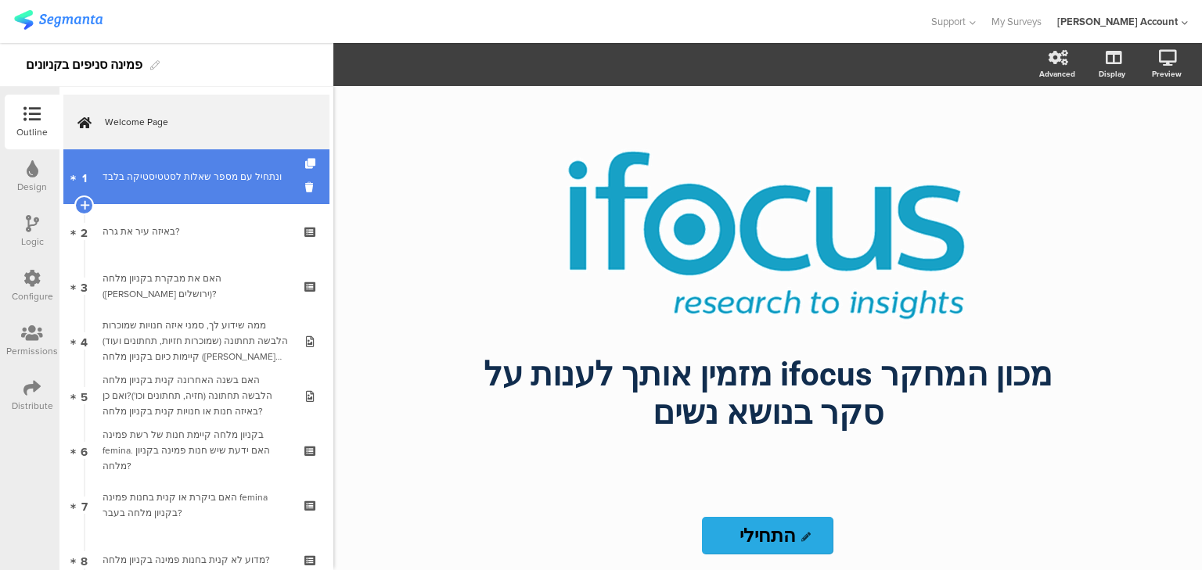
click at [165, 181] on div "ונתחיל עם מספר שאלות לסטטיסטיקה בלבד﻿﻿" at bounding box center [195, 177] width 187 height 16
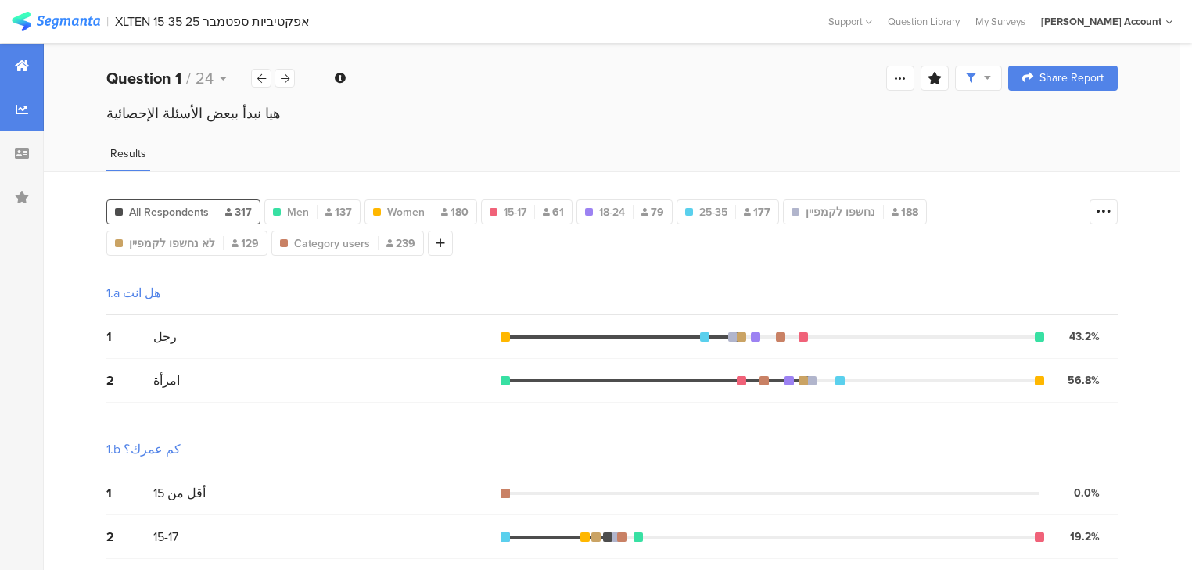
click at [23, 65] on icon at bounding box center [22, 65] width 14 height 13
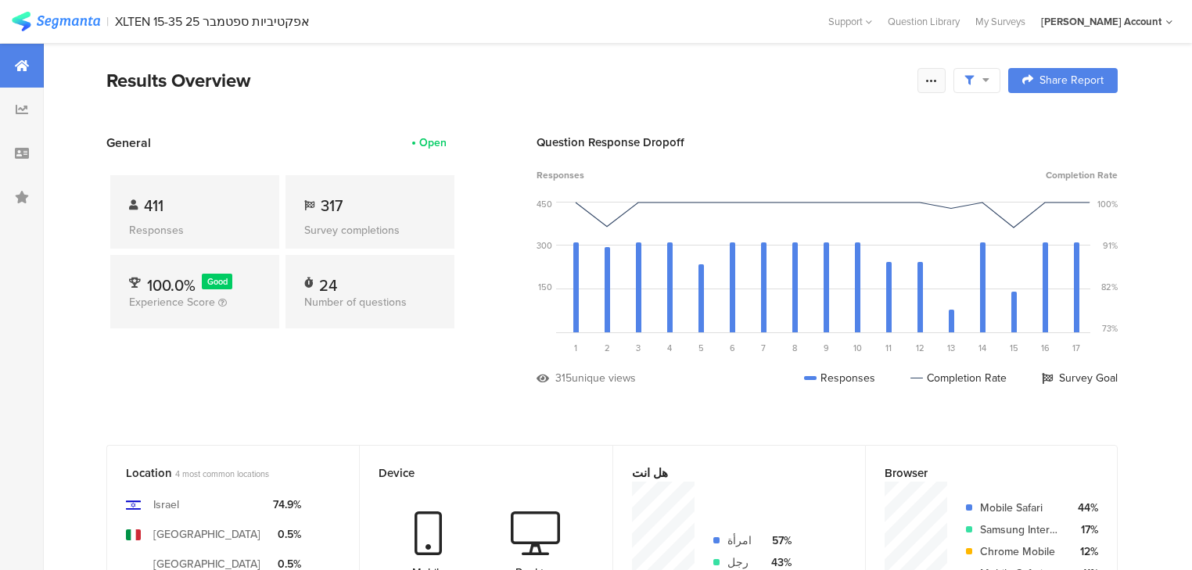
click at [936, 78] on icon at bounding box center [932, 80] width 13 height 13
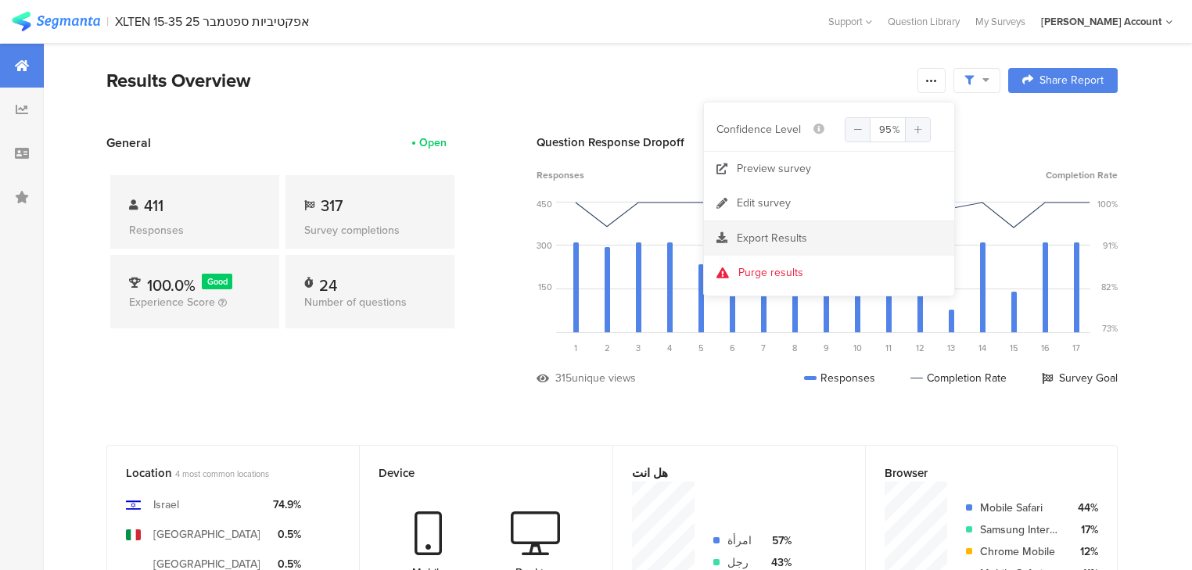
click at [762, 241] on span "Export Results" at bounding box center [772, 238] width 70 height 16
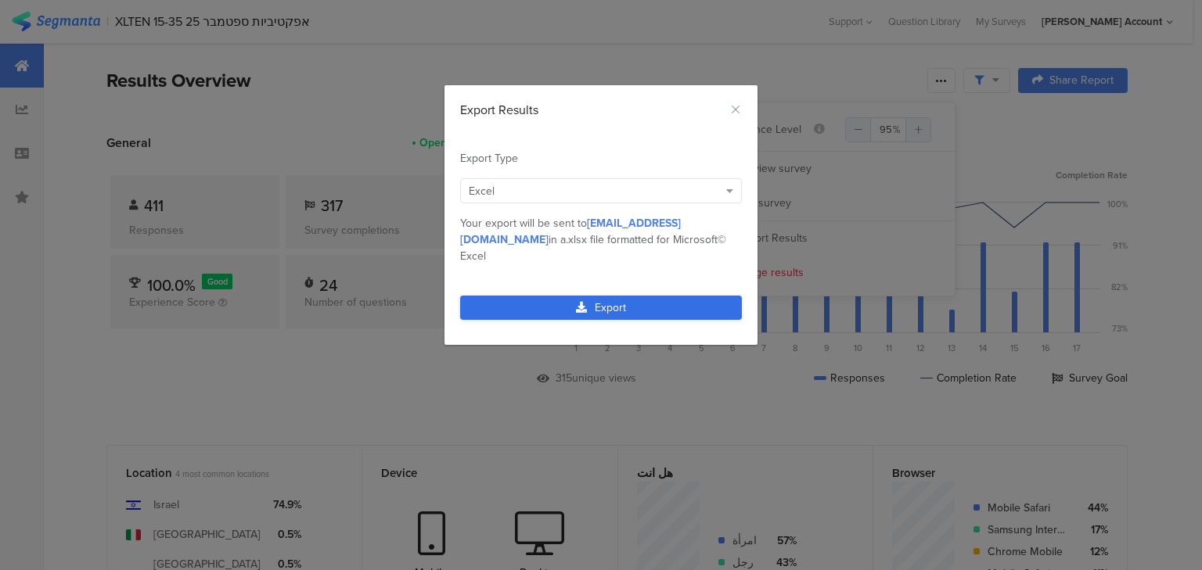
click at [612, 296] on link "Export" at bounding box center [601, 308] width 282 height 24
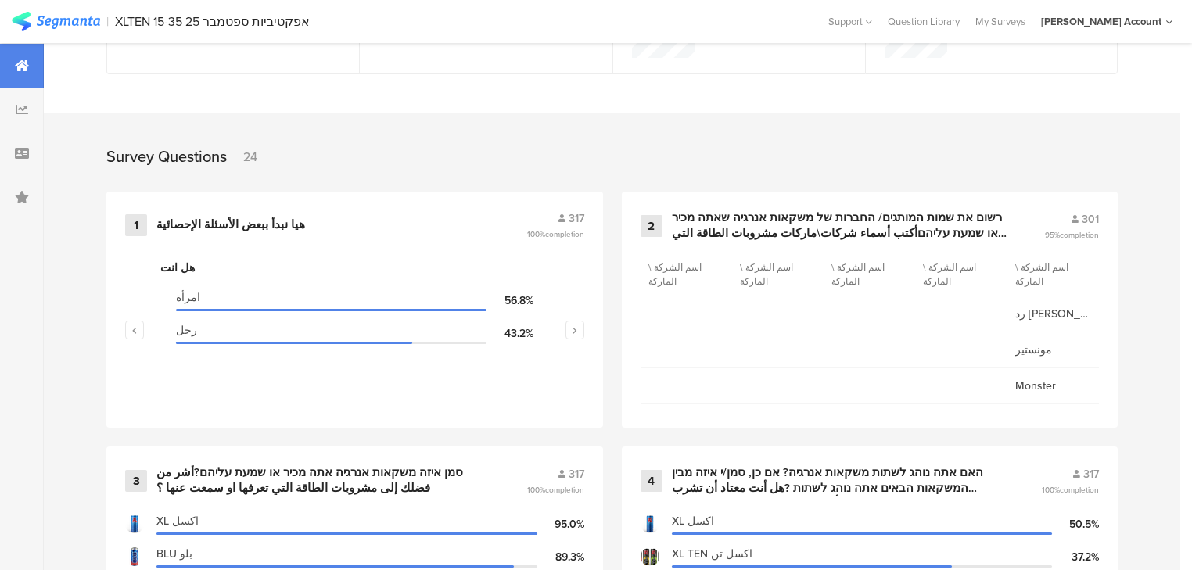
scroll to position [876, 0]
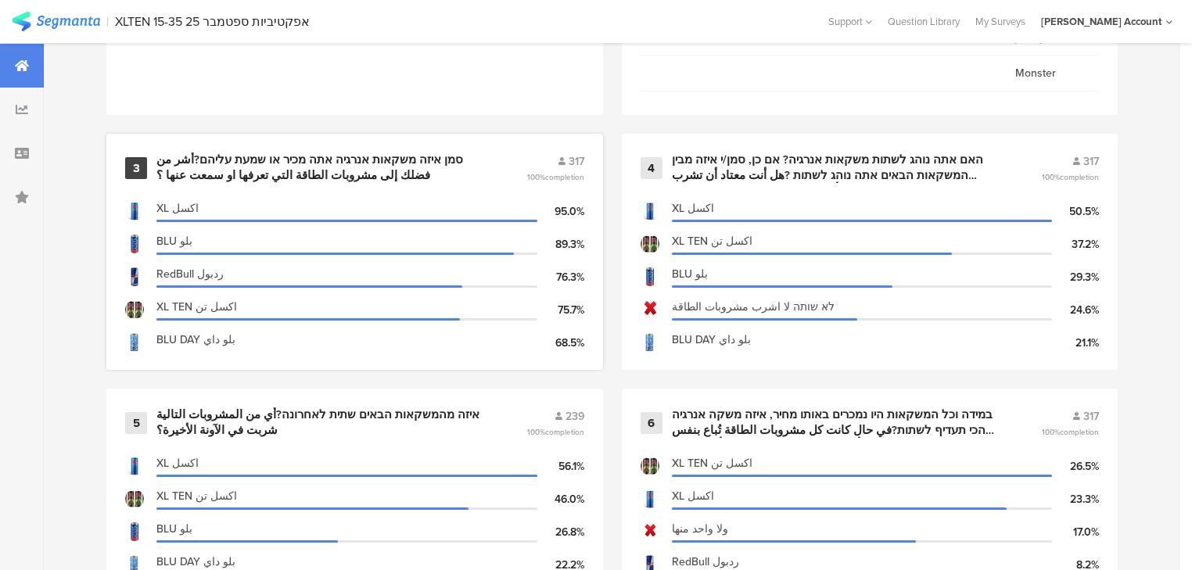
click at [313, 160] on div "סמן איזה משקאות אנרגיה אתה מכיר או שמעת עליהם?أشر من فضلك إلى مشروبات الطاقة ال…" at bounding box center [322, 168] width 333 height 31
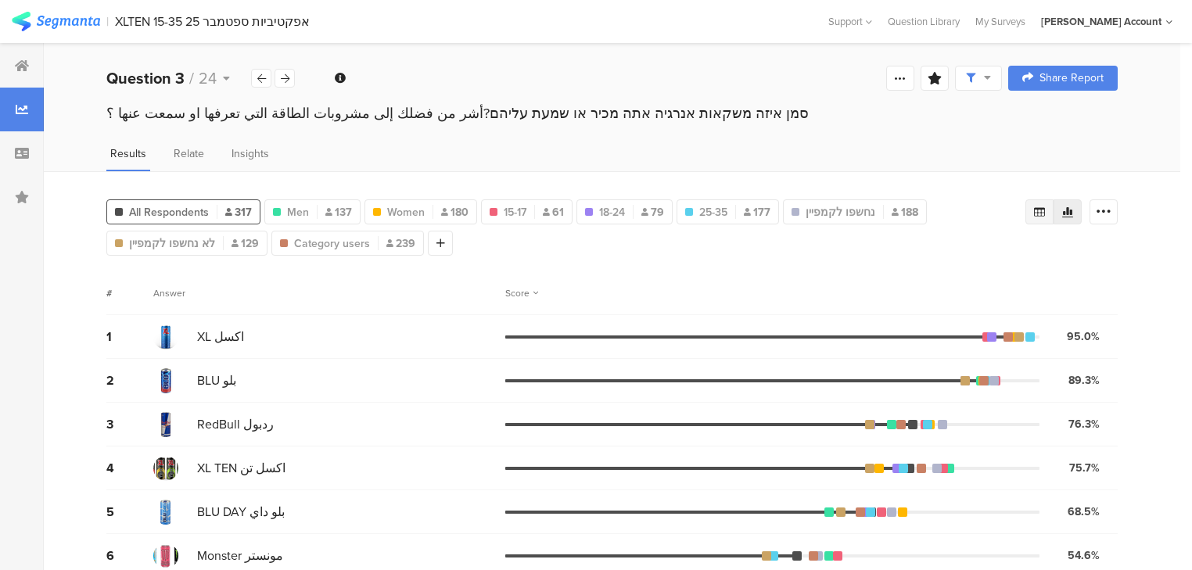
click at [1052, 216] on div at bounding box center [1040, 212] width 28 height 25
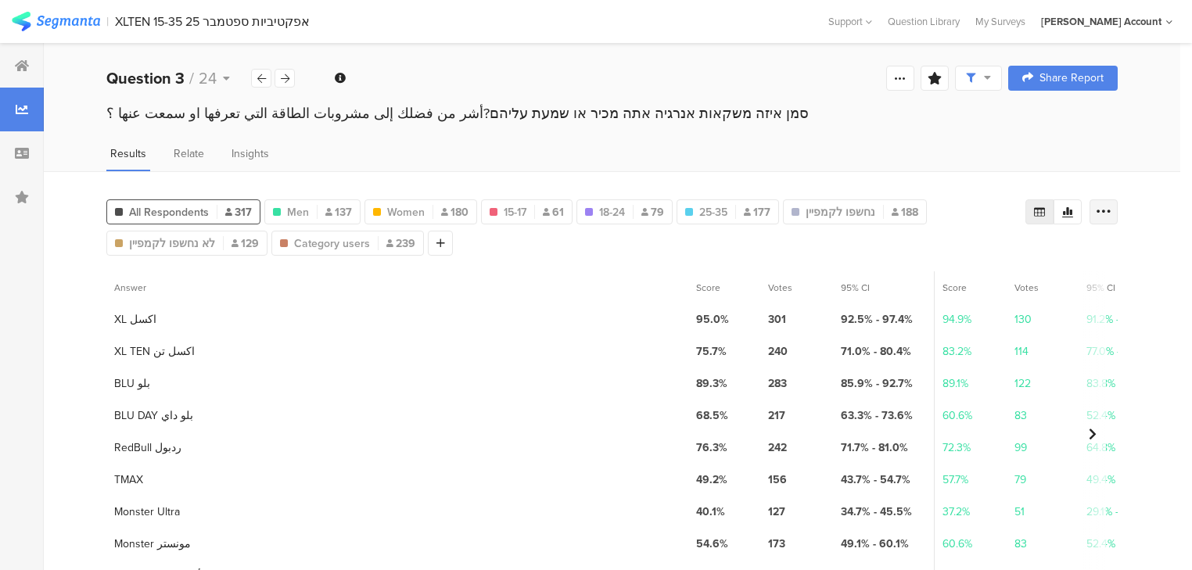
click at [1112, 210] on icon at bounding box center [1104, 212] width 16 height 16
click at [966, 256] on span "Export as Excel" at bounding box center [962, 256] width 74 height 16
click at [287, 80] on icon at bounding box center [285, 79] width 9 height 10
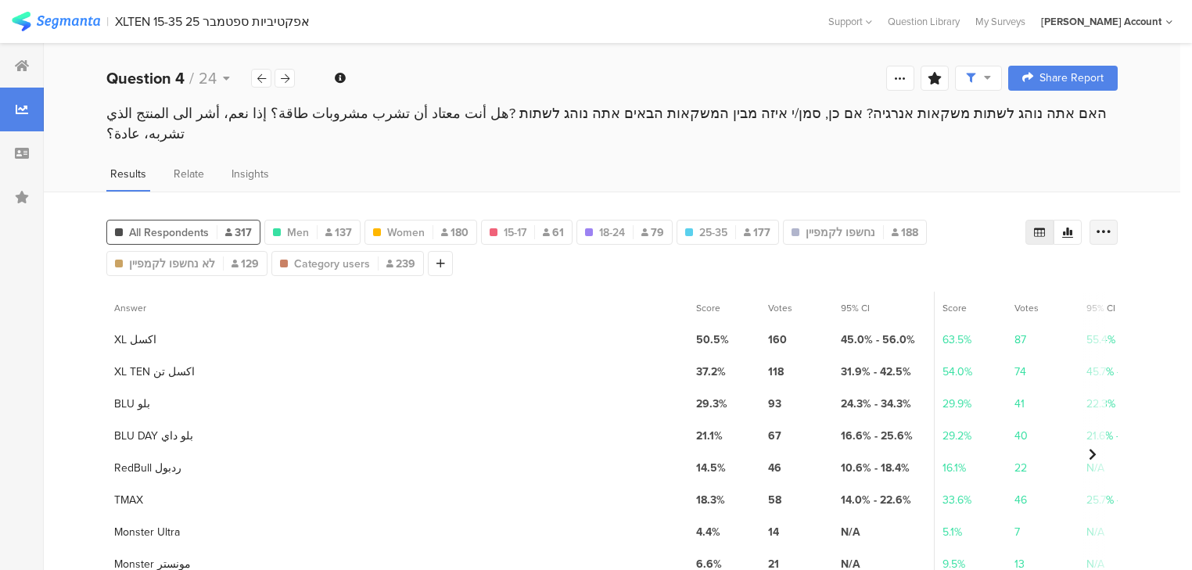
click at [1112, 225] on icon at bounding box center [1104, 233] width 16 height 16
click at [966, 257] on span "Export as Excel" at bounding box center [962, 256] width 74 height 16
click at [286, 76] on icon at bounding box center [285, 79] width 9 height 10
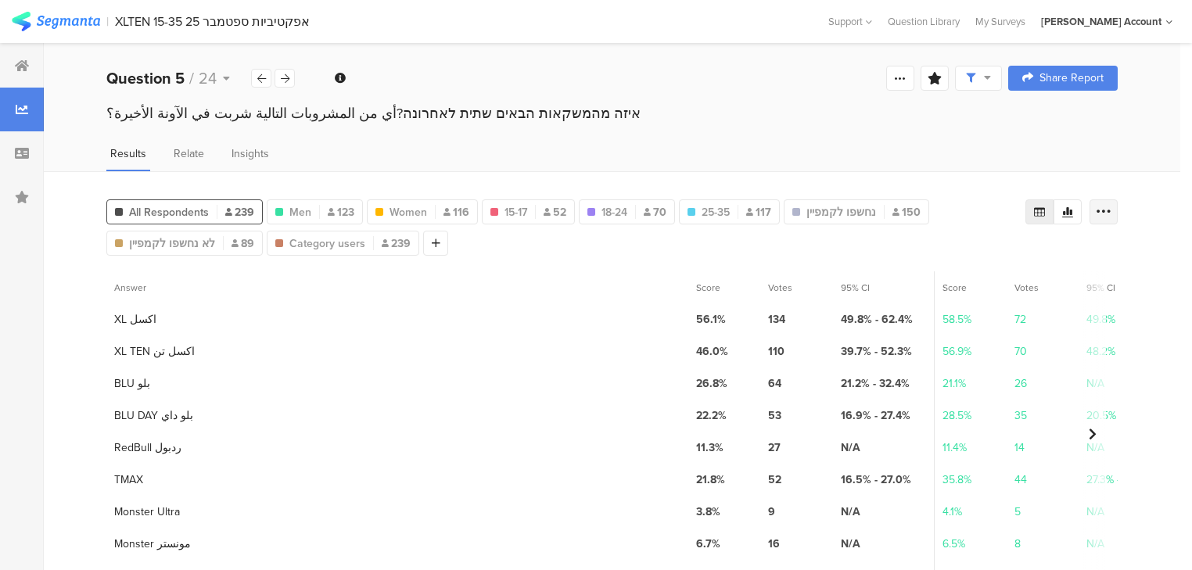
click at [1109, 210] on icon at bounding box center [1104, 212] width 16 height 16
click at [960, 250] on span "Export as Excel" at bounding box center [962, 256] width 74 height 16
drag, startPoint x: 282, startPoint y: 74, endPoint x: 315, endPoint y: 98, distance: 40.4
click at [282, 74] on icon at bounding box center [285, 79] width 9 height 10
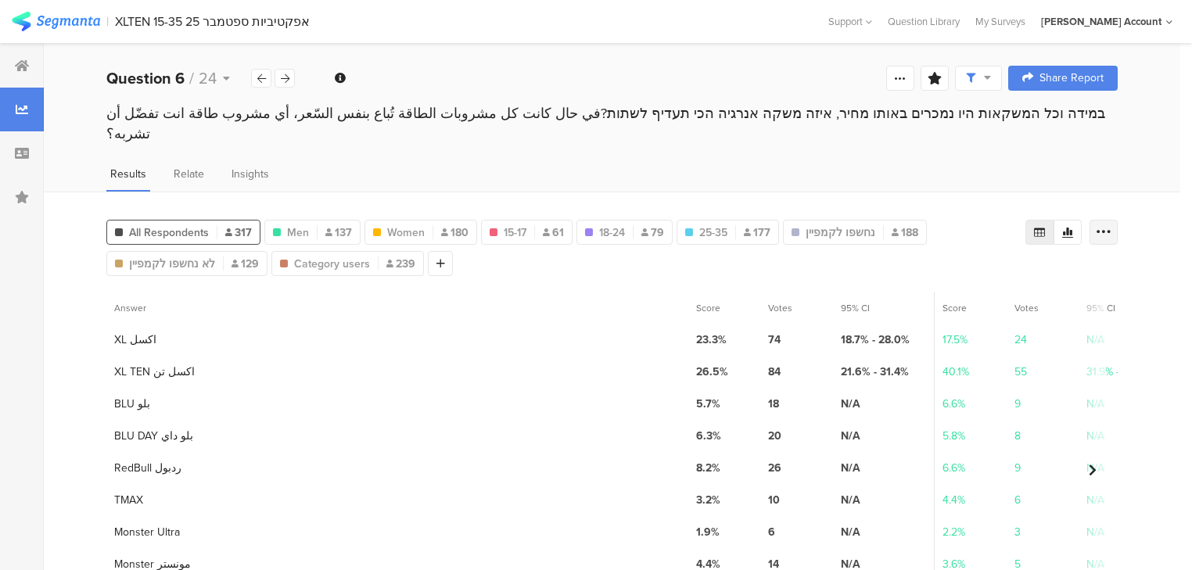
click at [1112, 225] on icon at bounding box center [1104, 233] width 16 height 16
click at [962, 254] on span "Export as Excel" at bounding box center [962, 256] width 74 height 16
click at [285, 78] on icon at bounding box center [285, 79] width 9 height 10
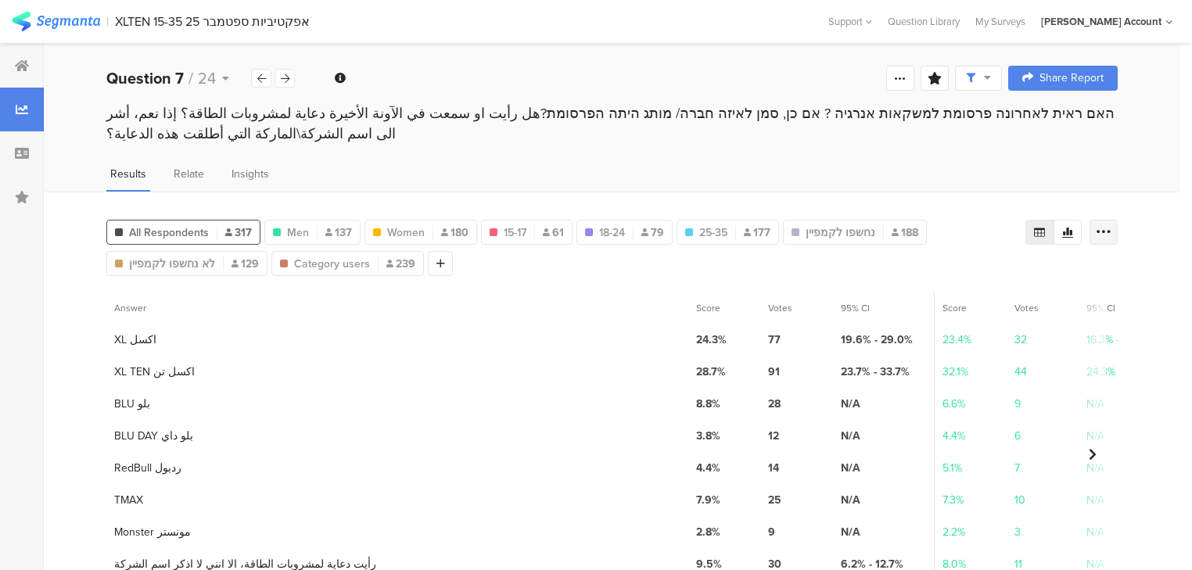
click at [1112, 225] on icon at bounding box center [1104, 233] width 16 height 16
click at [960, 282] on span "Export as Excel" at bounding box center [962, 276] width 74 height 16
click at [289, 79] on icon at bounding box center [285, 79] width 9 height 10
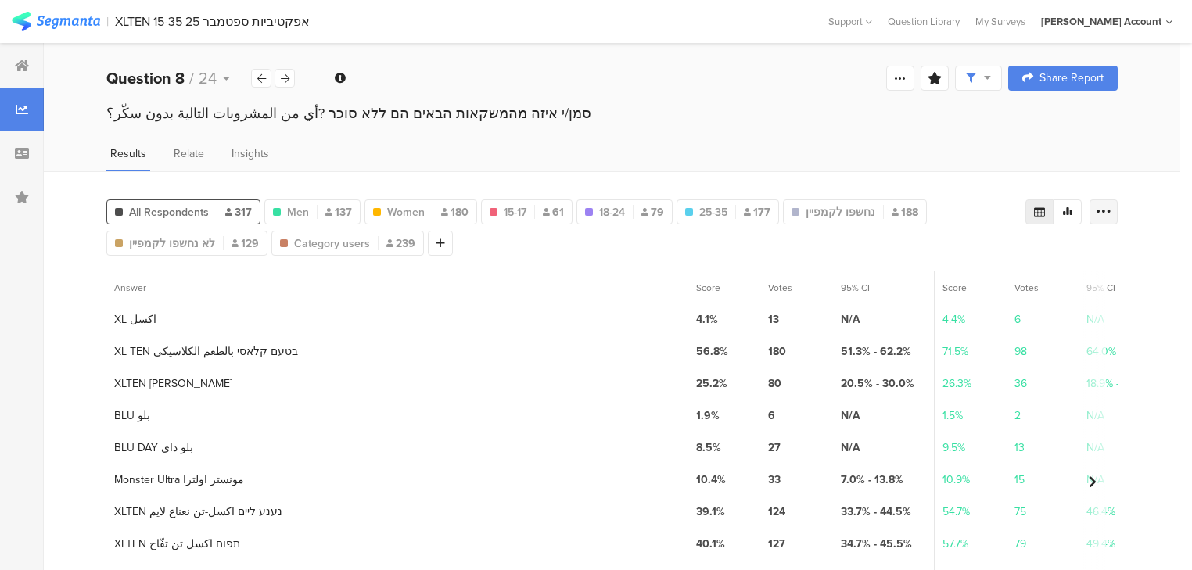
click at [1111, 210] on icon at bounding box center [1104, 212] width 16 height 16
click at [959, 255] on span "Export as Excel" at bounding box center [962, 256] width 74 height 16
drag, startPoint x: 286, startPoint y: 75, endPoint x: 284, endPoint y: 85, distance: 10.3
click at [286, 75] on icon at bounding box center [285, 79] width 9 height 10
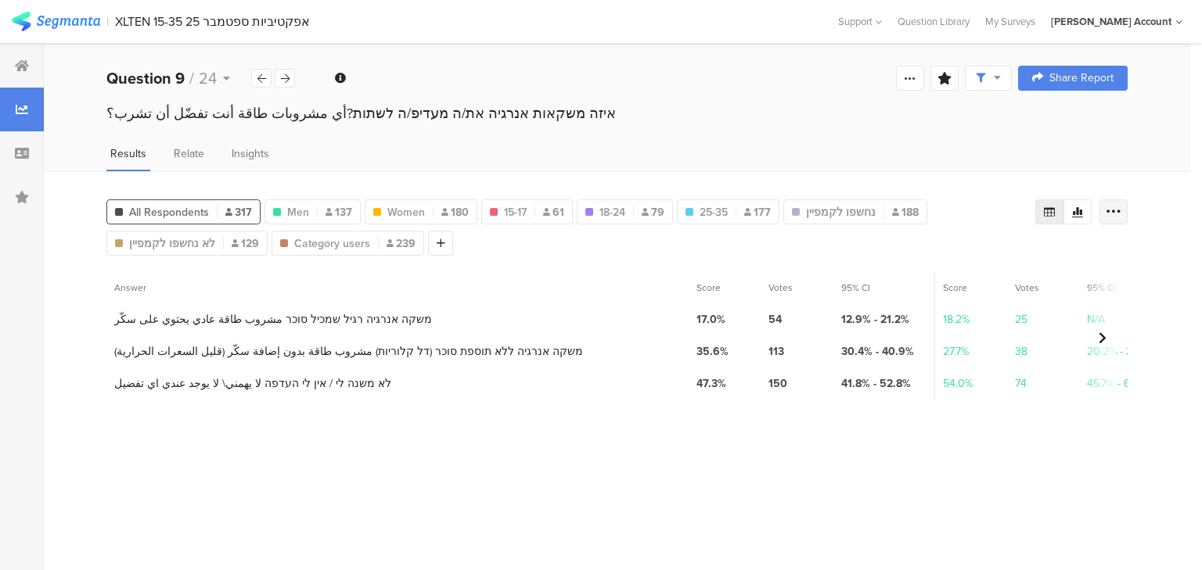
click at [1111, 207] on icon at bounding box center [1114, 212] width 16 height 16
click at [967, 253] on span "Export as Excel" at bounding box center [962, 256] width 74 height 16
click at [282, 74] on icon at bounding box center [285, 79] width 9 height 10
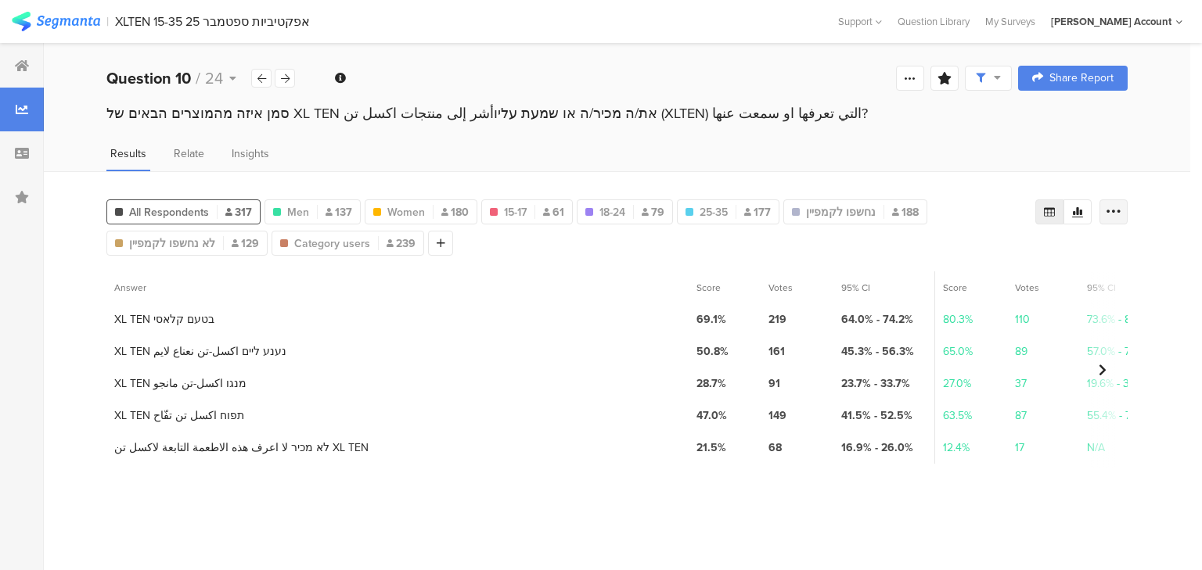
click at [1111, 206] on icon at bounding box center [1114, 212] width 16 height 16
click at [979, 246] on div "Export as Excel" at bounding box center [1020, 256] width 196 height 28
click at [961, 259] on span "Export as Excel" at bounding box center [962, 256] width 74 height 16
click at [285, 81] on icon at bounding box center [285, 79] width 9 height 10
click at [1106, 206] on icon at bounding box center [1114, 212] width 16 height 16
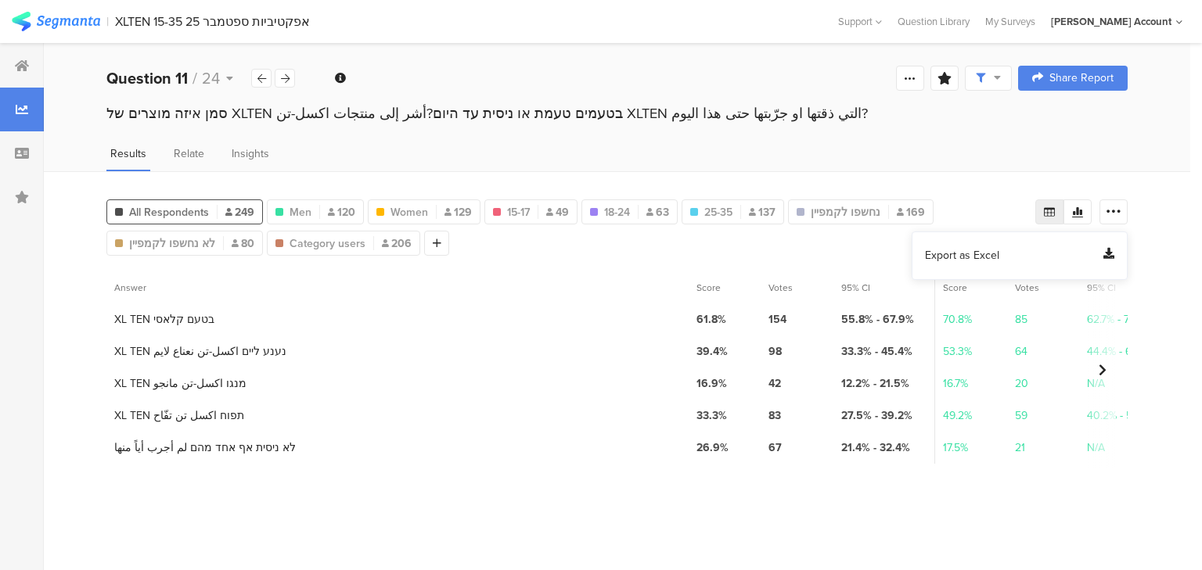
click at [920, 258] on div "Export as Excel" at bounding box center [1020, 256] width 216 height 49
click at [940, 254] on span "Export as Excel" at bounding box center [962, 256] width 74 height 16
click at [286, 81] on icon at bounding box center [285, 79] width 9 height 10
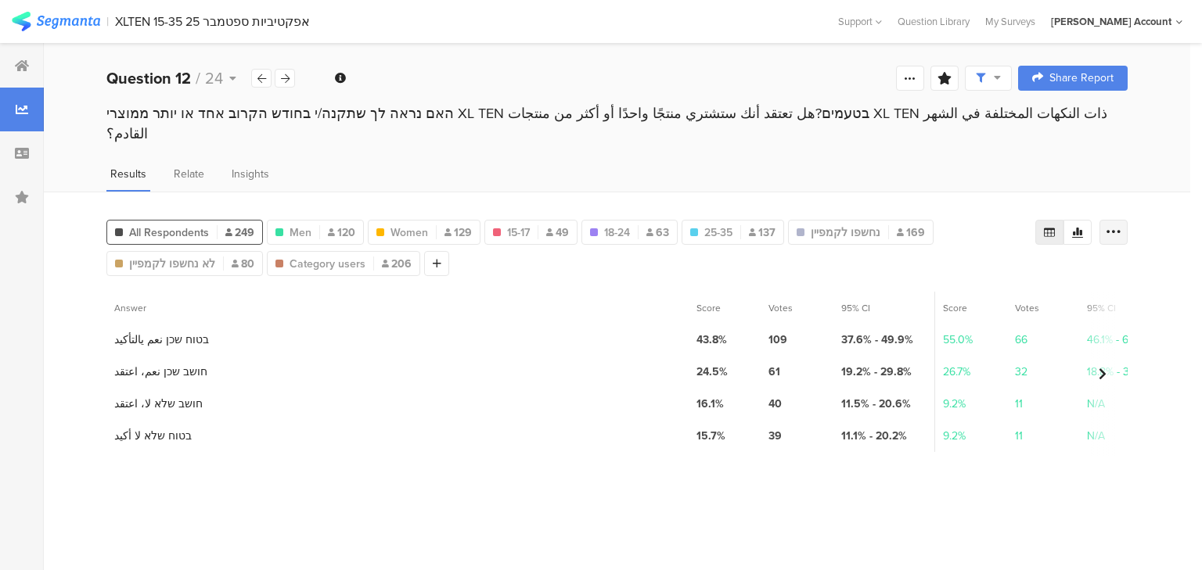
click at [1113, 220] on div at bounding box center [1113, 232] width 28 height 25
click at [949, 260] on span "Export as Excel" at bounding box center [962, 256] width 74 height 16
click at [284, 77] on icon at bounding box center [285, 79] width 9 height 10
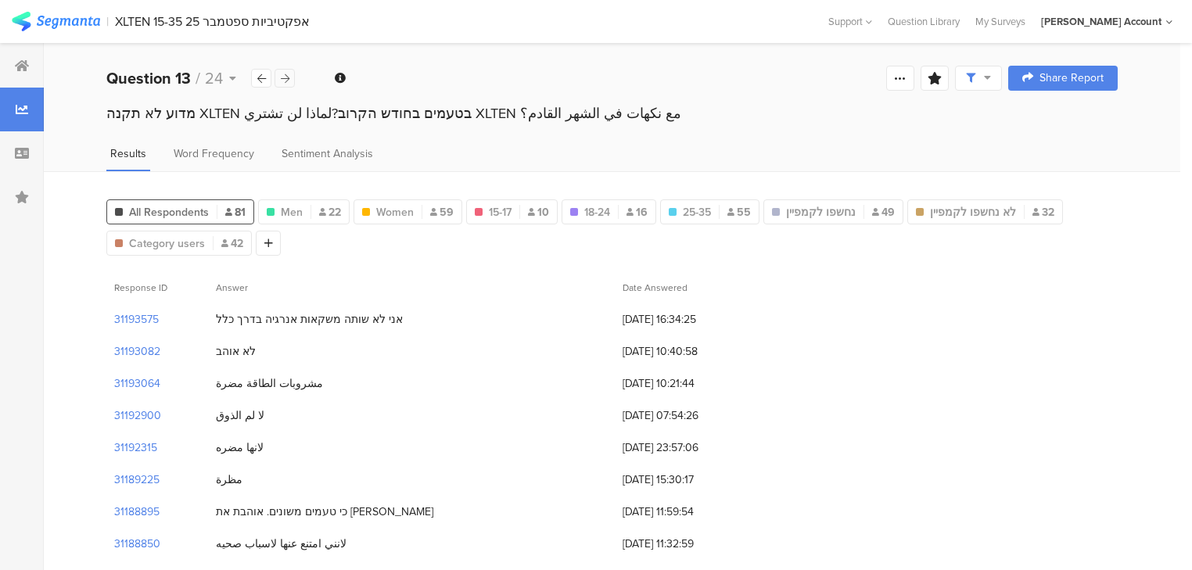
click at [285, 76] on icon at bounding box center [285, 79] width 9 height 10
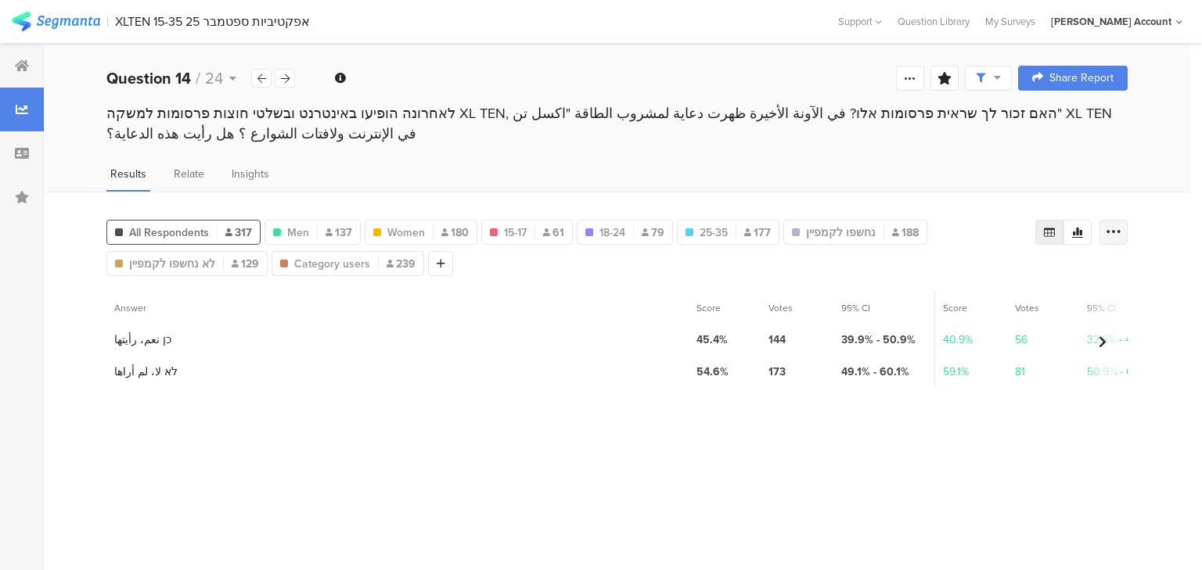
click at [1116, 226] on icon at bounding box center [1114, 233] width 16 height 16
click at [948, 275] on span "Export as Excel" at bounding box center [962, 276] width 74 height 16
click at [279, 79] on div at bounding box center [285, 78] width 20 height 19
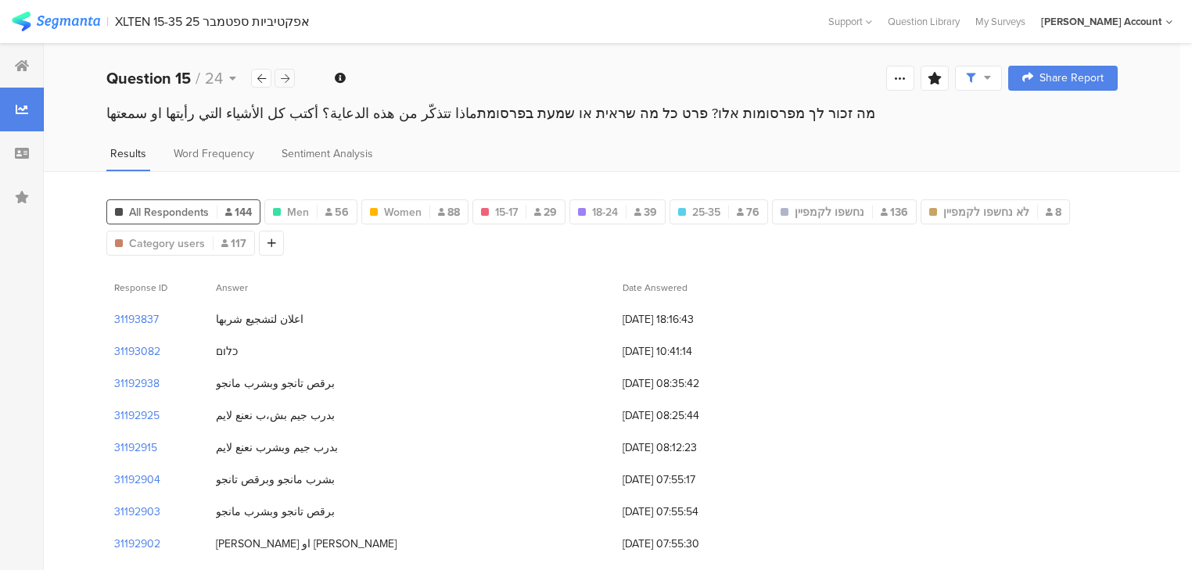
click at [290, 80] on div at bounding box center [285, 78] width 20 height 19
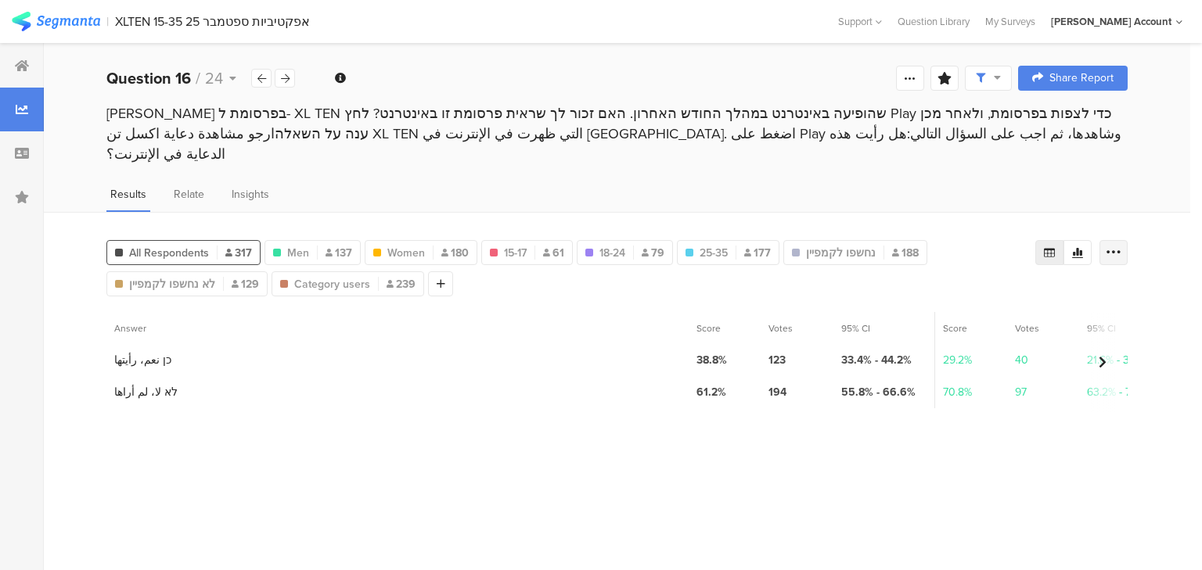
click at [1113, 245] on icon at bounding box center [1114, 253] width 16 height 16
click at [958, 272] on span "Export as Excel" at bounding box center [962, 276] width 74 height 16
click at [286, 72] on div at bounding box center [285, 78] width 20 height 19
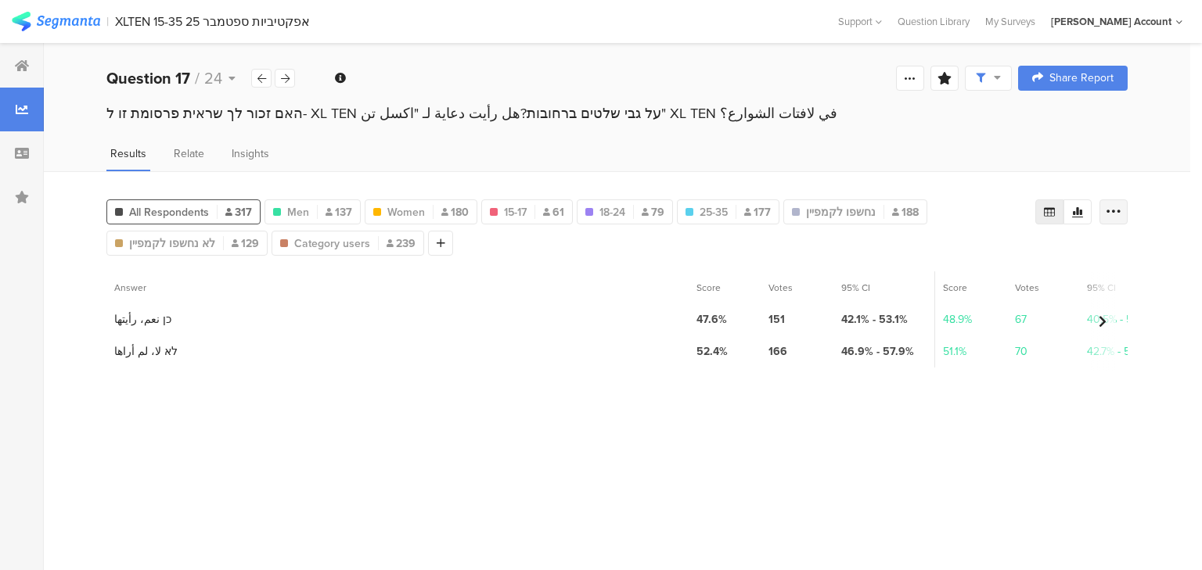
click at [1114, 206] on icon at bounding box center [1114, 212] width 16 height 16
click at [930, 258] on span "Export as Excel" at bounding box center [962, 256] width 74 height 16
click at [290, 77] on div at bounding box center [285, 78] width 20 height 19
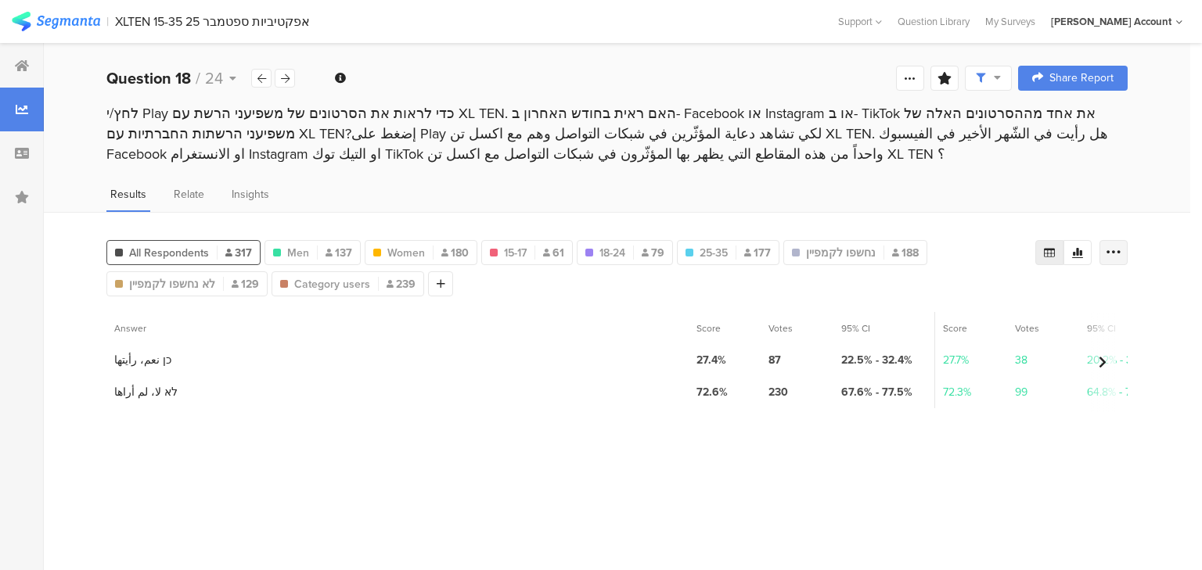
click at [1112, 245] on icon at bounding box center [1114, 253] width 16 height 16
drag, startPoint x: 976, startPoint y: 290, endPoint x: 962, endPoint y: 288, distance: 14.9
click at [976, 290] on span "Export as Excel" at bounding box center [962, 294] width 74 height 16
click at [290, 81] on div at bounding box center [285, 78] width 20 height 19
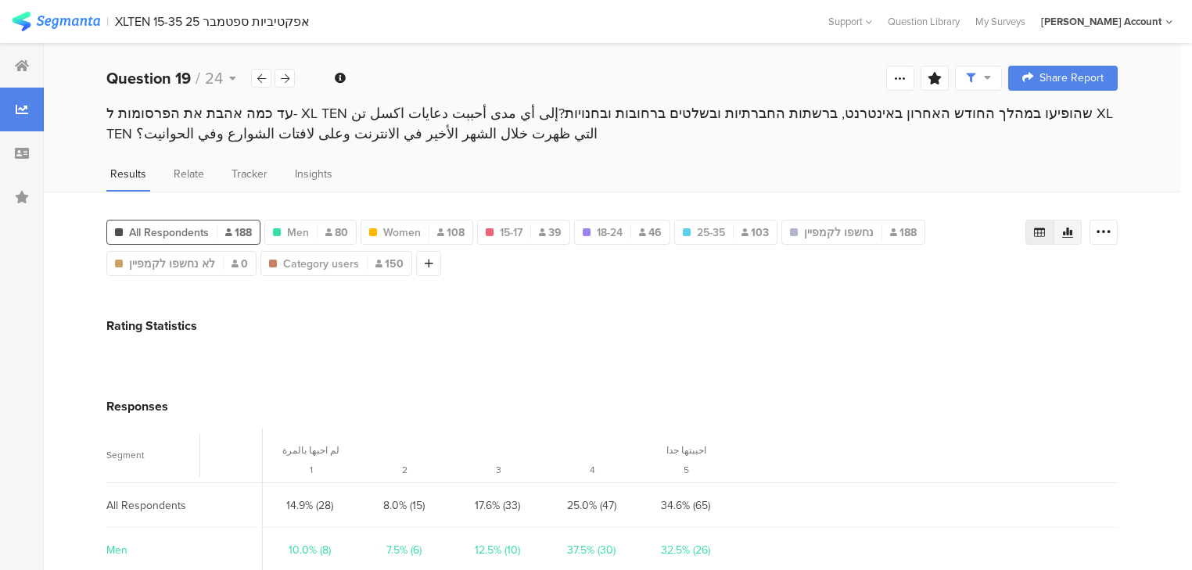
click at [1074, 228] on icon at bounding box center [1068, 233] width 11 height 10
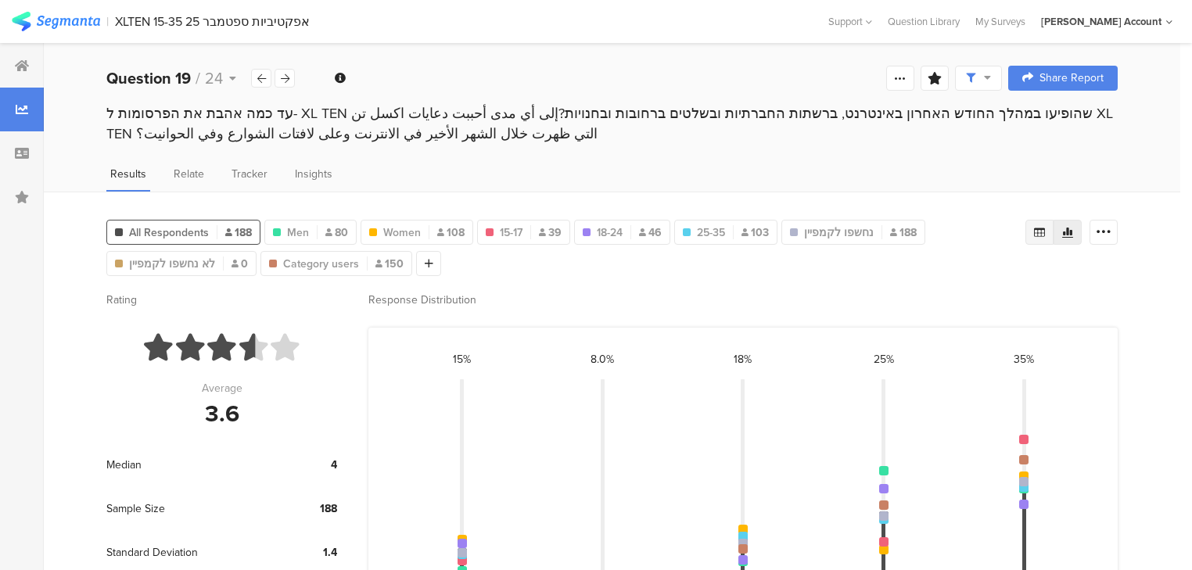
click at [1045, 228] on icon at bounding box center [1039, 232] width 11 height 9
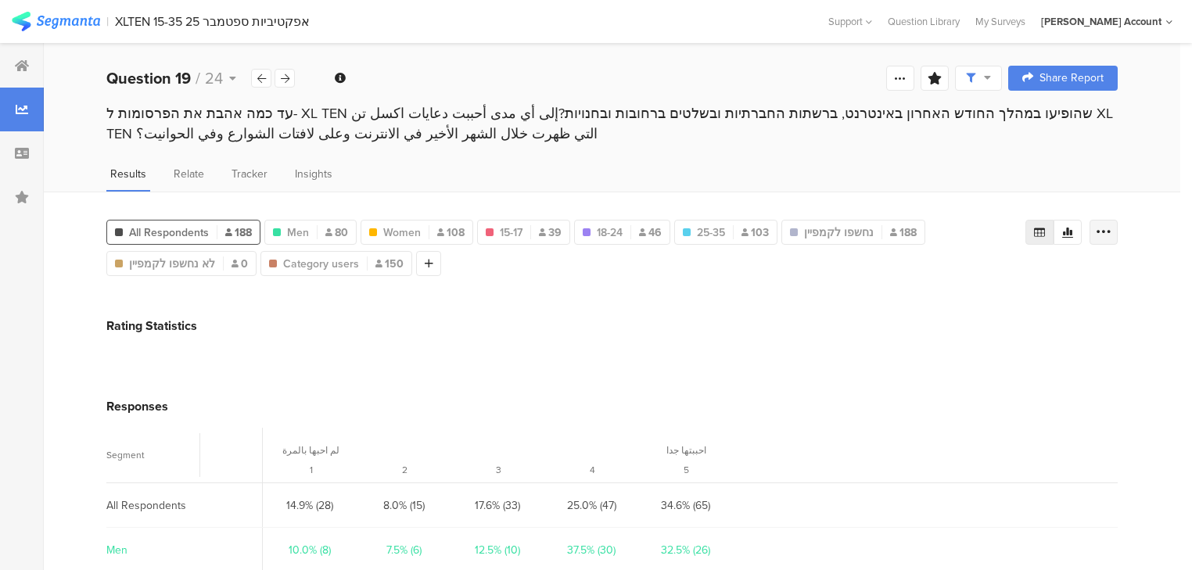
click at [1109, 228] on icon at bounding box center [1104, 233] width 16 height 16
click at [955, 270] on span "Export as Excel" at bounding box center [962, 276] width 74 height 16
click at [288, 78] on icon at bounding box center [285, 79] width 9 height 10
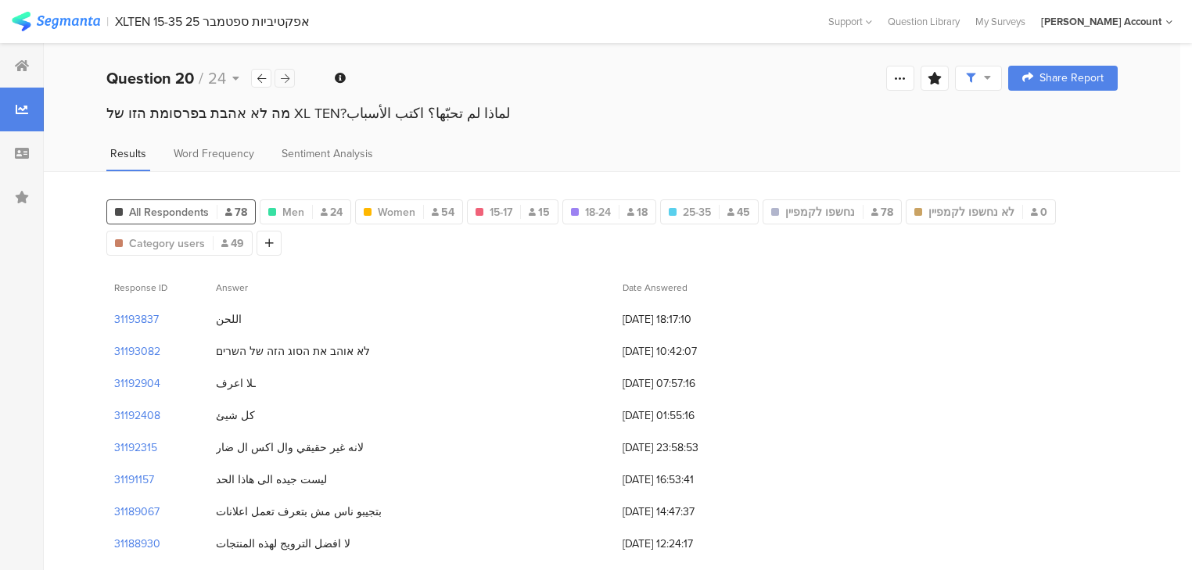
click at [286, 76] on icon at bounding box center [285, 79] width 9 height 10
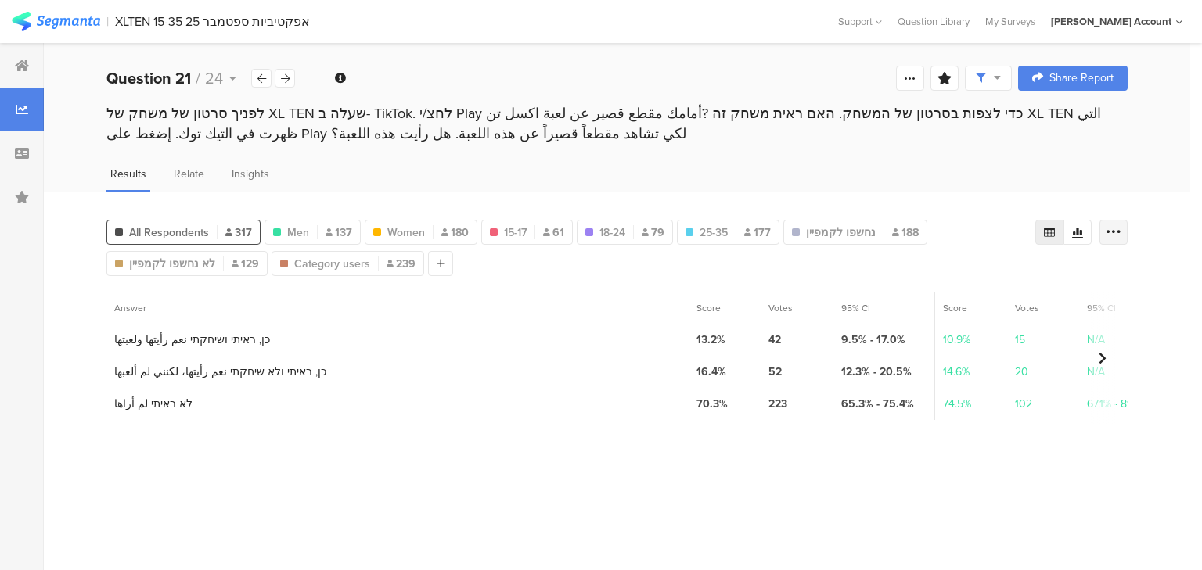
click at [1117, 228] on icon at bounding box center [1114, 233] width 16 height 16
click at [962, 276] on span "Export as Excel" at bounding box center [962, 276] width 74 height 16
click at [286, 79] on icon at bounding box center [285, 79] width 9 height 10
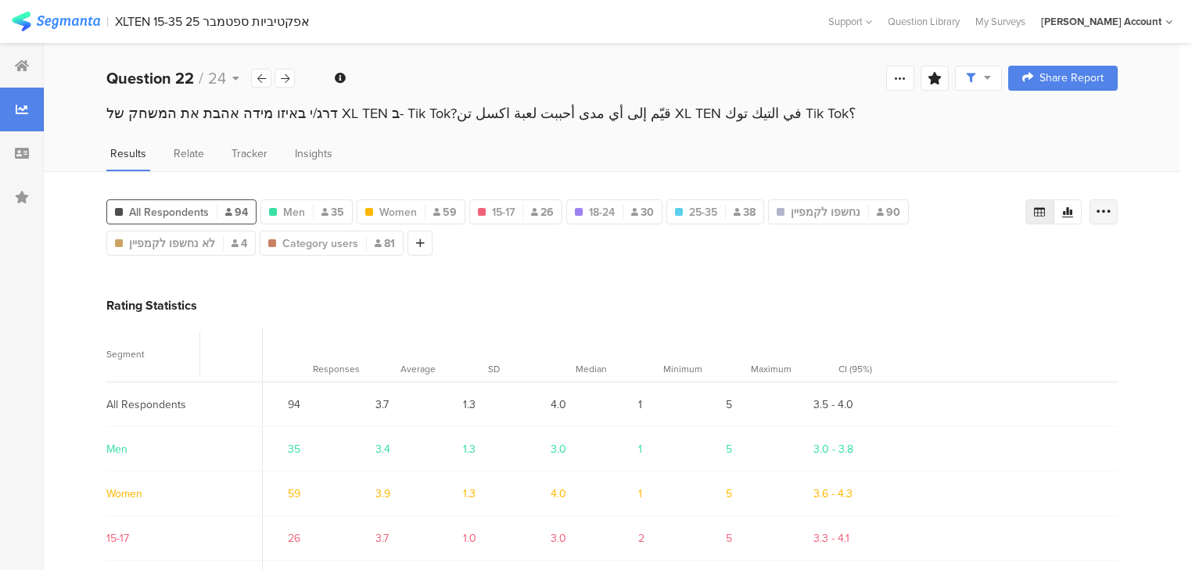
click at [1112, 213] on icon at bounding box center [1104, 212] width 16 height 16
click at [963, 261] on span "Export as Excel" at bounding box center [962, 256] width 74 height 16
click at [286, 76] on icon at bounding box center [285, 79] width 9 height 10
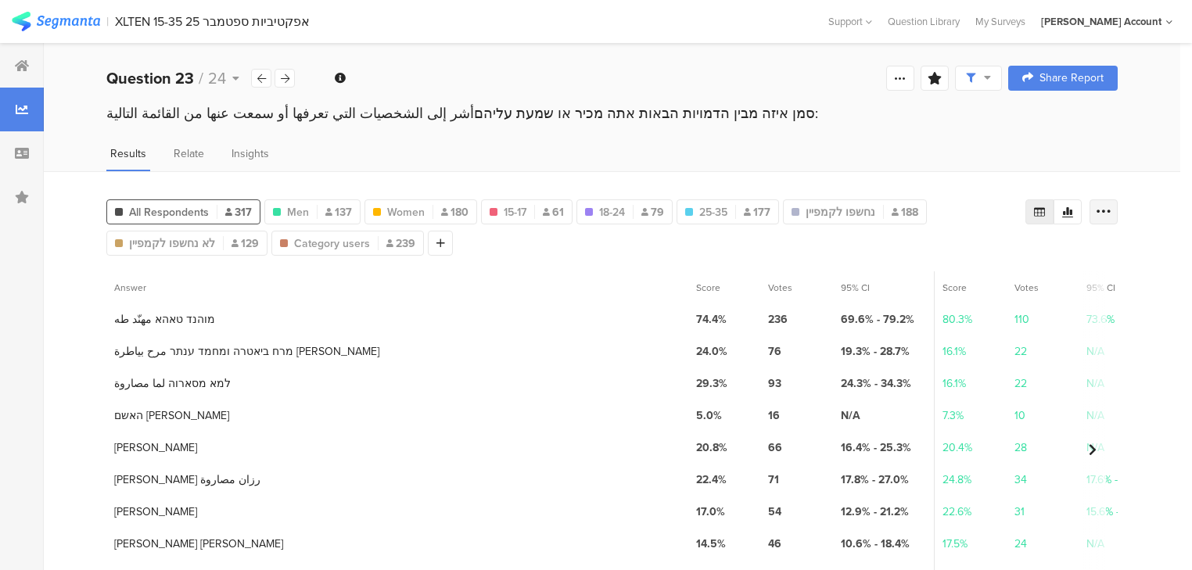
click at [1108, 207] on icon at bounding box center [1104, 212] width 16 height 16
click at [957, 254] on span "Export as Excel" at bounding box center [962, 256] width 74 height 16
click at [285, 78] on icon at bounding box center [285, 79] width 9 height 10
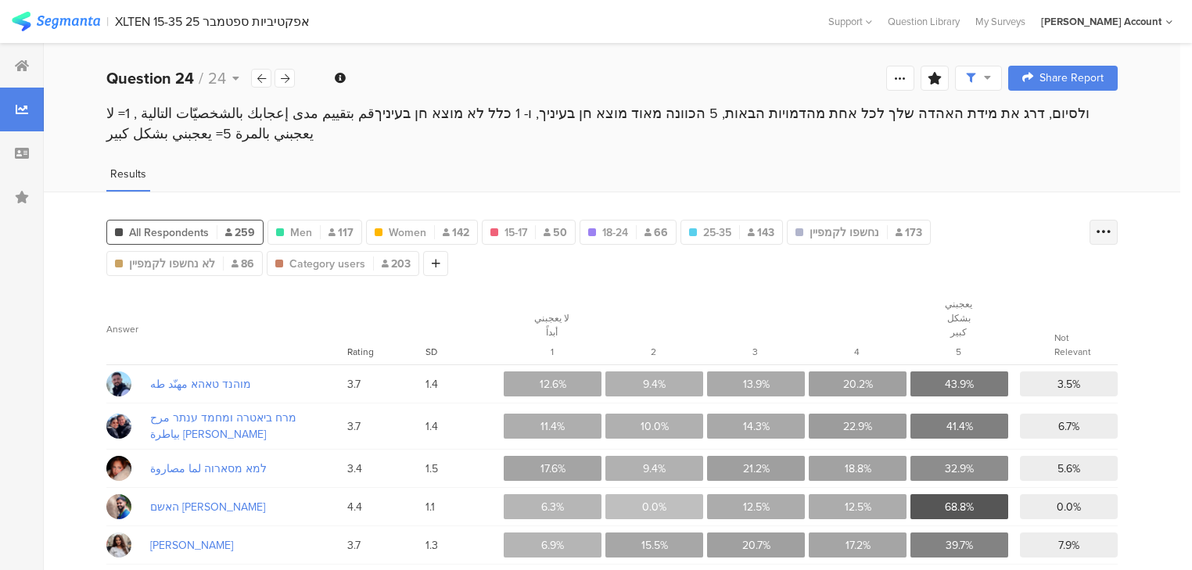
click at [1112, 225] on icon at bounding box center [1104, 233] width 16 height 16
click at [284, 81] on icon at bounding box center [285, 79] width 9 height 10
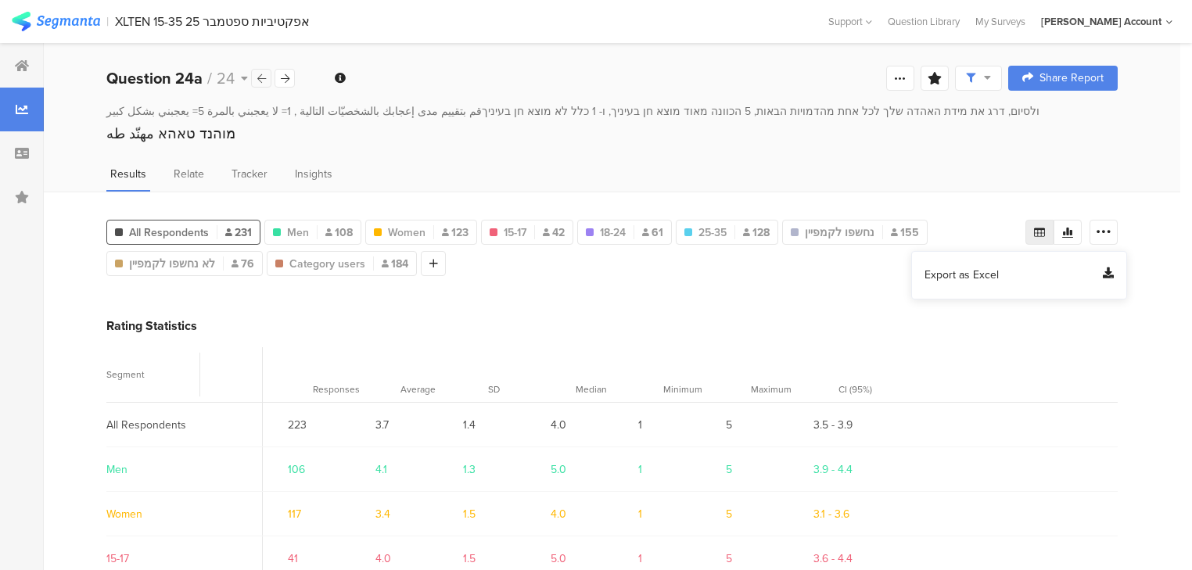
click at [260, 78] on icon at bounding box center [261, 79] width 9 height 10
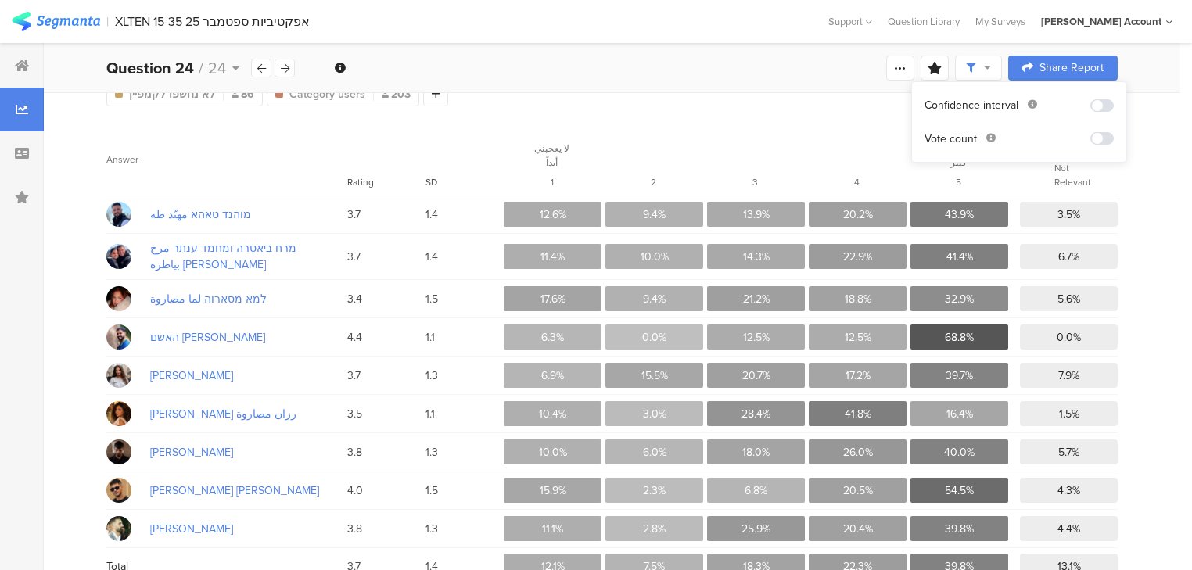
scroll to position [189, 0]
